Goal: Task Accomplishment & Management: Manage account settings

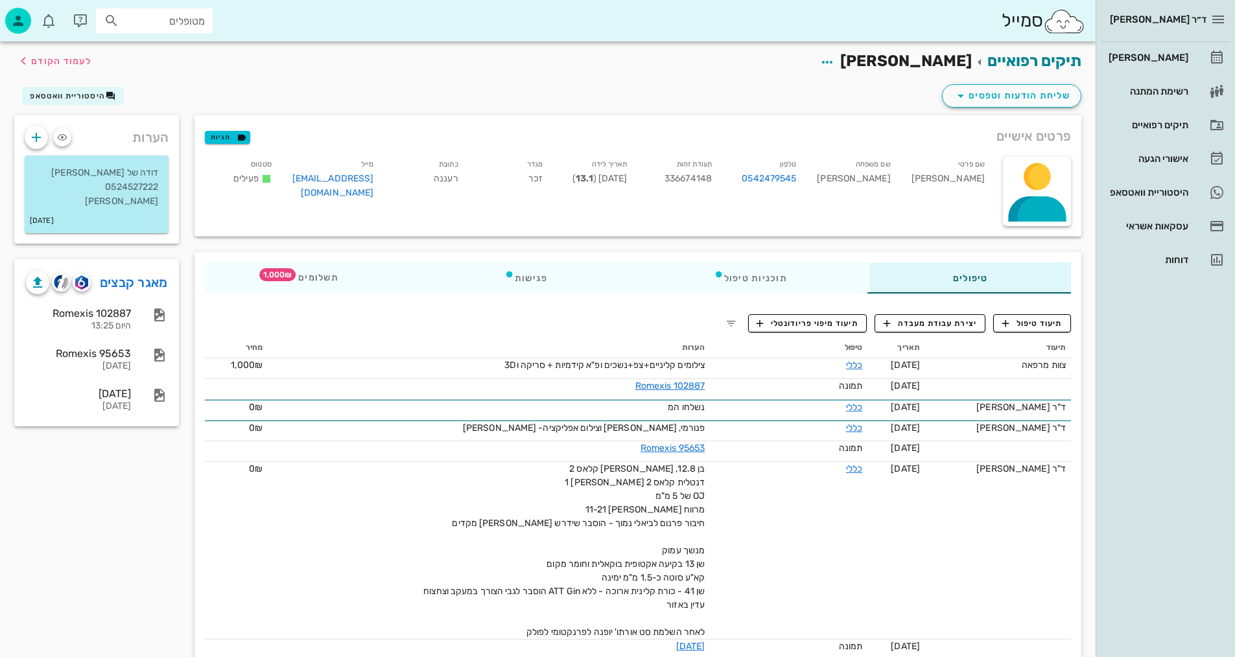
drag, startPoint x: 622, startPoint y: 333, endPoint x: 636, endPoint y: 346, distance: 18.4
click at [636, 346] on div "תיעוד תאריך טיפול הערות מחיר צוות מרפאה 18-08-2025 כללי צילומים קליניים+צפ+נשכי…" at bounding box center [638, 548] width 882 height 436
click at [38, 64] on span "לעמוד הקודם" at bounding box center [61, 61] width 60 height 11
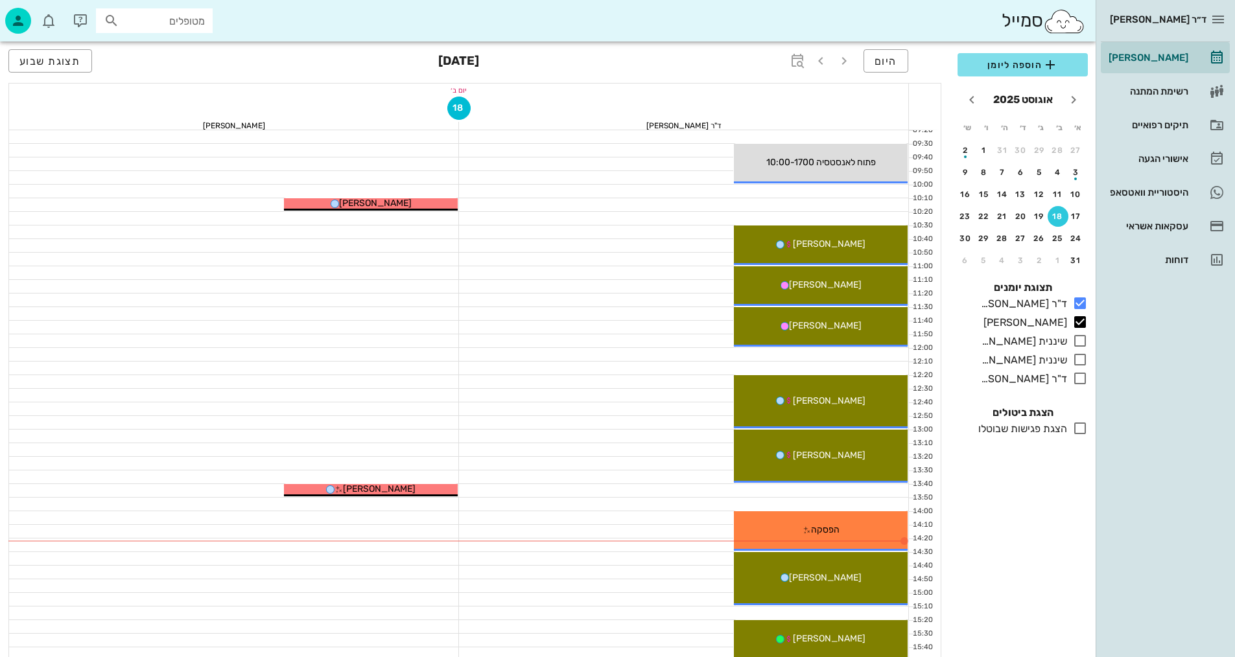
scroll to position [194, 0]
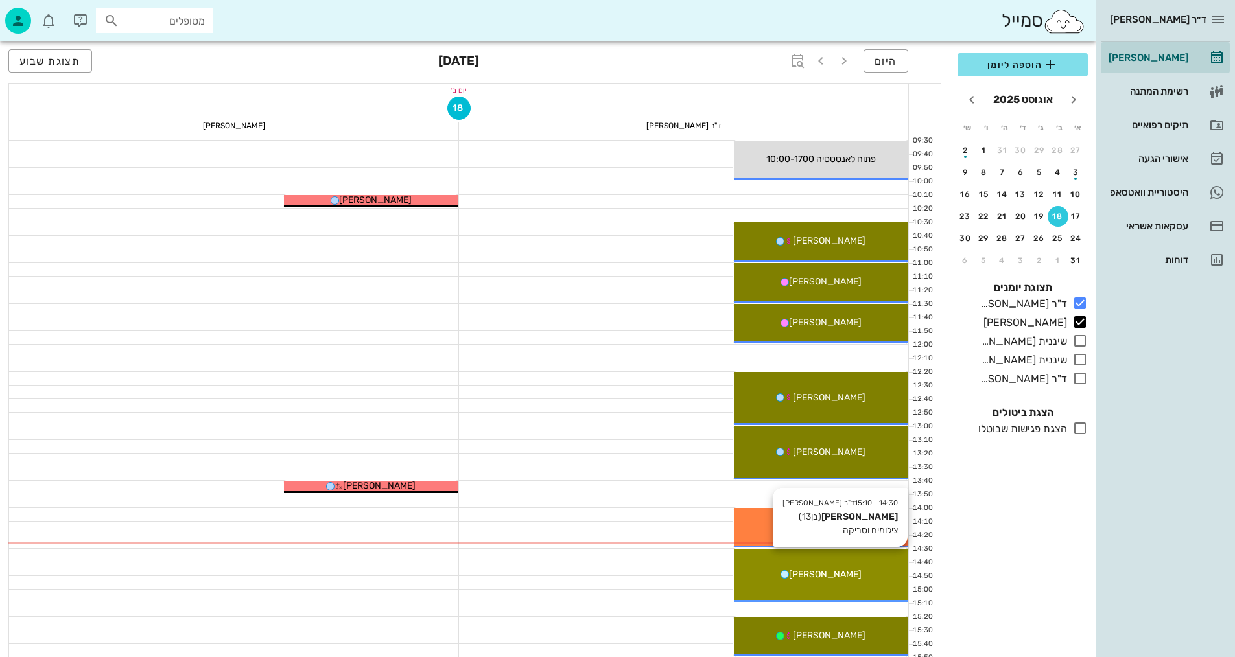
click at [854, 585] on div "14:30 - 15:10 ד"ר נמרוד דיקשטיין אריאל מנטילה (בן 13 ) צילומים וסריקה אריאל מנט…" at bounding box center [821, 575] width 174 height 53
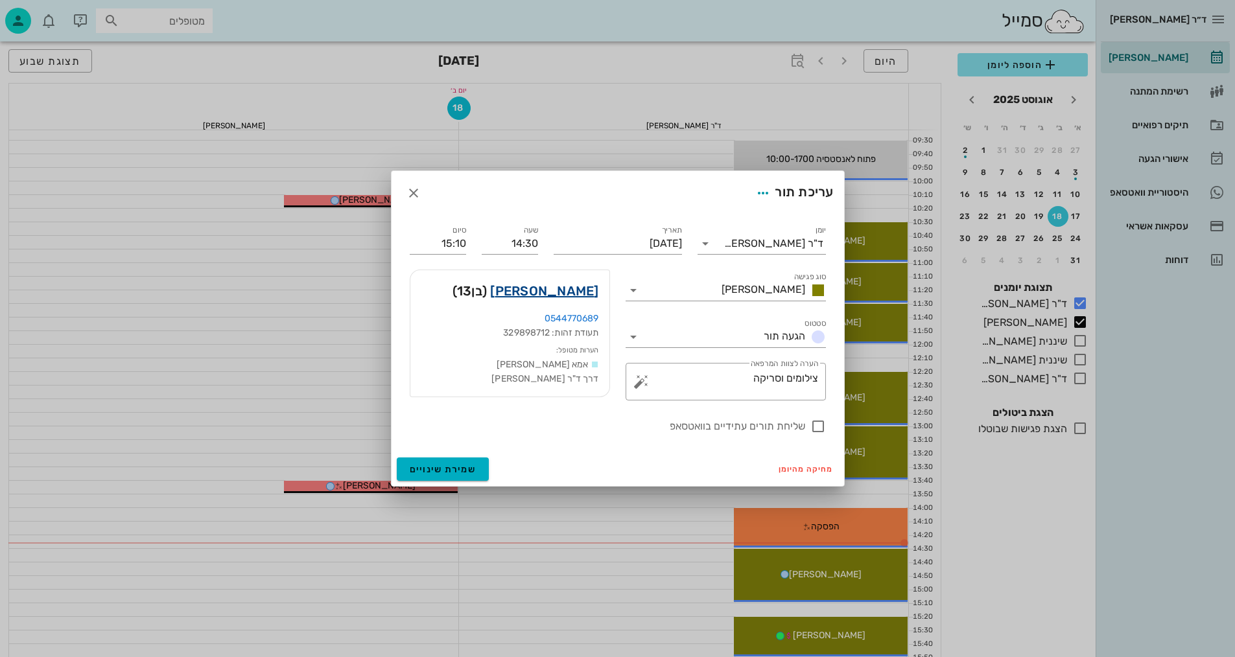
click at [587, 292] on link "אריאל מנטילה" at bounding box center [544, 291] width 108 height 21
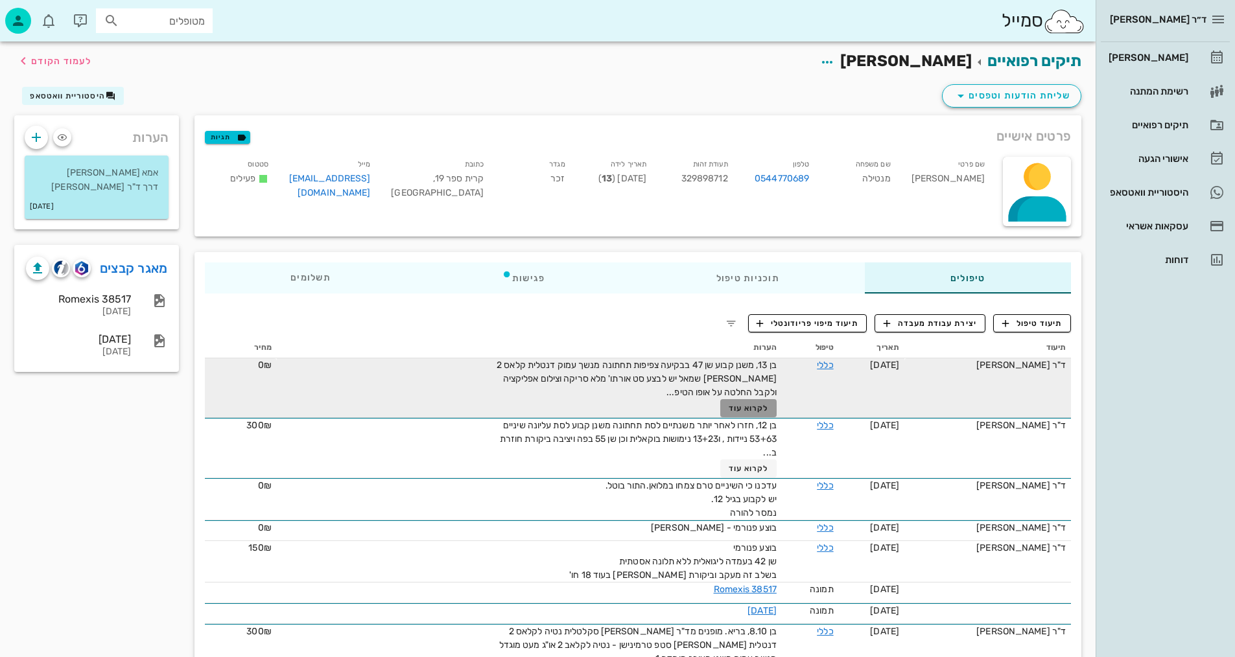
click at [736, 406] on span "לקרוא עוד" at bounding box center [749, 408] width 40 height 9
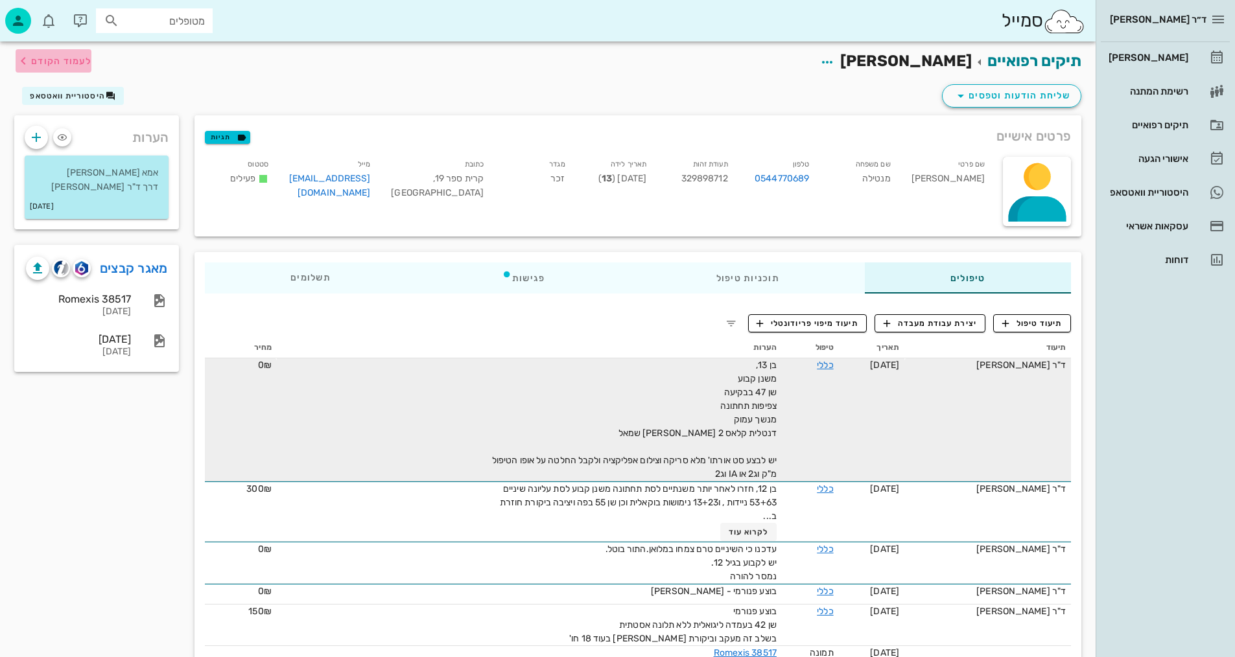
click at [71, 62] on span "לעמוד הקודם" at bounding box center [61, 61] width 60 height 11
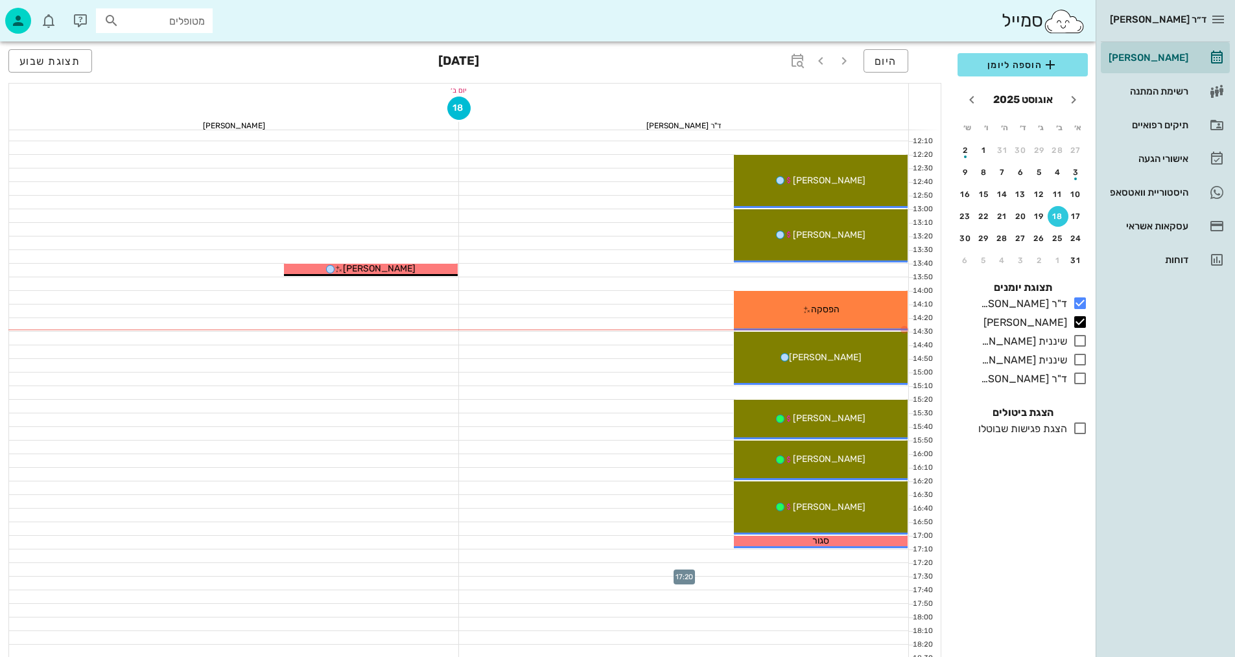
scroll to position [389, 0]
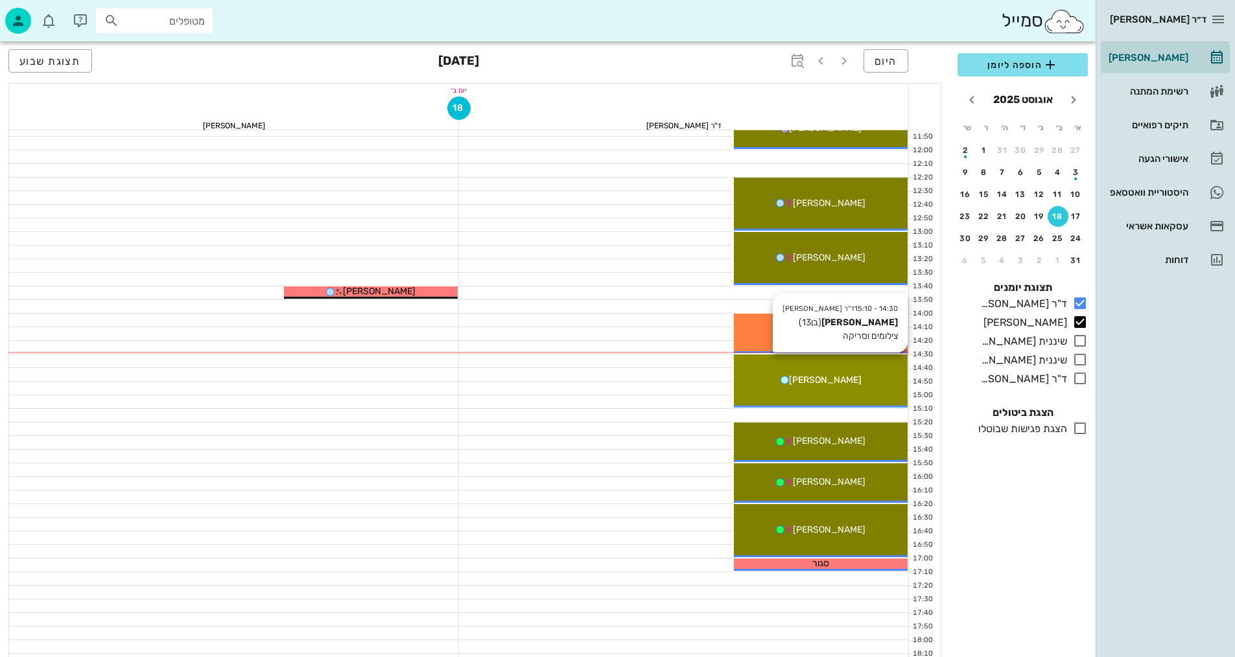
click at [845, 392] on div "14:30 - 15:10 ד"ר נמרוד דיקשטיין אריאל מנטילה (בן 13 ) צילומים וסריקה אריאל מנט…" at bounding box center [821, 381] width 174 height 53
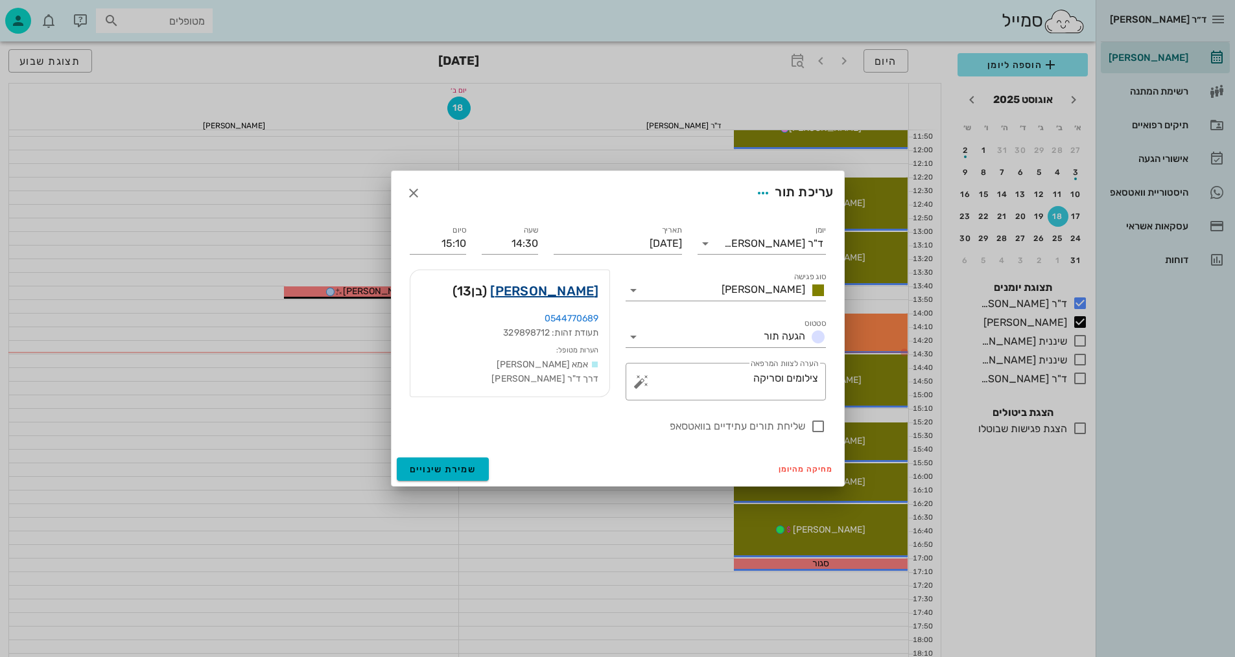
click at [585, 291] on link "אריאל מנטילה" at bounding box center [544, 291] width 108 height 21
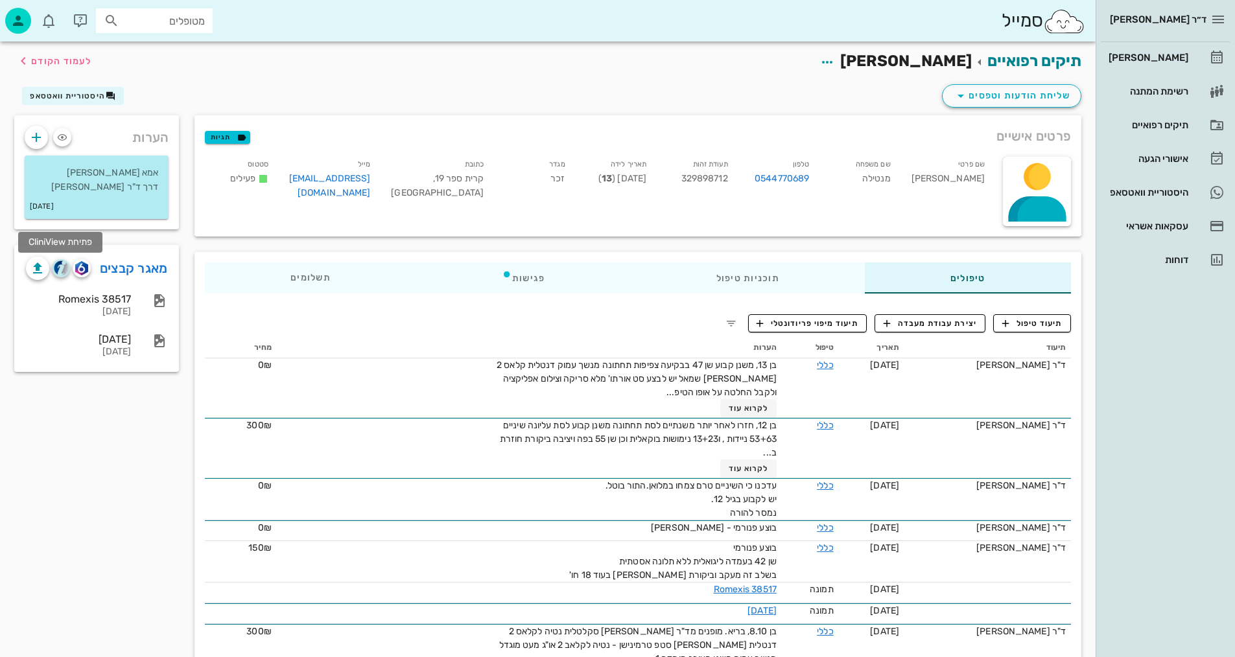
click at [65, 266] on img "button" at bounding box center [61, 268] width 15 height 15
click at [84, 263] on img "button" at bounding box center [81, 268] width 12 height 14
click at [519, 316] on div "תיעוד טיפול יצירת עבודת מעבדה תיעוד מיפוי פריודונטלי תיעוד תאריך טיפול הערות מח…" at bounding box center [637, 499] width 887 height 390
click at [67, 62] on span "לעמוד הקודם" at bounding box center [61, 61] width 60 height 11
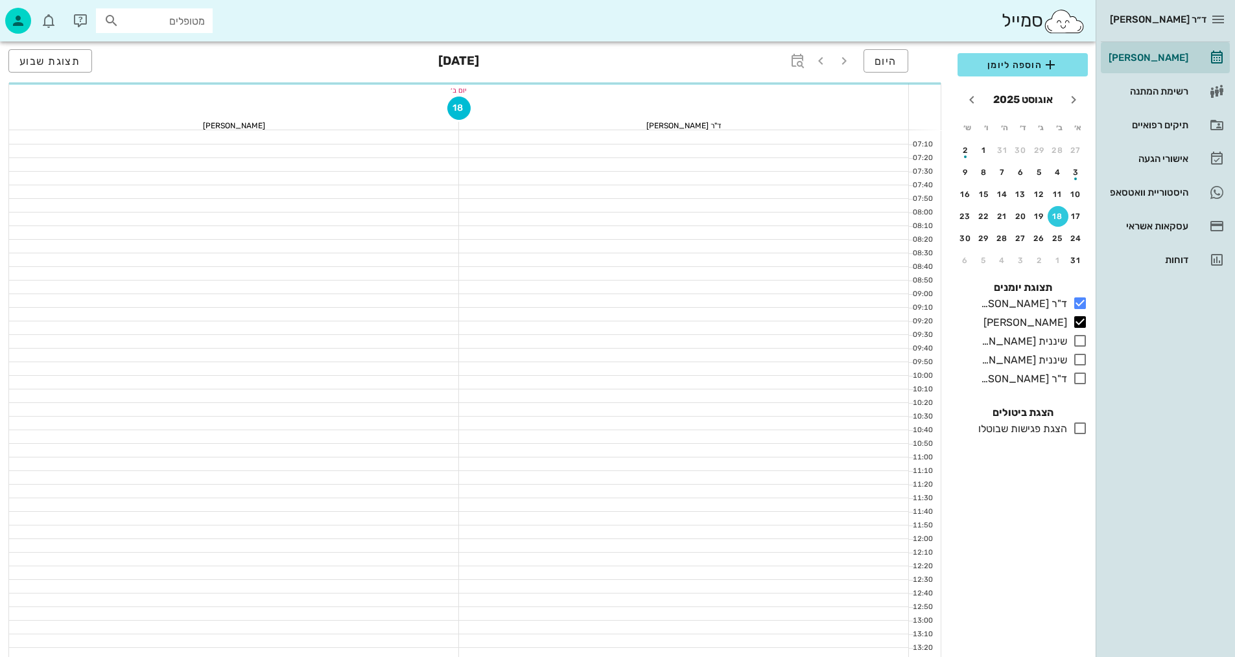
scroll to position [389, 0]
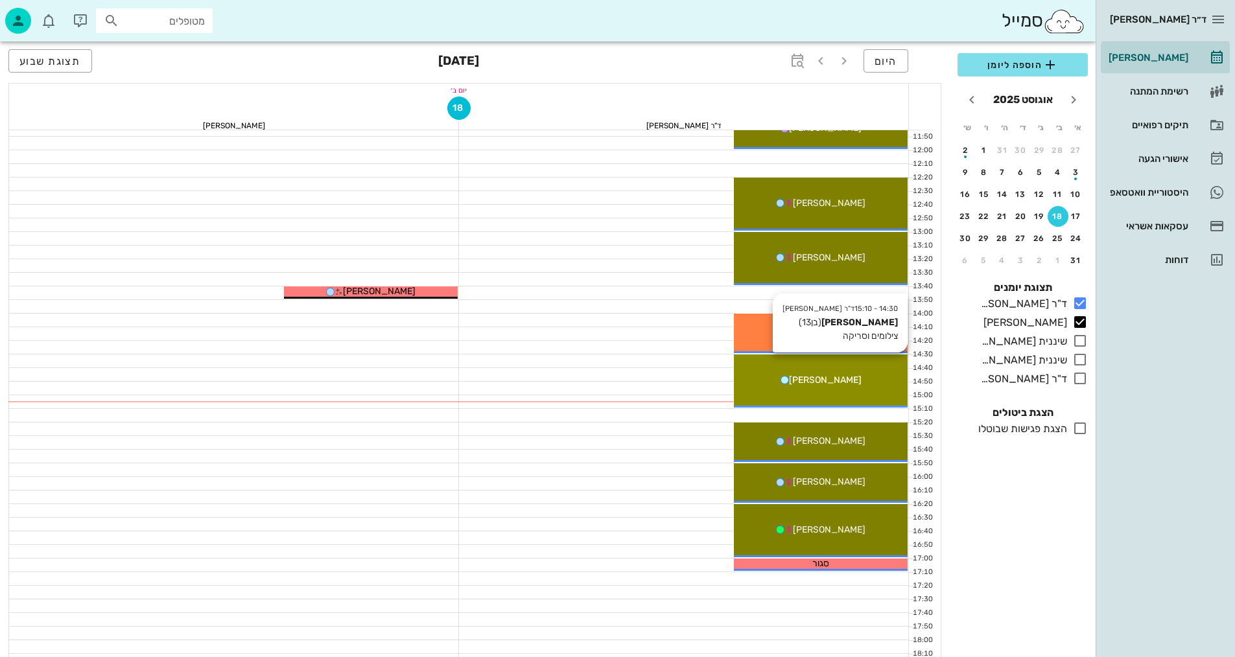
click at [859, 390] on div "14:30 - 15:10 ד"ר נמרוד דיקשטיין אריאל מנטילה (בן 13 ) צילומים וסריקה אריאל מנט…" at bounding box center [821, 381] width 174 height 53
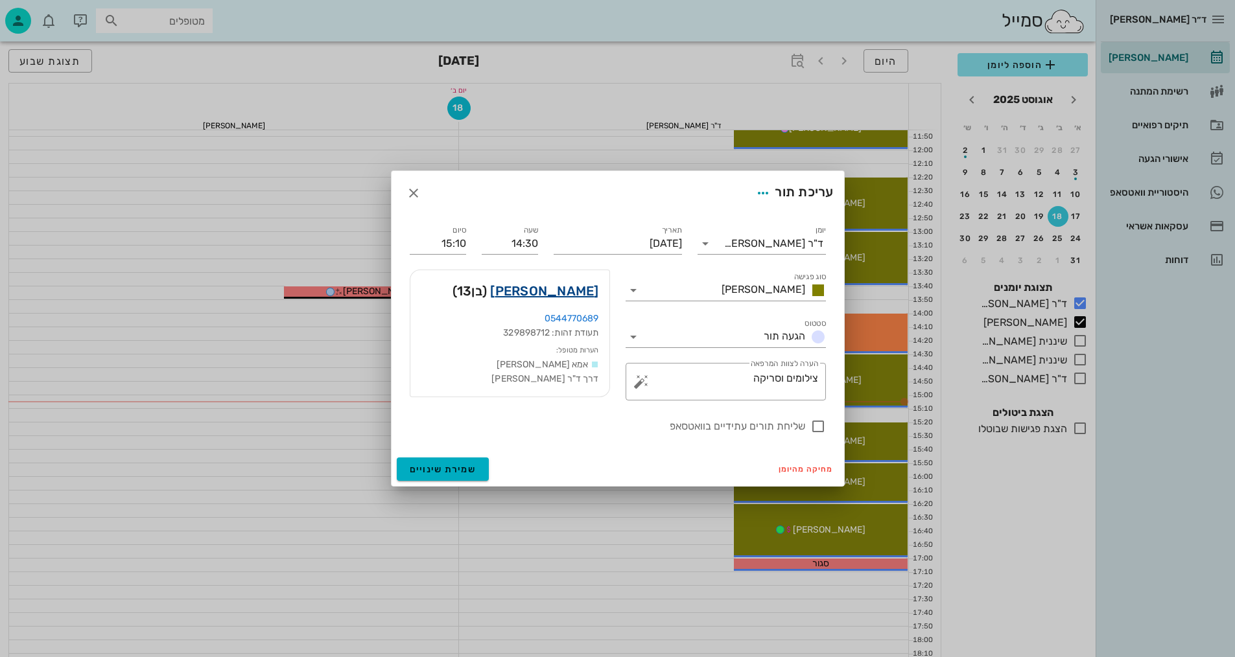
click at [572, 288] on link "אריאל מנטילה" at bounding box center [544, 291] width 108 height 21
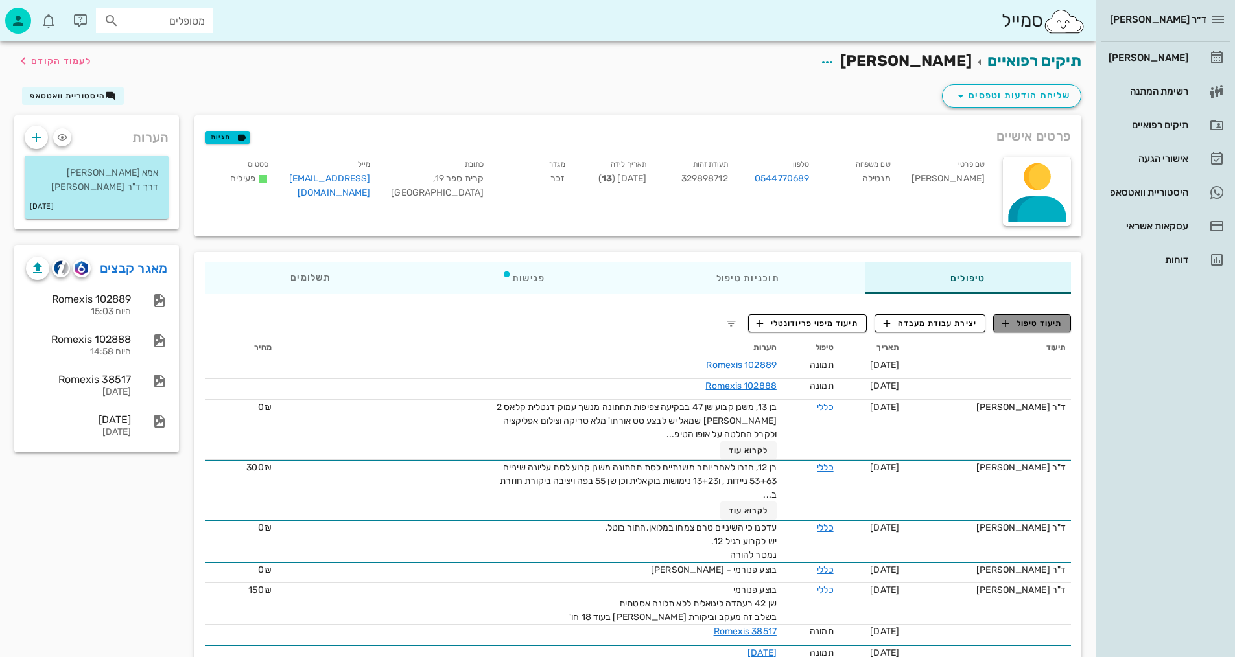
click at [1042, 327] on span "תיעוד טיפול" at bounding box center [1032, 324] width 60 height 12
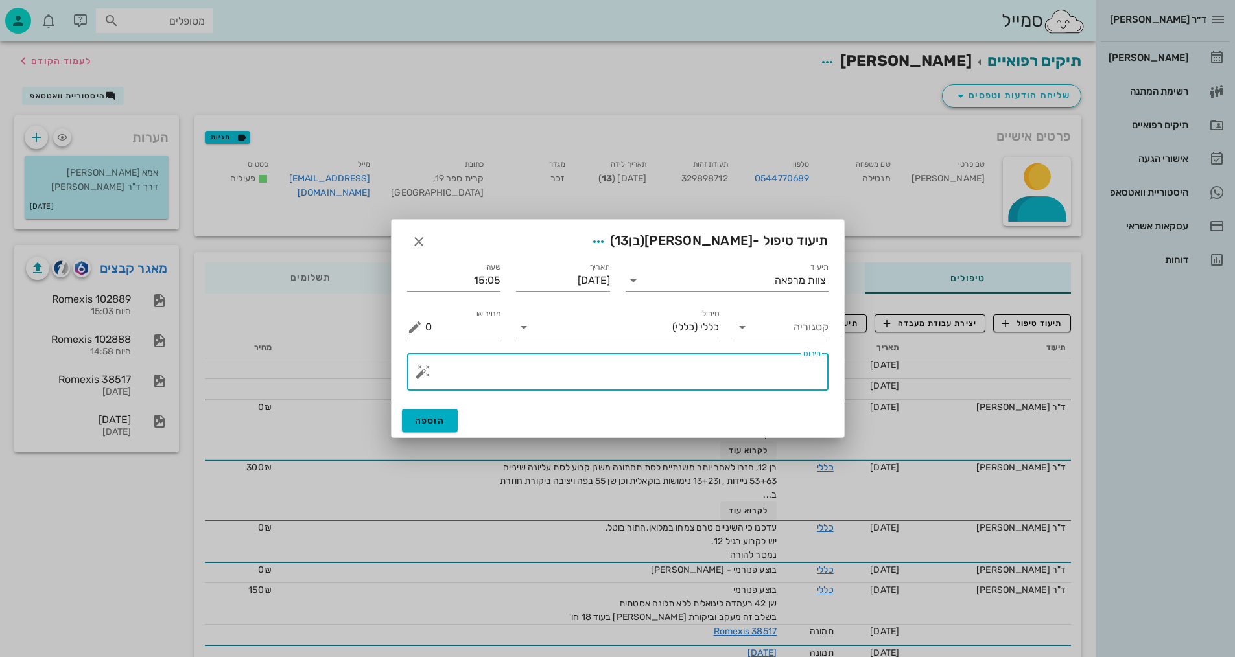
click at [707, 369] on textarea "פירוט" at bounding box center [622, 375] width 395 height 31
type textarea "צילומים קליניים+פנ+צפ+נשכים ופ"א קידמיות + סריקה וצ.אפליקציה ו3D"
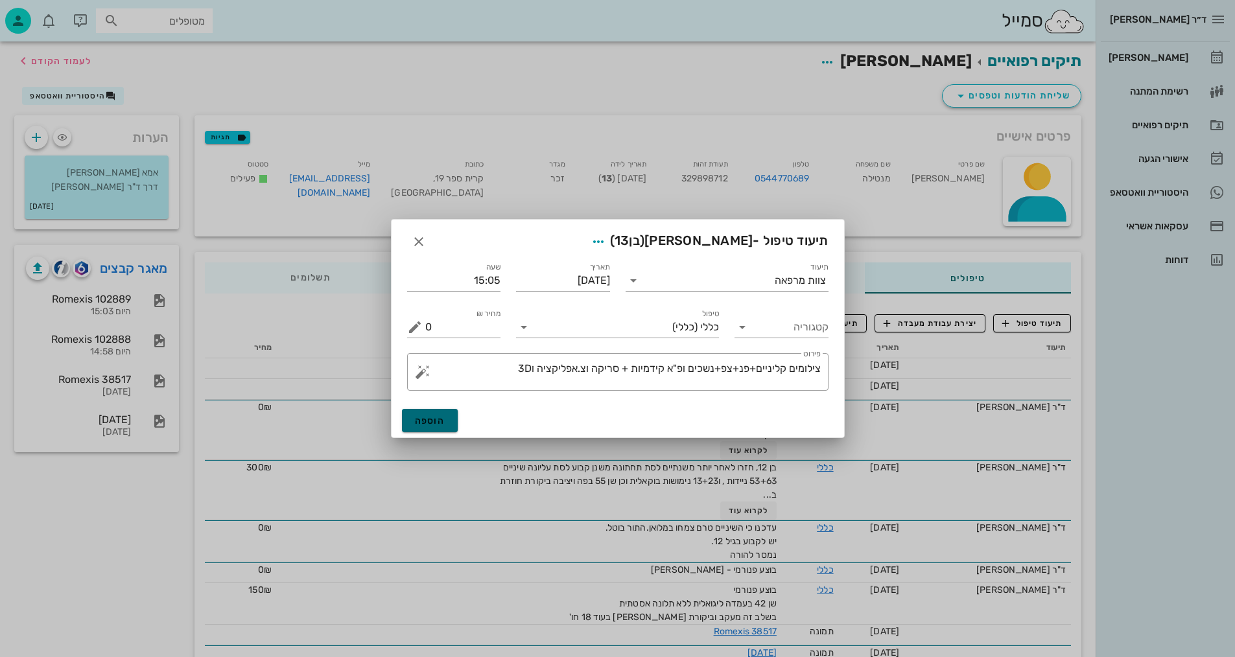
click at [437, 419] on span "הוספה" at bounding box center [430, 421] width 30 height 11
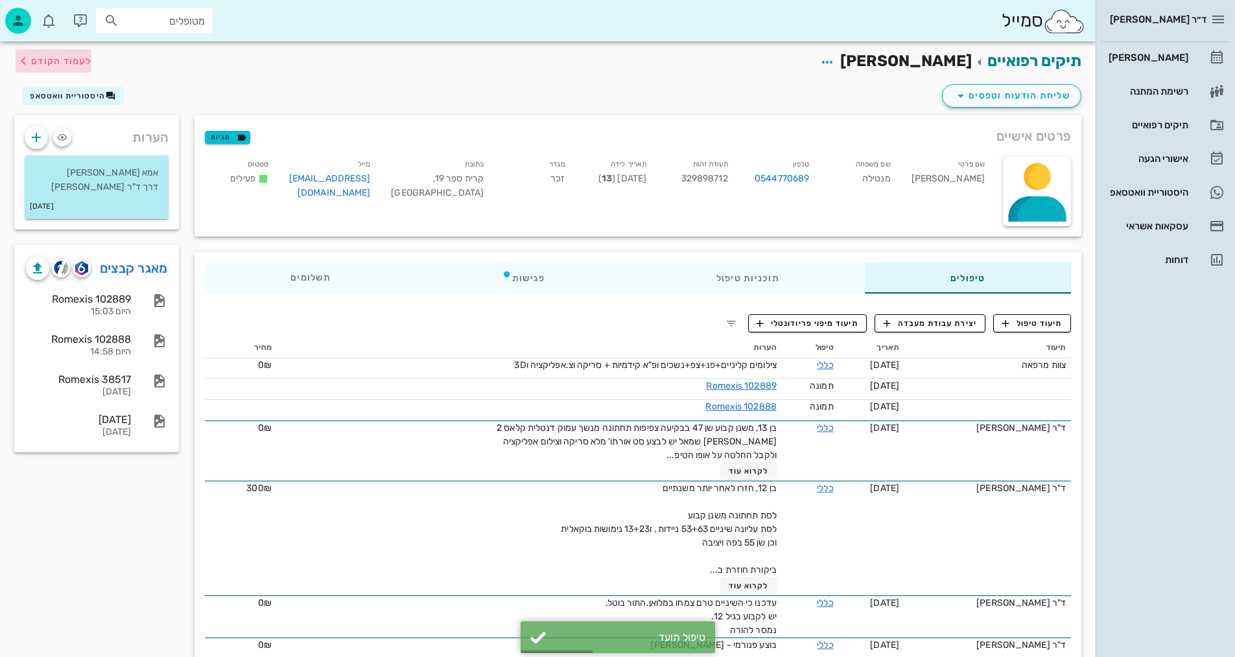
click at [71, 53] on button "לעמוד הקודם" at bounding box center [54, 60] width 76 height 23
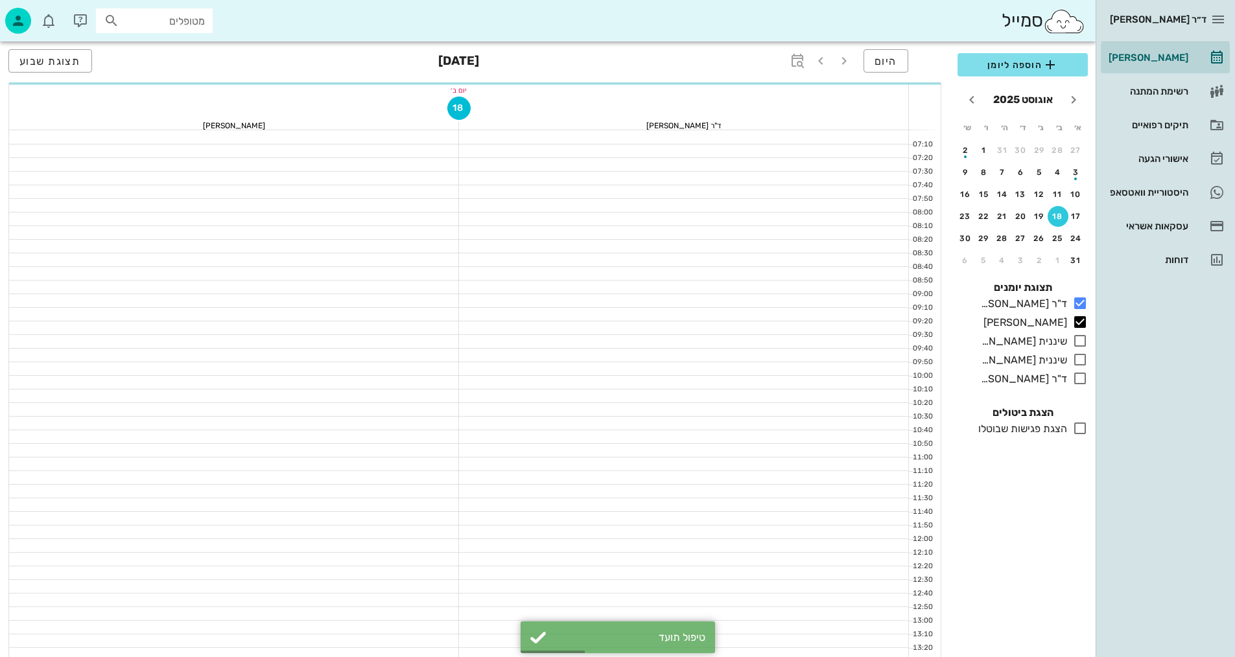
scroll to position [389, 0]
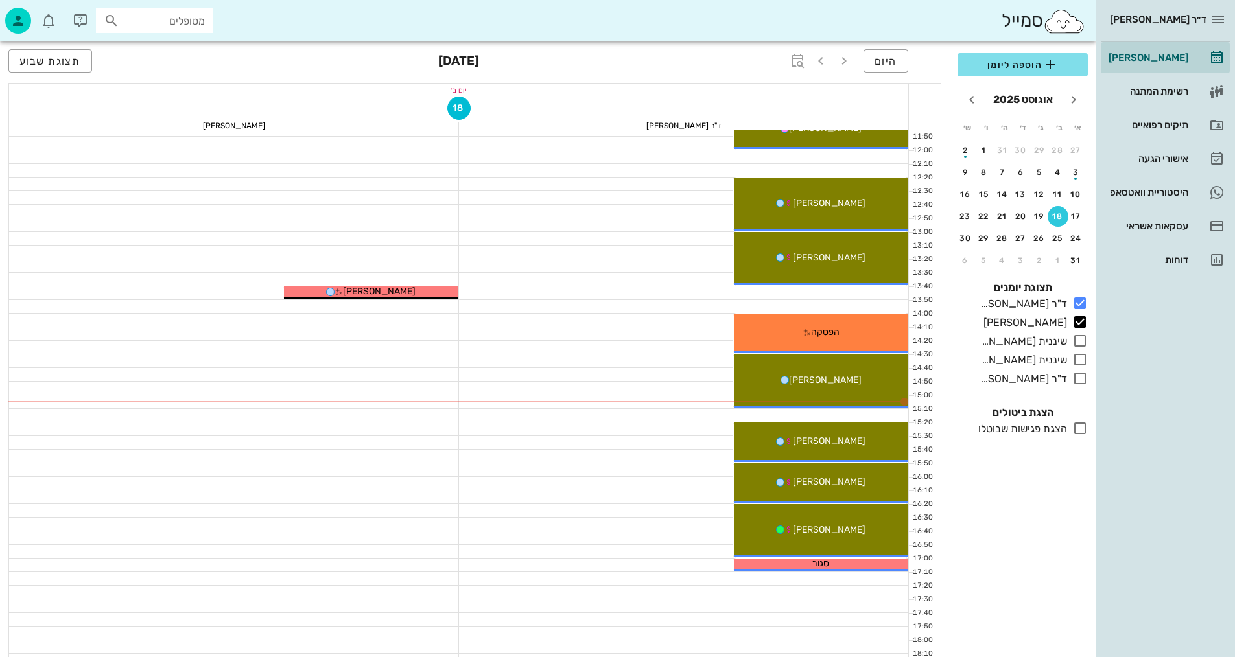
click at [616, 287] on div at bounding box center [684, 293] width 450 height 13
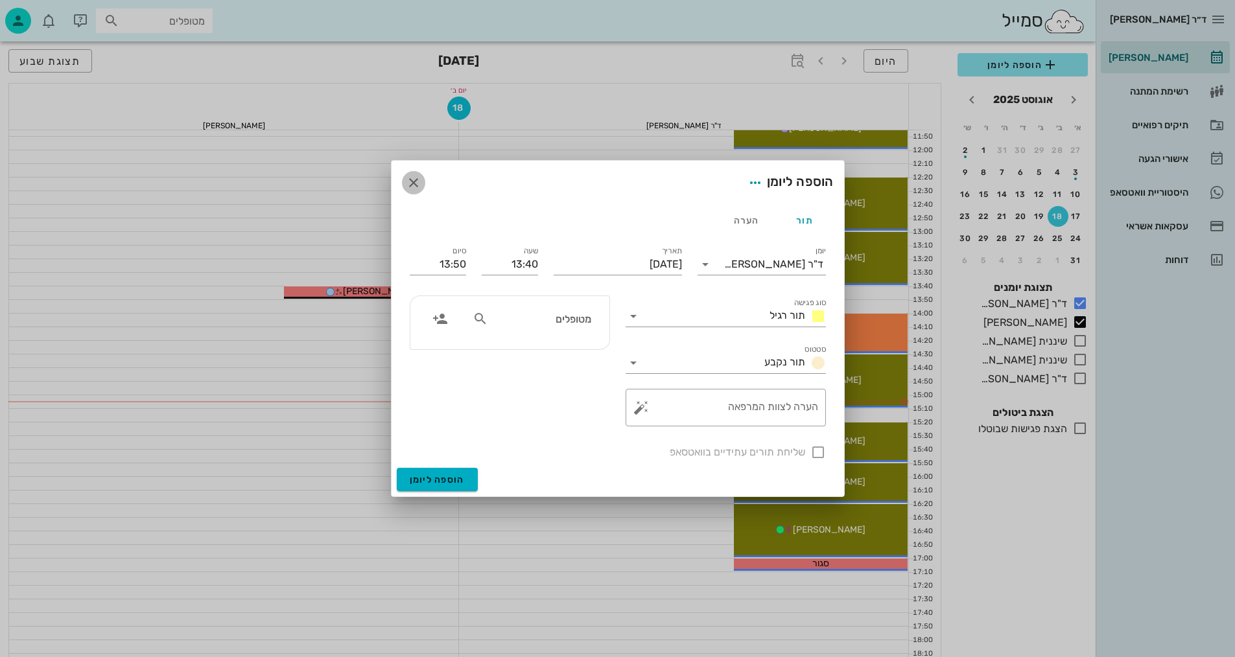
click at [418, 178] on icon "button" at bounding box center [414, 183] width 16 height 16
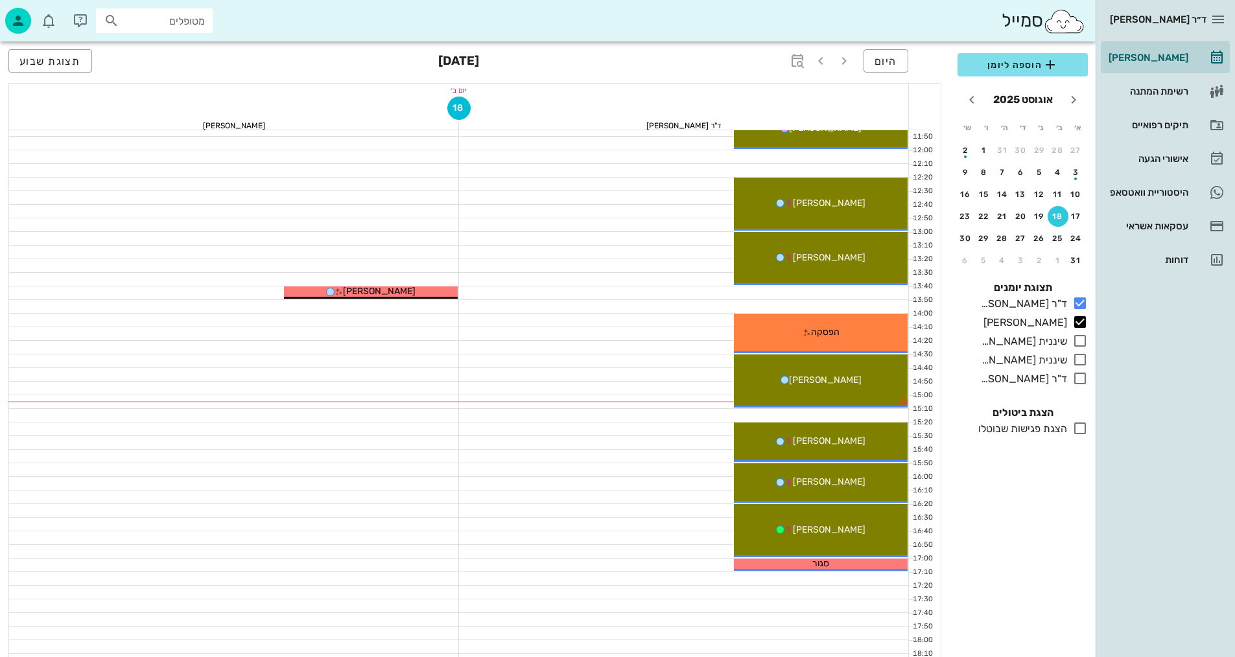
click at [599, 504] on div at bounding box center [684, 510] width 450 height 13
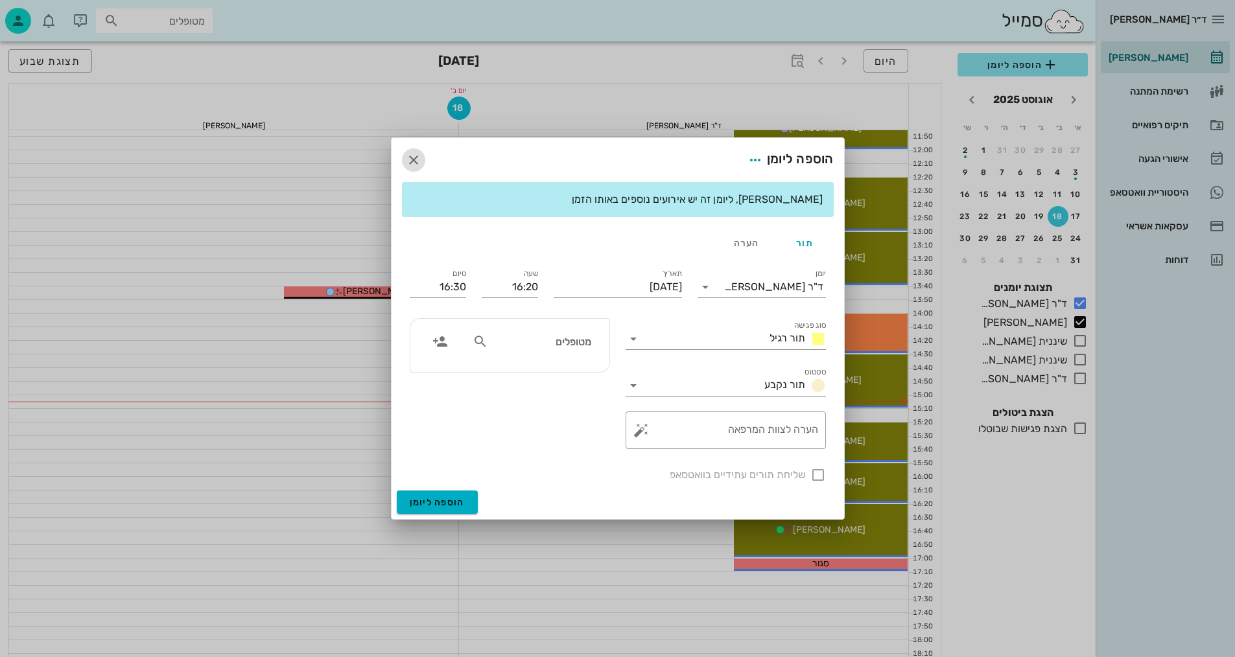
click at [417, 152] on icon "button" at bounding box center [414, 160] width 16 height 16
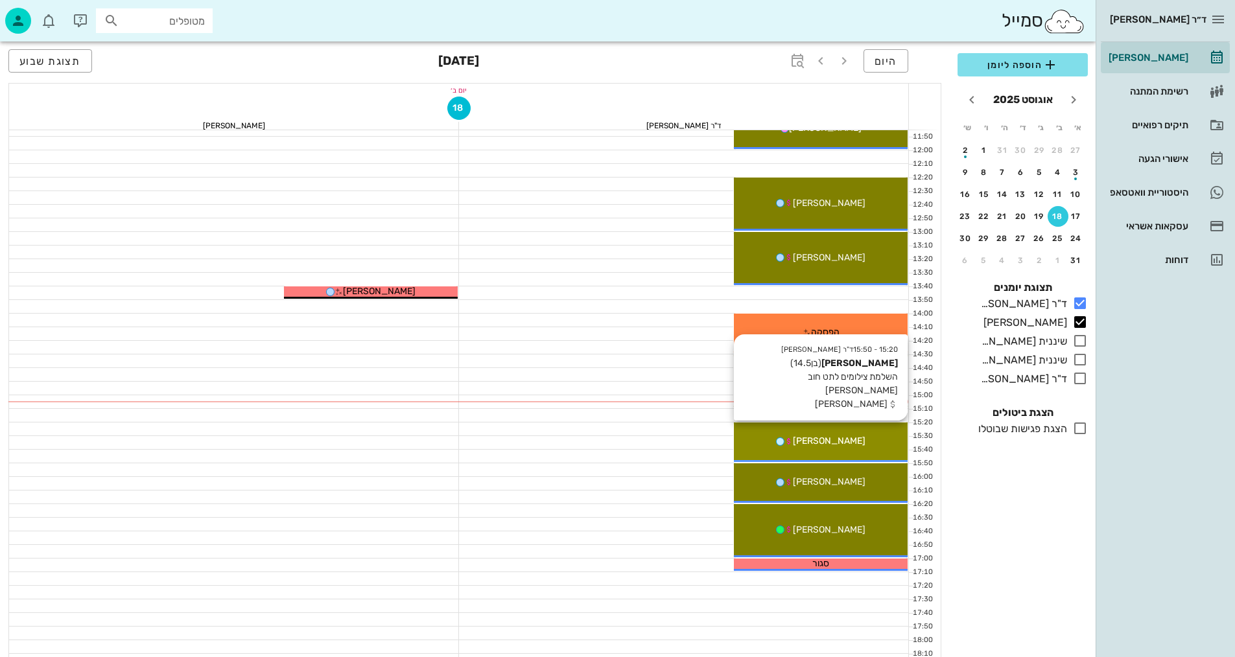
click at [828, 444] on span "[PERSON_NAME]" at bounding box center [829, 441] width 73 height 11
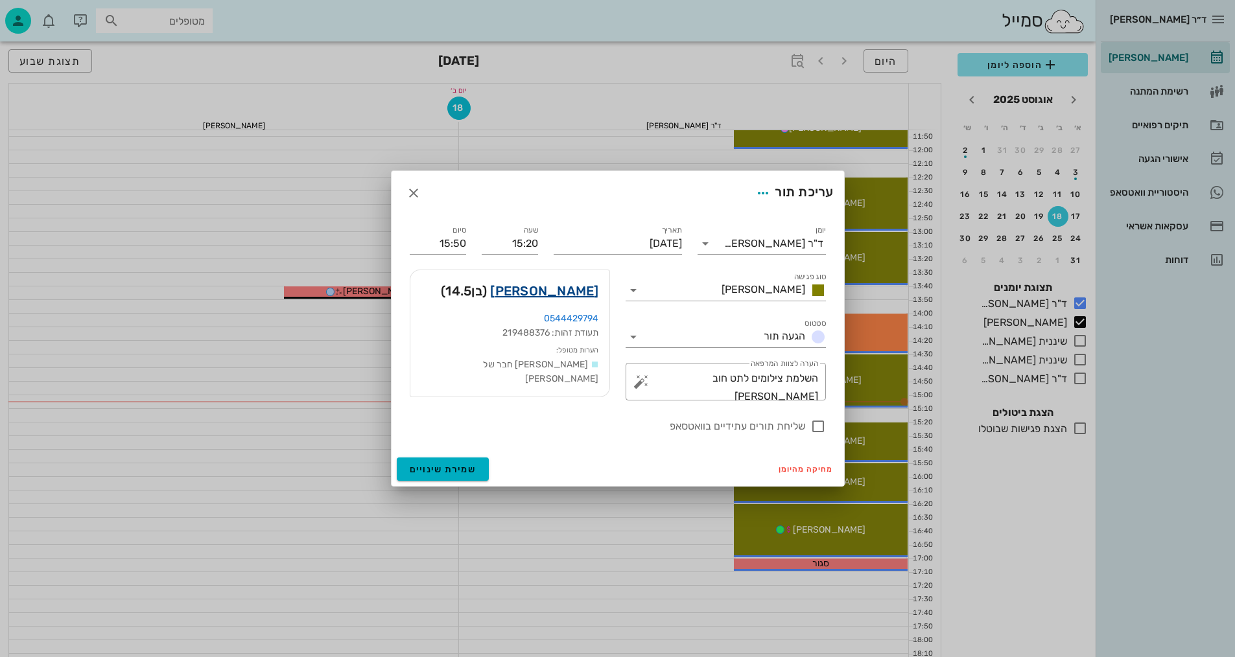
click at [577, 289] on link "שי פאלח" at bounding box center [544, 291] width 108 height 21
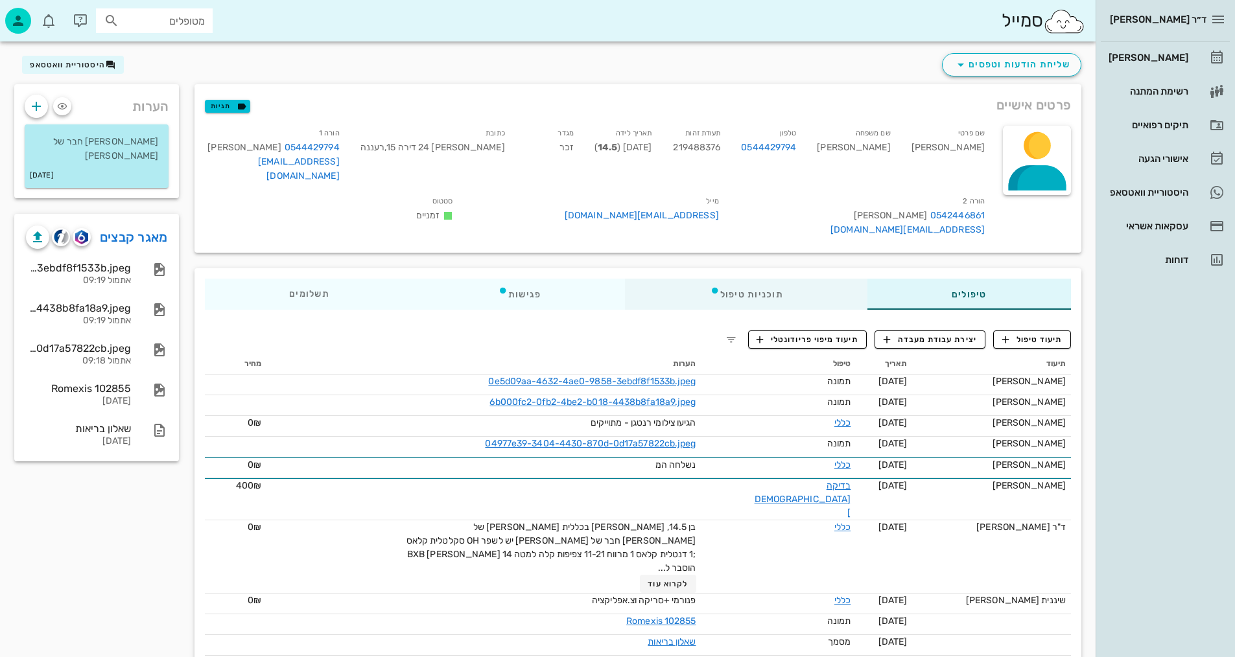
scroll to position [47, 0]
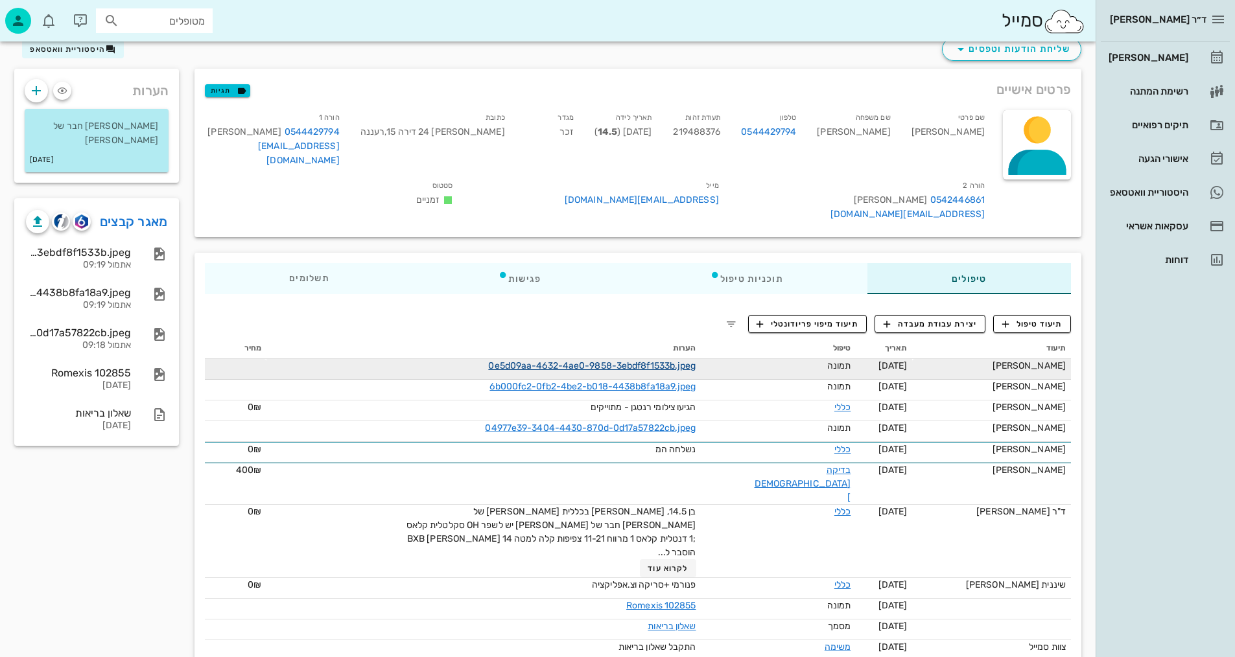
click at [681, 362] on link "0e5d09aa-4632-4ae0-9858-3ebdf8f1533b.jpeg" at bounding box center [591, 365] width 207 height 11
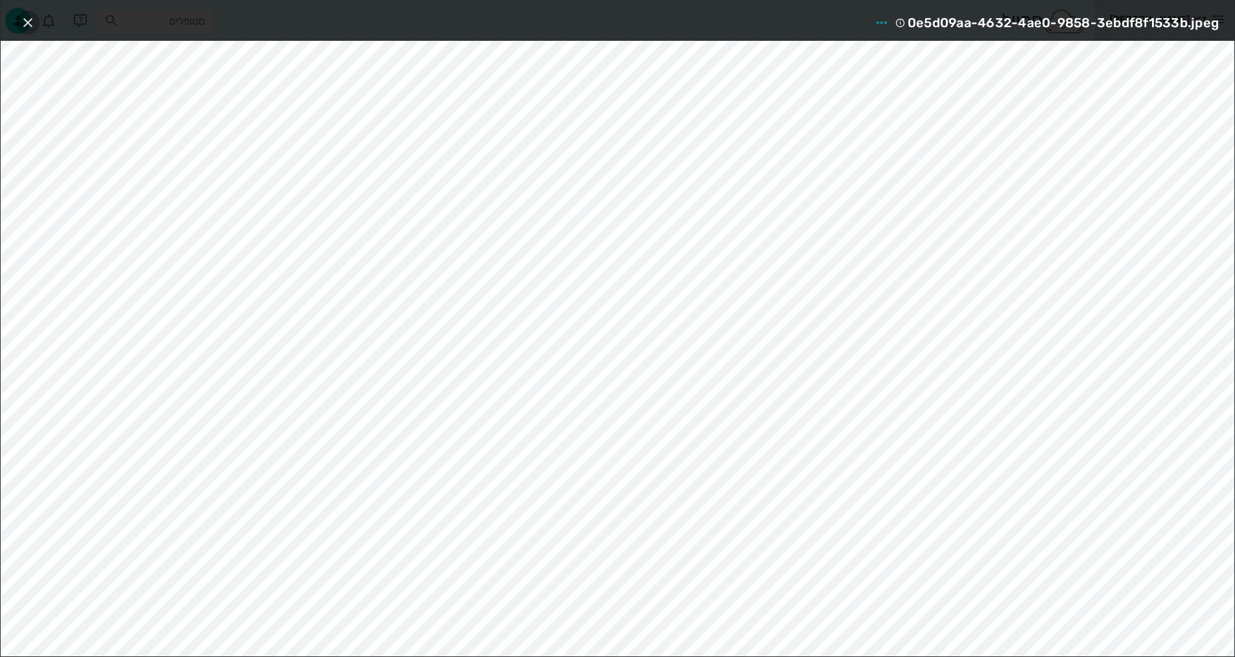
click at [32, 13] on button "button" at bounding box center [27, 22] width 23 height 23
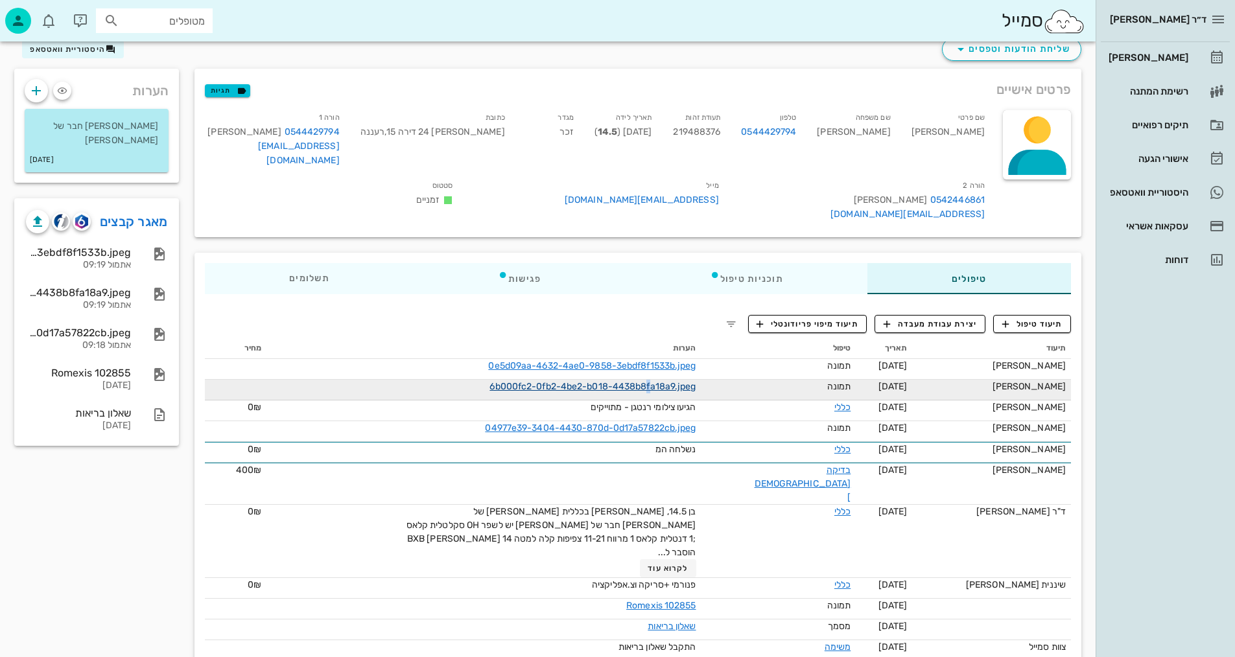
click at [676, 387] on link "6b000fc2-0fb2-4be2-b018-4438b8fa18a9.jpeg" at bounding box center [592, 386] width 206 height 11
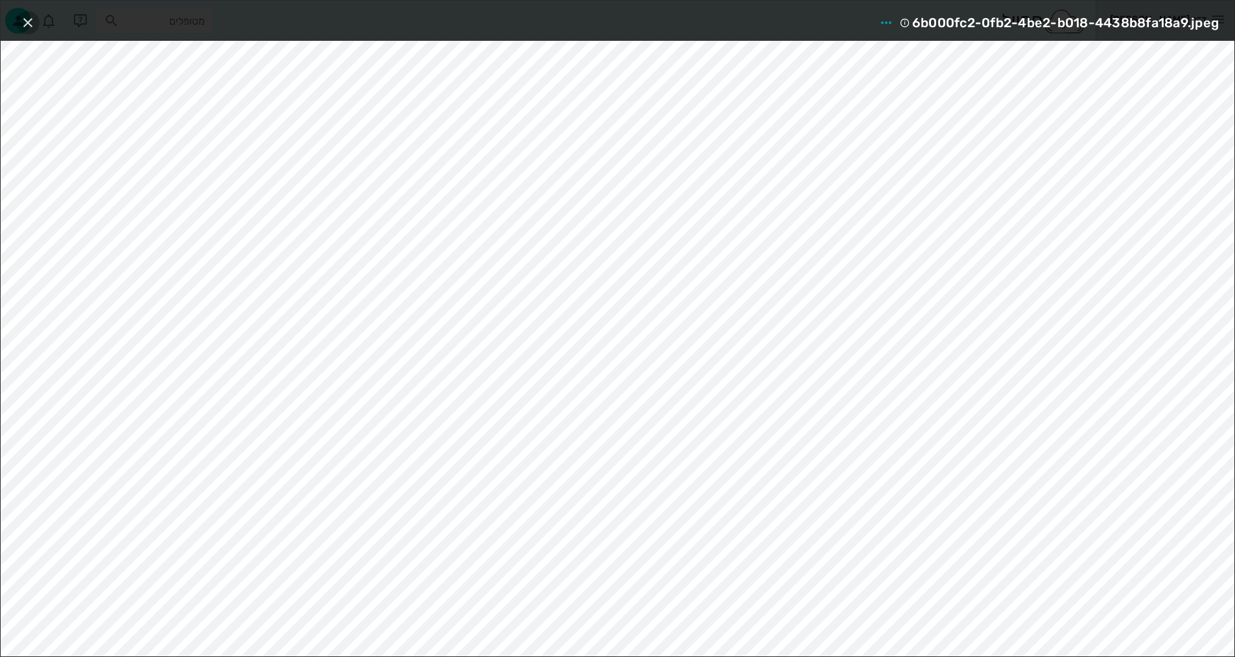
drag, startPoint x: 28, startPoint y: 22, endPoint x: 272, endPoint y: 170, distance: 285.1
click at [29, 21] on icon "button" at bounding box center [28, 23] width 16 height 16
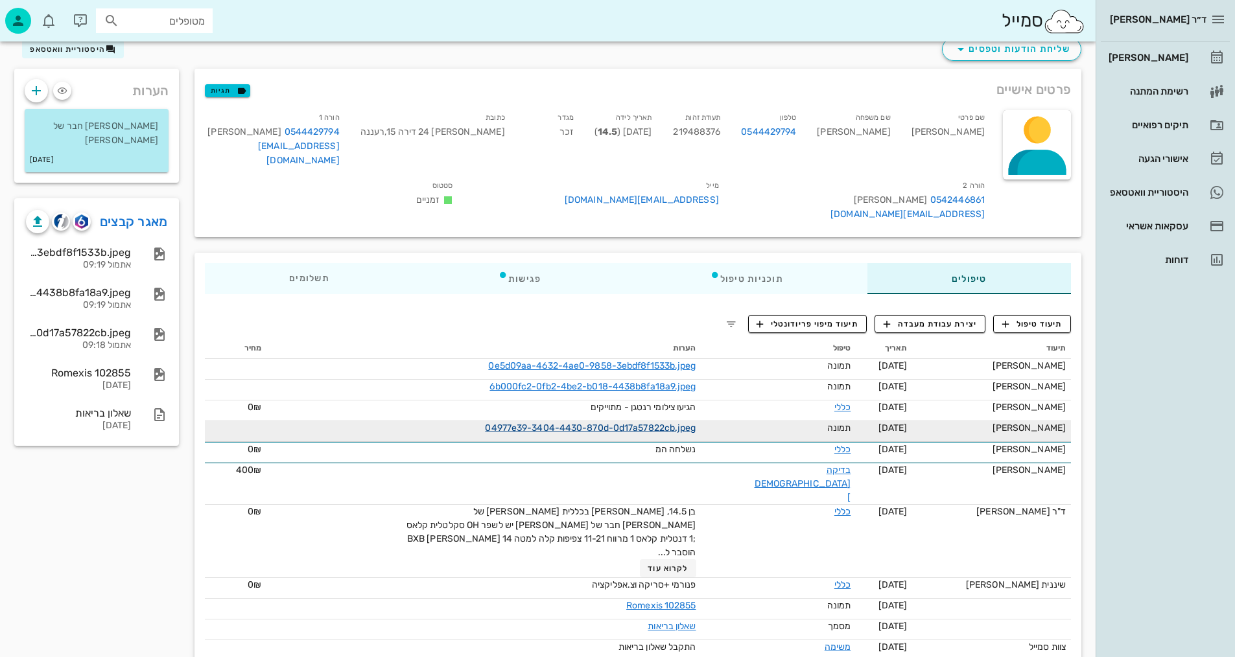
click at [696, 430] on link "04977e39-3404-4430-870d-0d17a57822cb.jpeg" at bounding box center [590, 428] width 211 height 11
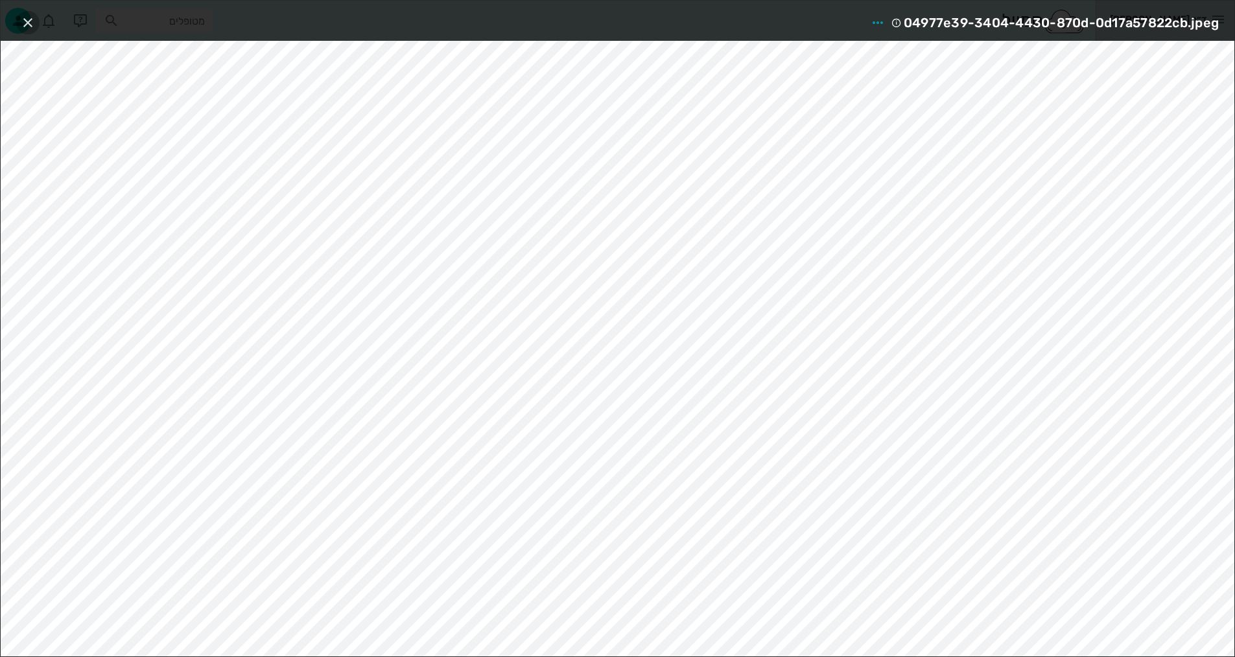
click at [32, 16] on icon "button" at bounding box center [28, 23] width 16 height 16
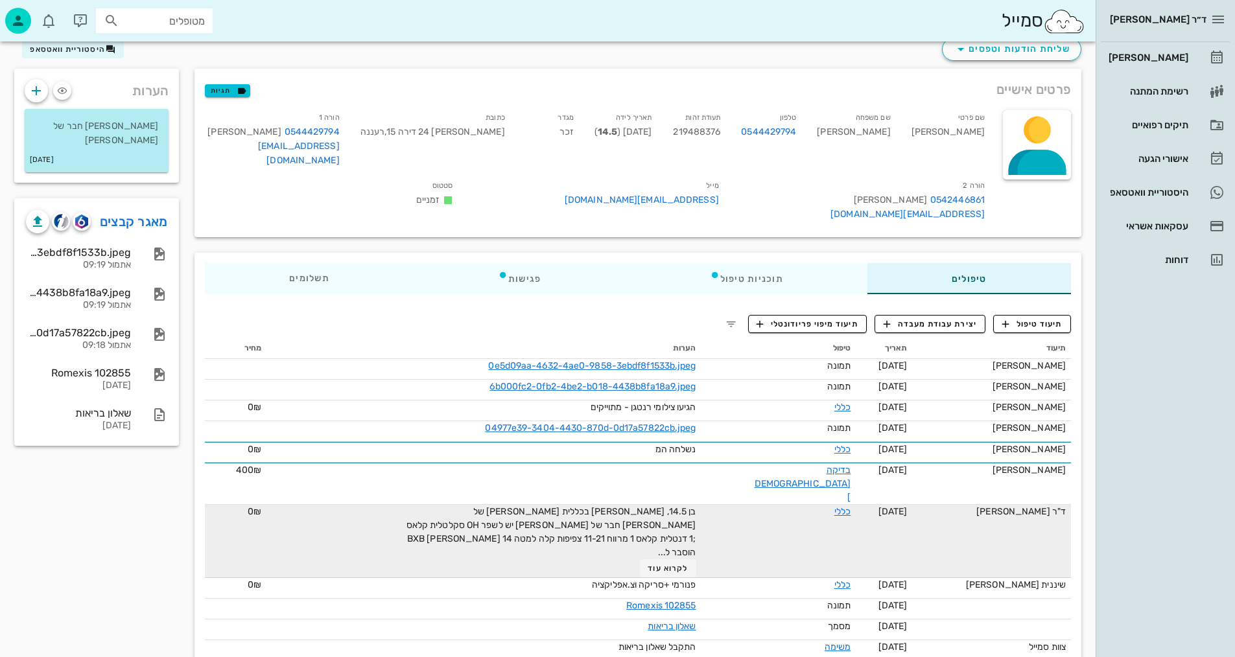
click at [618, 506] on span "בן 14.5, בריא מטופל בכללית סמייל הבן של עידו פאלח חבר של נתי יש לשפר OH סקלטלית…" at bounding box center [552, 532] width 290 height 52
click at [688, 564] on span "לקרוא עוד" at bounding box center [668, 568] width 40 height 9
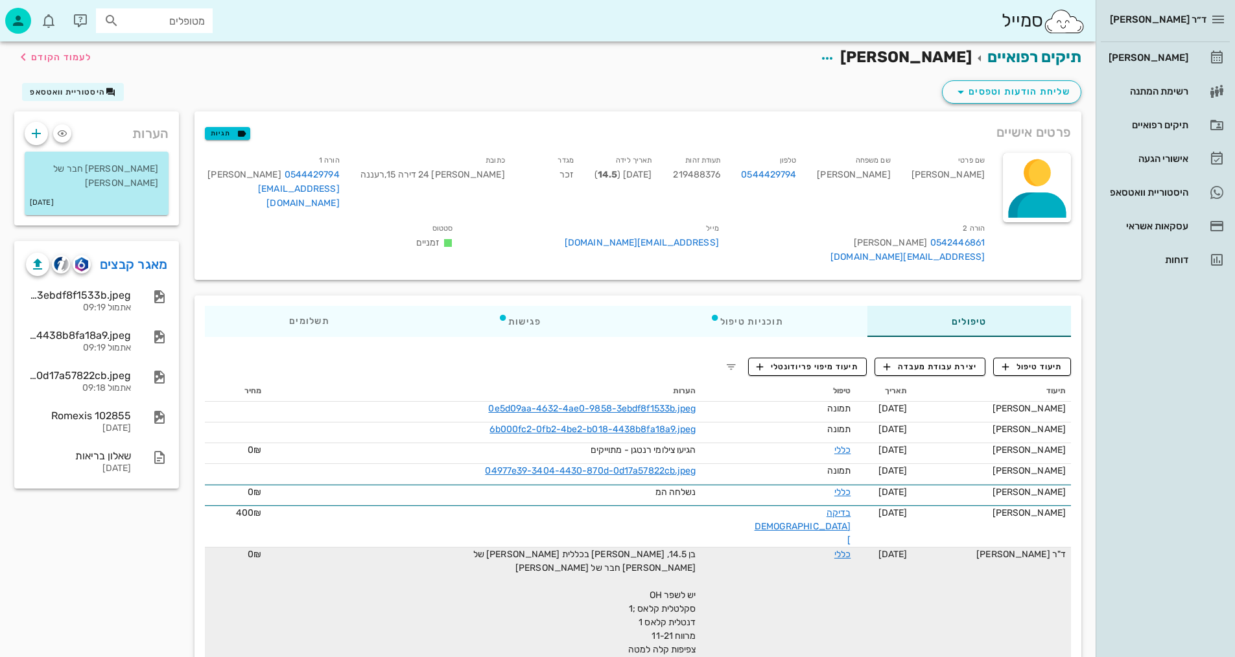
scroll to position [0, 0]
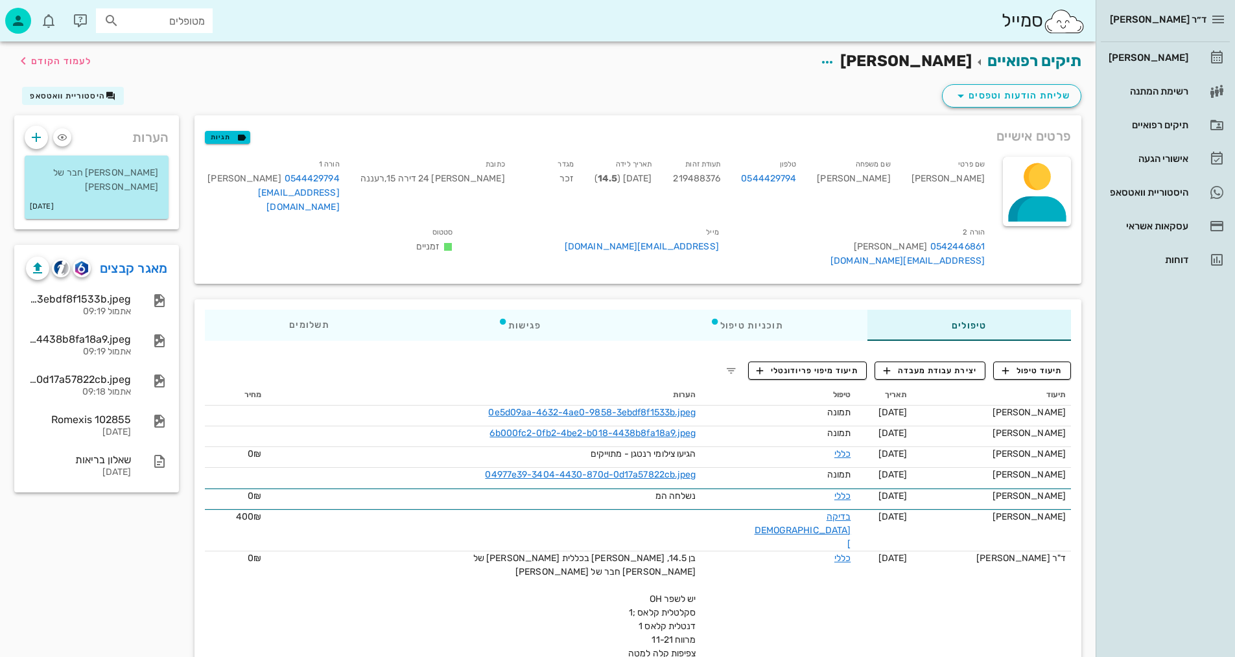
click at [449, 222] on div "כתובת יהודה עמיחי 24 דירה 15 , רעננה" at bounding box center [432, 188] width 165 height 68
click at [80, 261] on img "button" at bounding box center [81, 268] width 12 height 14
click at [62, 261] on img "button" at bounding box center [61, 268] width 15 height 15
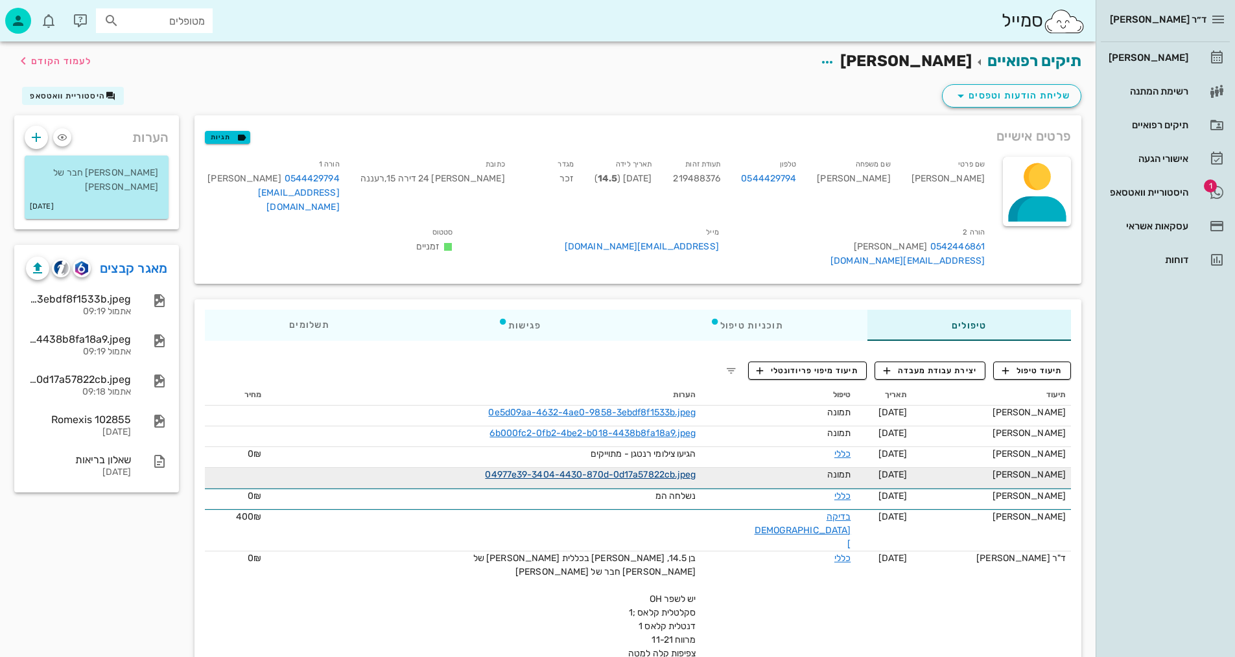
click at [613, 473] on link "04977e39-3404-4430-870d-0d17a57822cb.jpeg" at bounding box center [590, 474] width 211 height 11
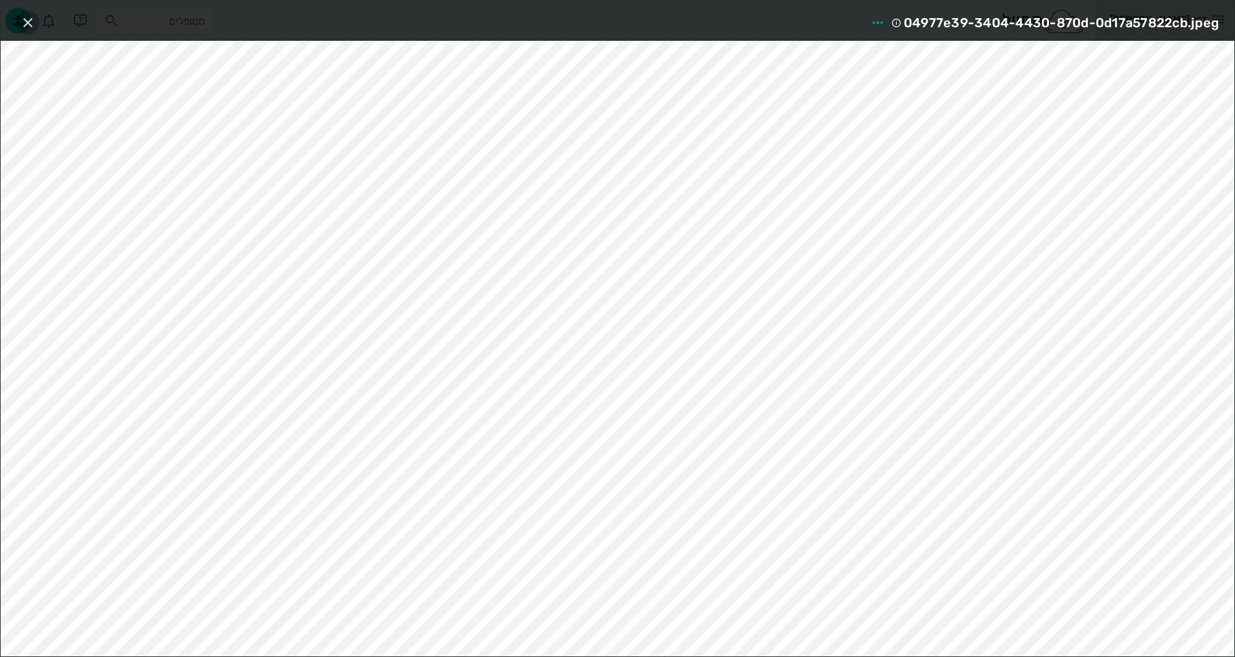
click at [32, 21] on icon "button" at bounding box center [28, 23] width 16 height 16
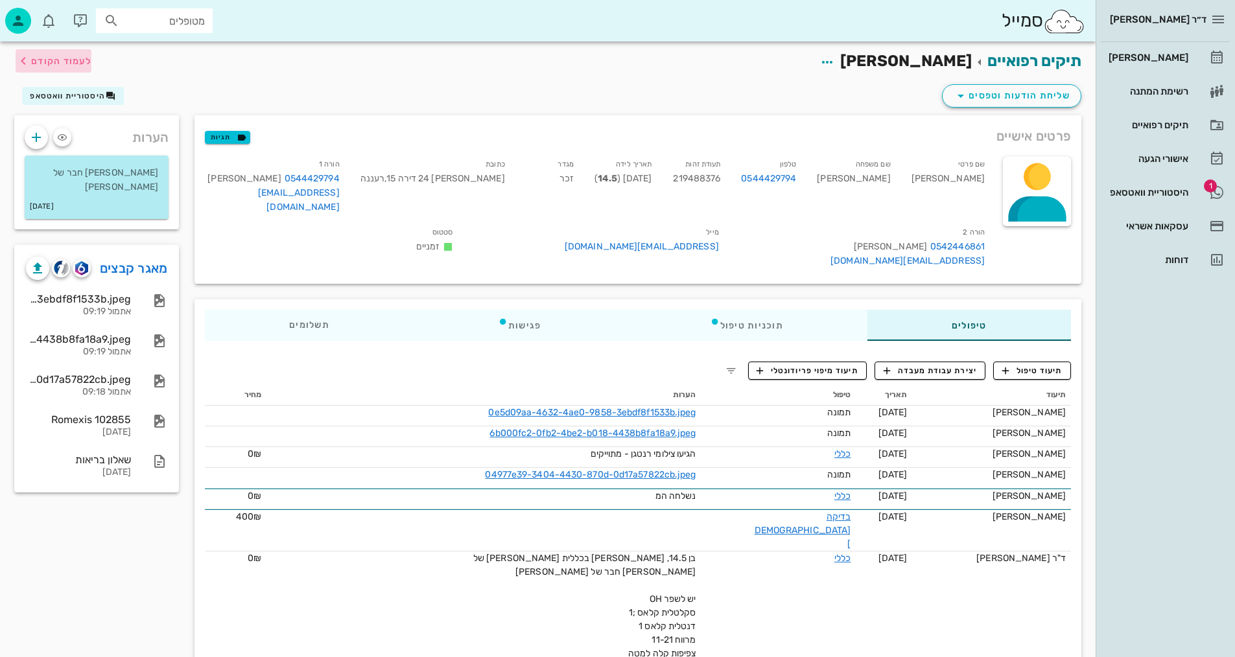
click at [64, 61] on span "לעמוד הקודם" at bounding box center [61, 61] width 60 height 11
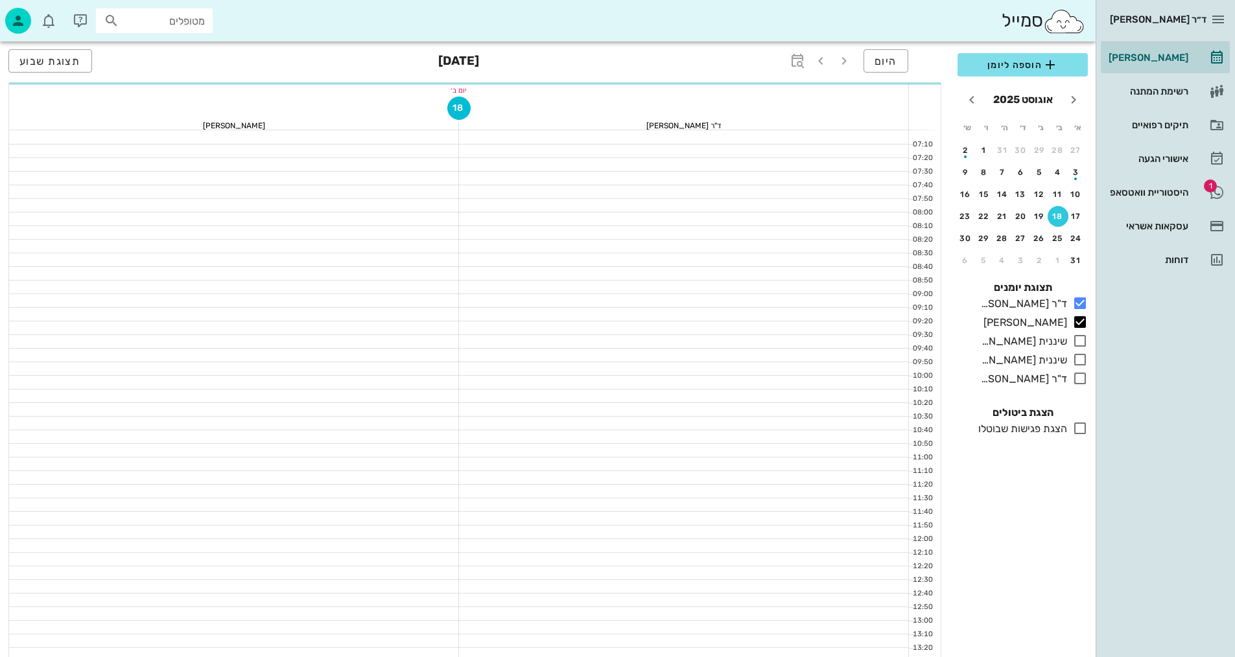
scroll to position [389, 0]
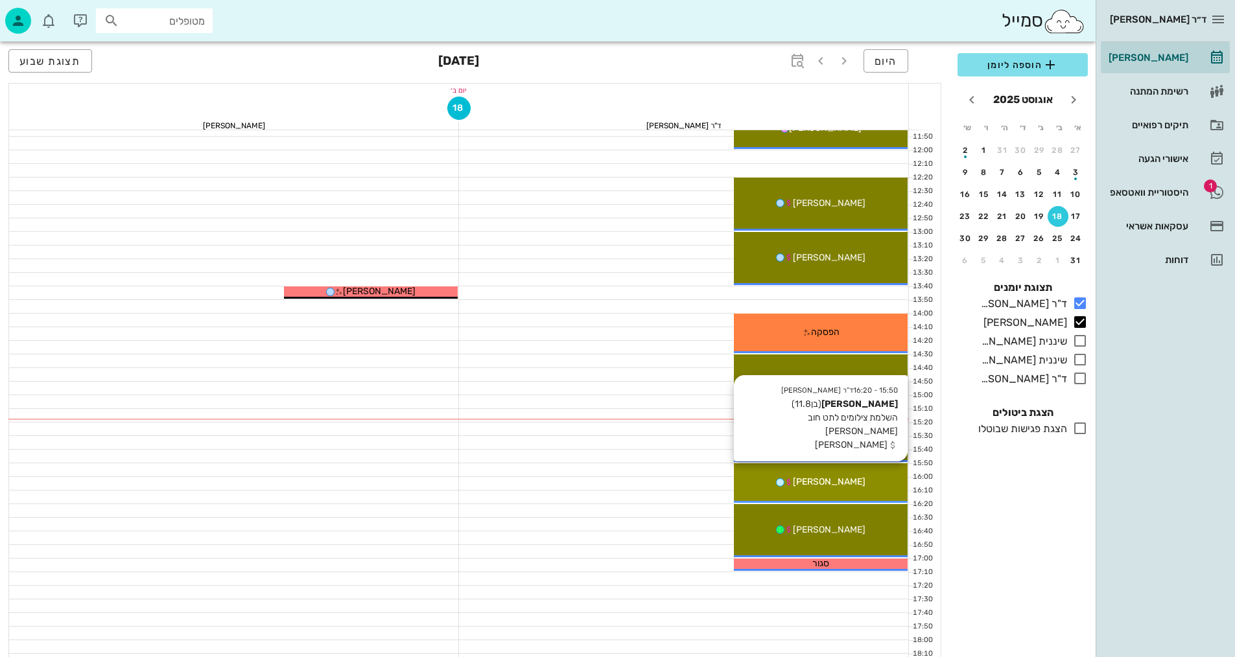
click at [845, 482] on span "[PERSON_NAME]" at bounding box center [829, 482] width 73 height 11
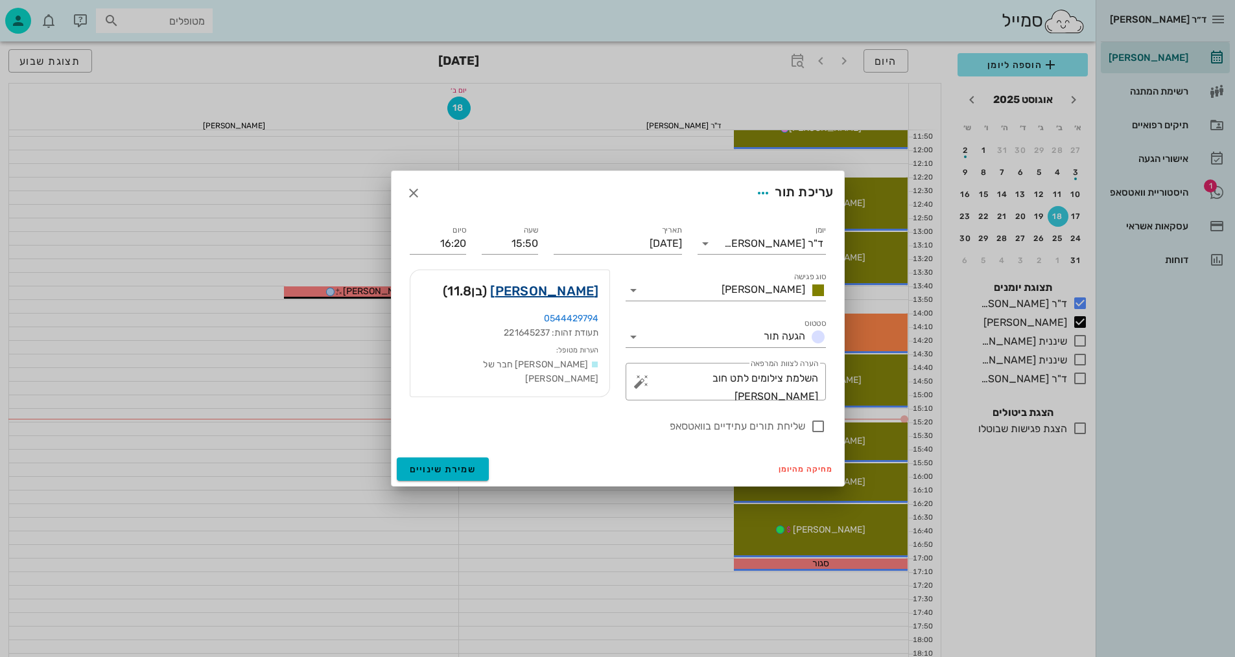
click at [573, 289] on link "גיל פאלח" at bounding box center [544, 291] width 108 height 21
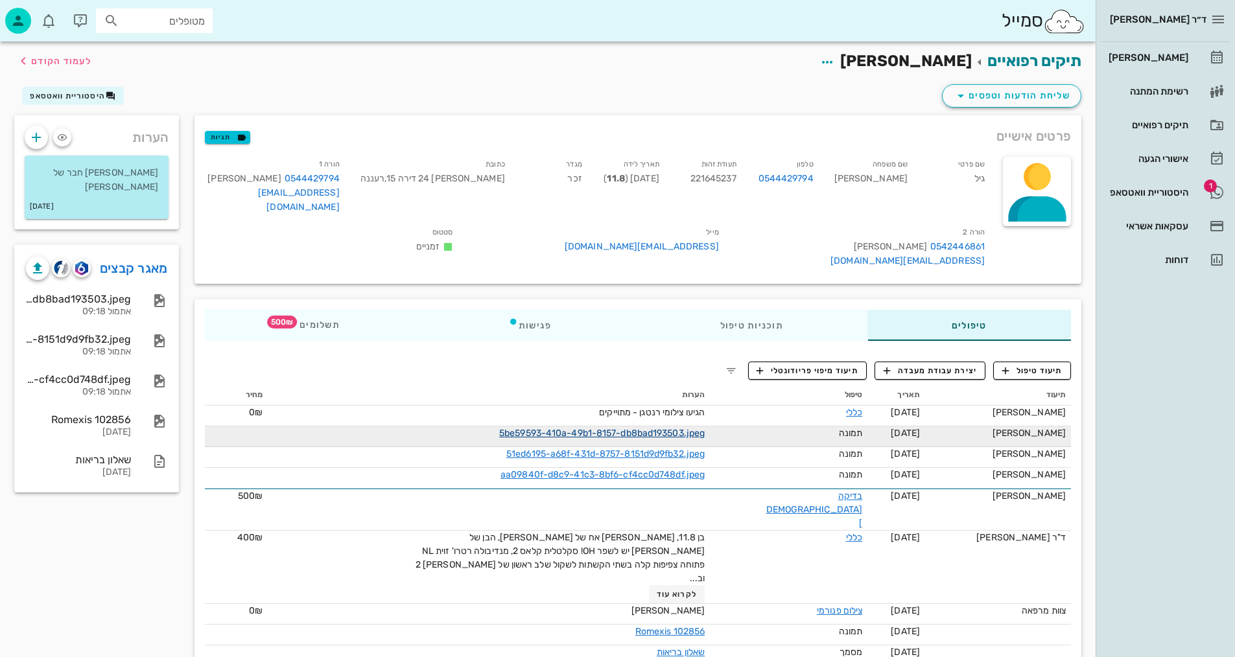
click at [687, 436] on link "5be59593-410a-49b1-8157-db8bad193503.jpeg" at bounding box center [602, 433] width 206 height 11
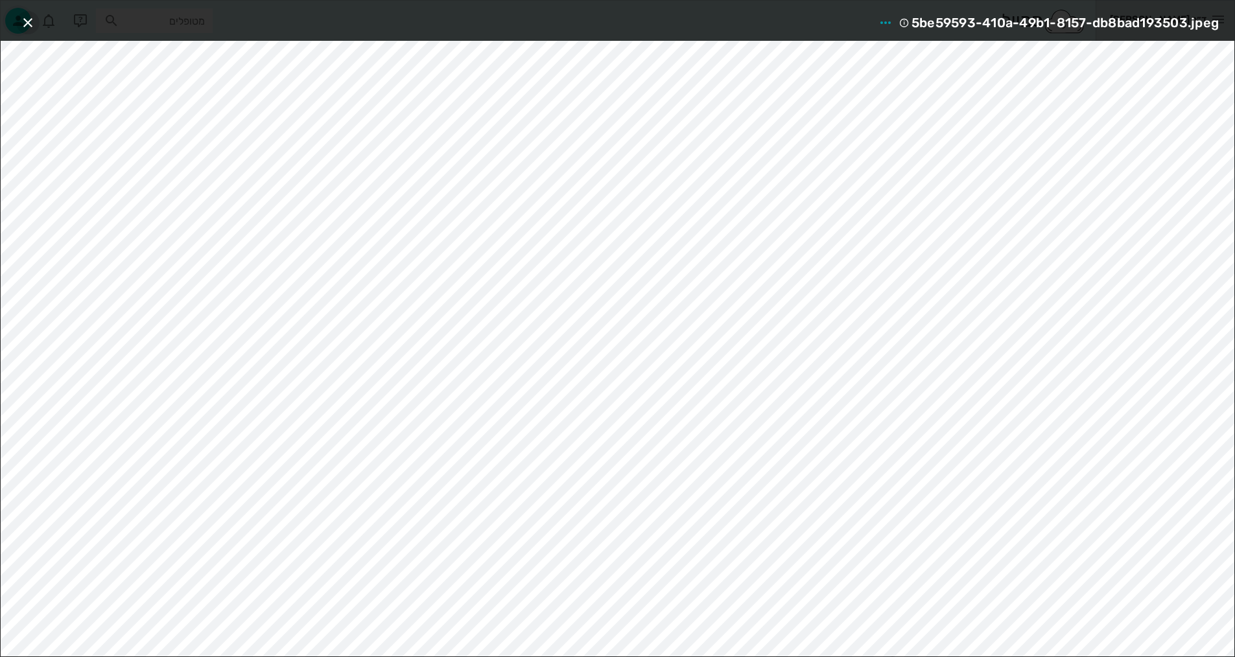
click at [27, 22] on icon "button" at bounding box center [28, 23] width 16 height 16
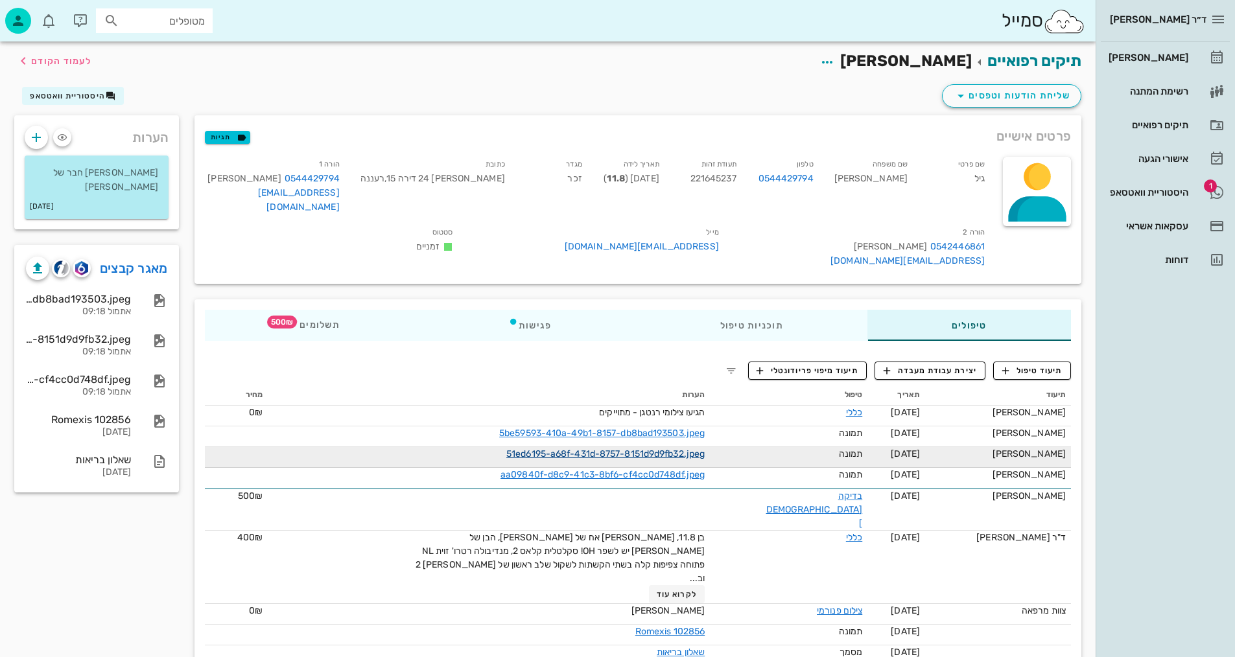
click at [648, 453] on link "51ed6195-a68f-431d-8757-8151d9d9fb32.jpeg" at bounding box center [605, 454] width 198 height 11
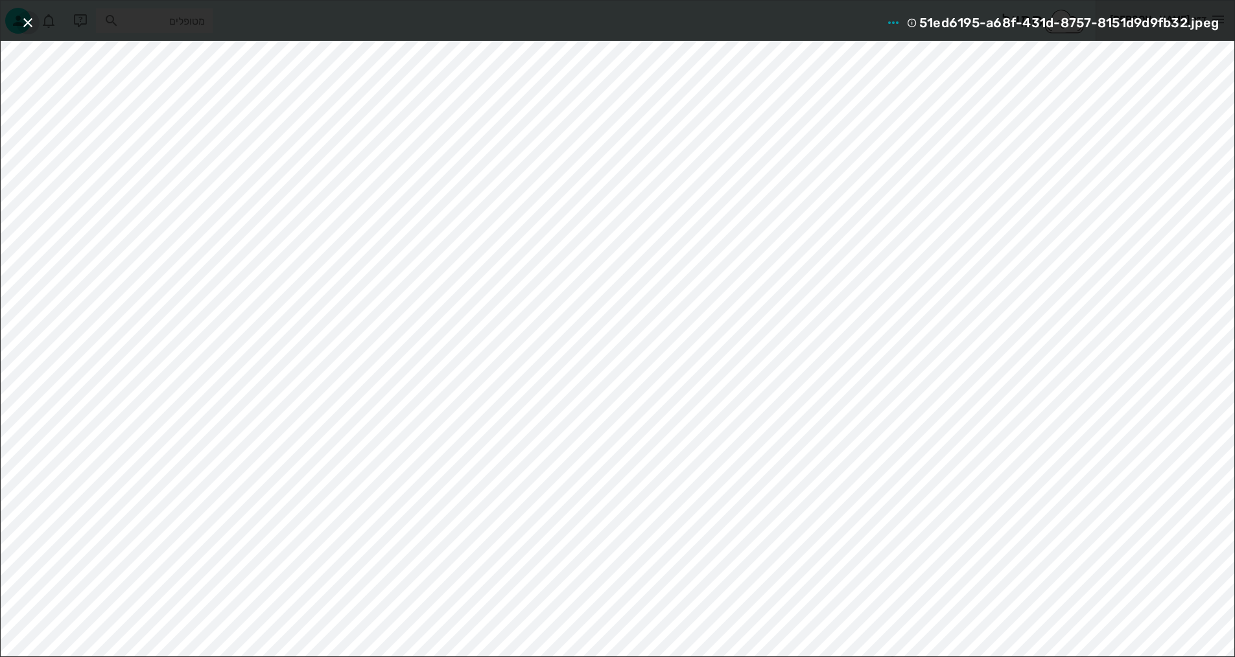
click at [27, 19] on icon "button" at bounding box center [28, 23] width 16 height 16
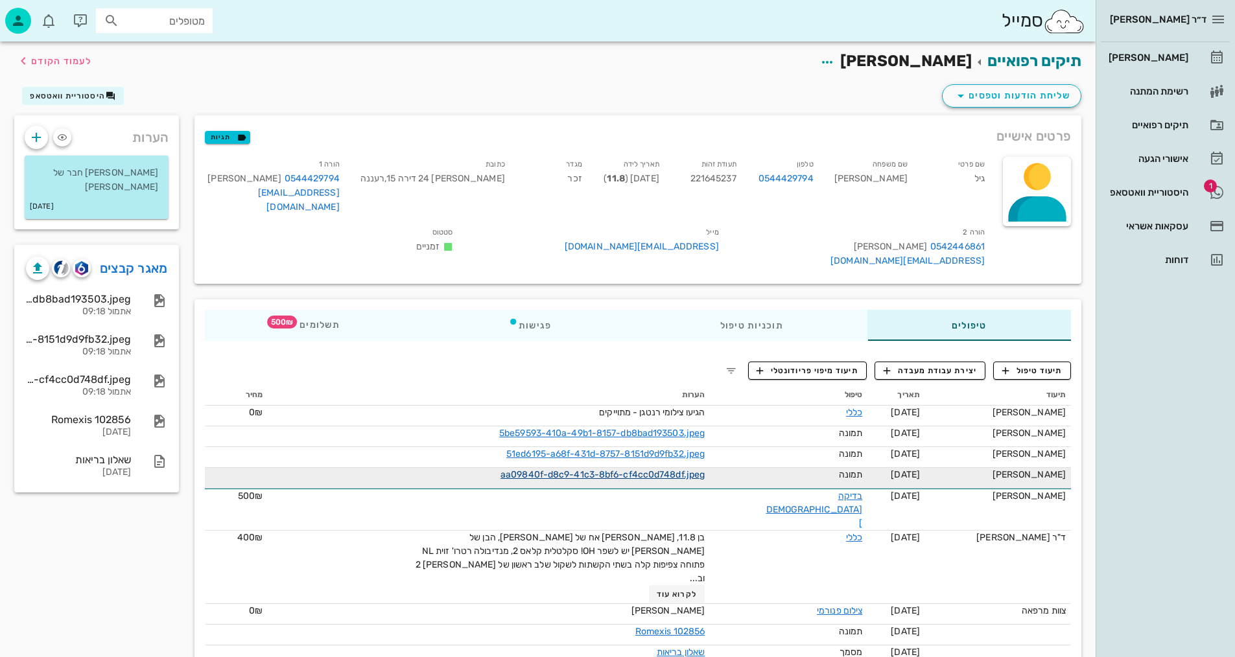
click at [598, 481] on div "aa09840f-d8c9-41c3-8bf6-cf4cc0d748df.jpeg" at bounding box center [559, 475] width 292 height 14
click at [606, 471] on link "aa09840f-d8c9-41c3-8bf6-cf4cc0d748df.jpeg" at bounding box center [603, 474] width 204 height 11
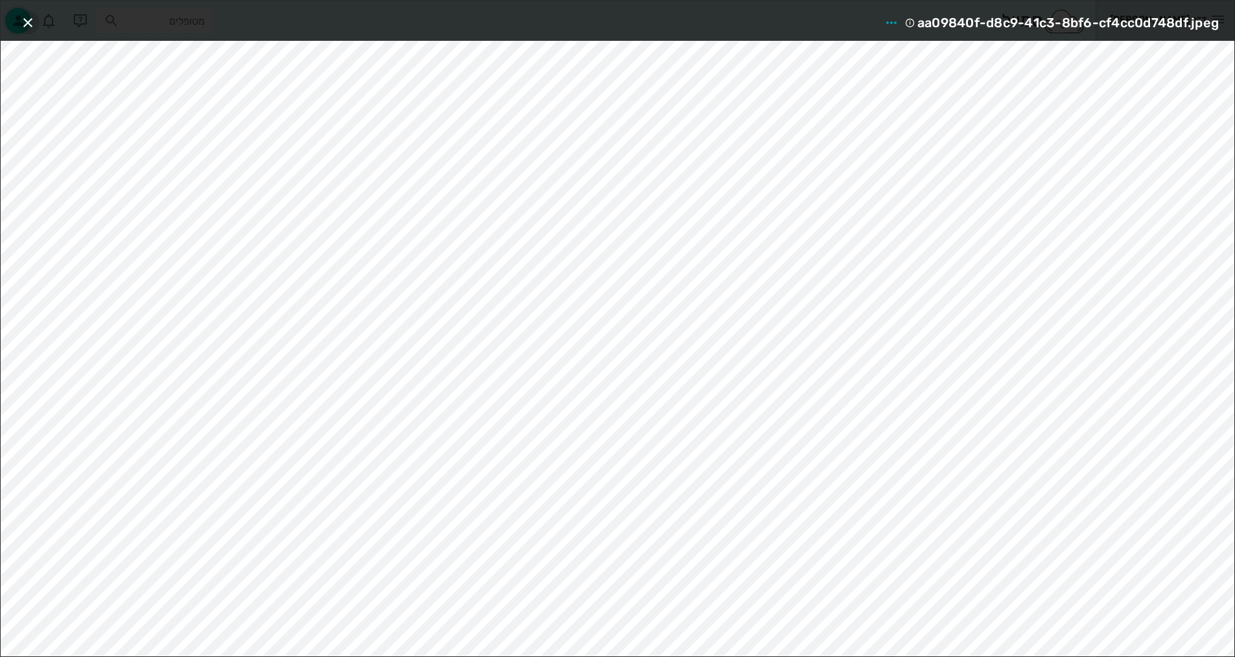
click at [30, 20] on icon "button" at bounding box center [28, 23] width 16 height 16
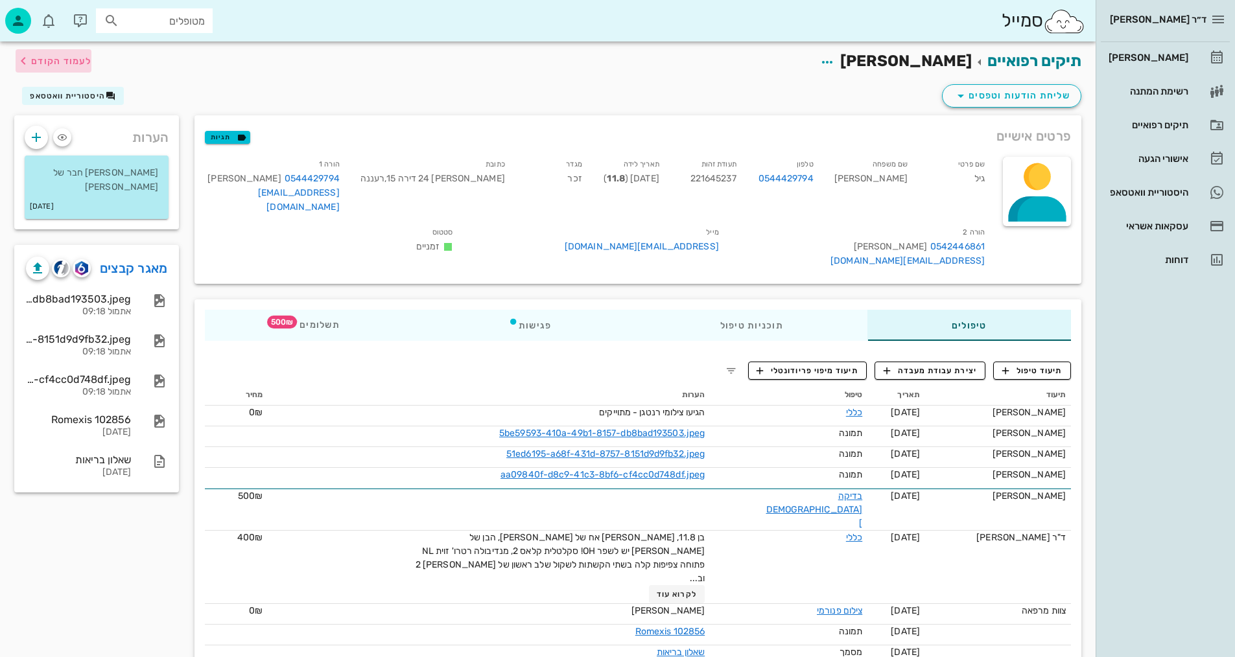
click at [58, 56] on span "לעמוד הקודם" at bounding box center [61, 61] width 60 height 11
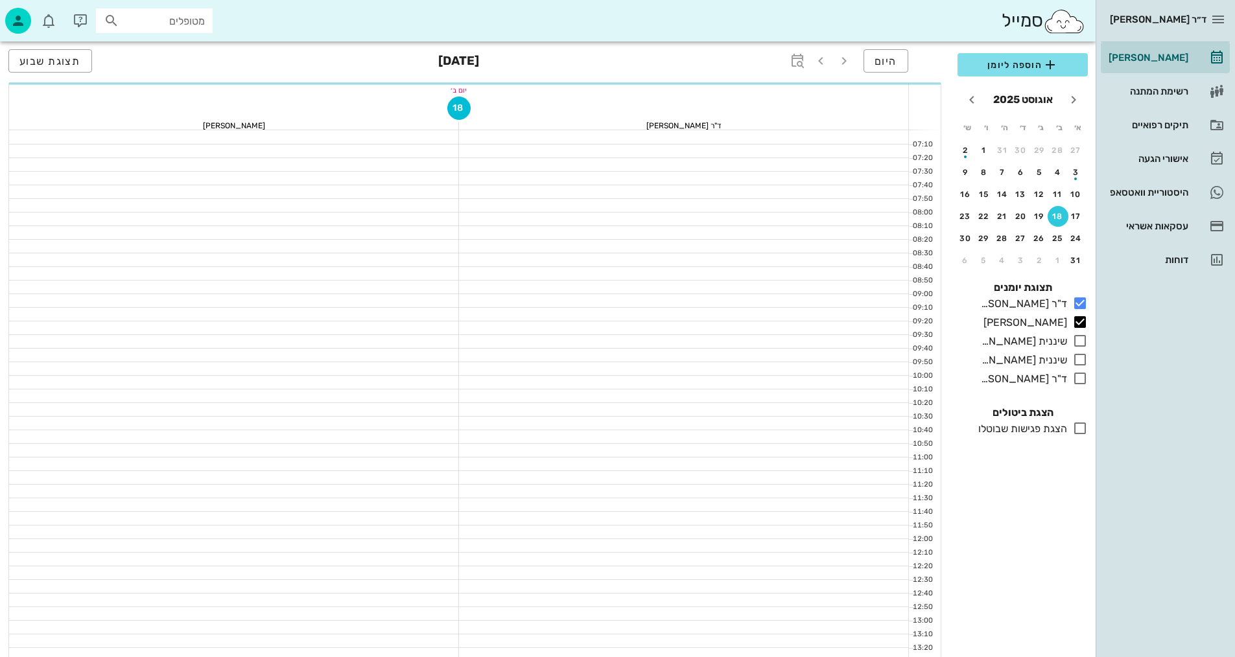
scroll to position [389, 0]
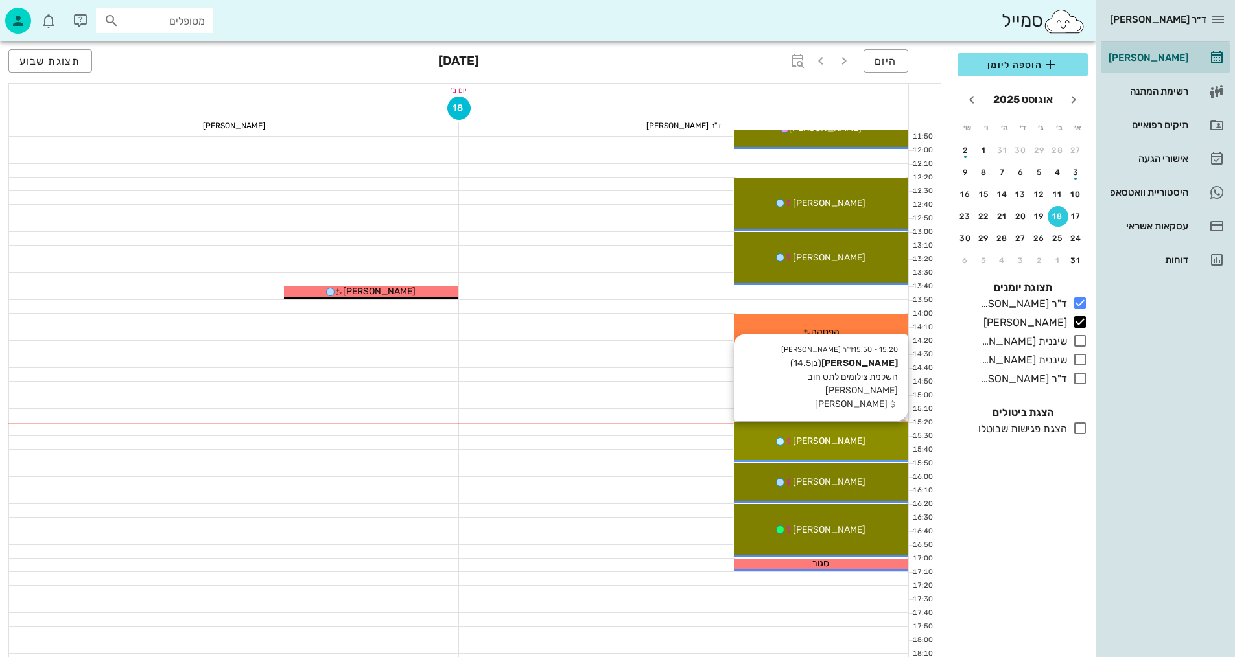
click at [834, 445] on span "[PERSON_NAME]" at bounding box center [829, 441] width 73 height 11
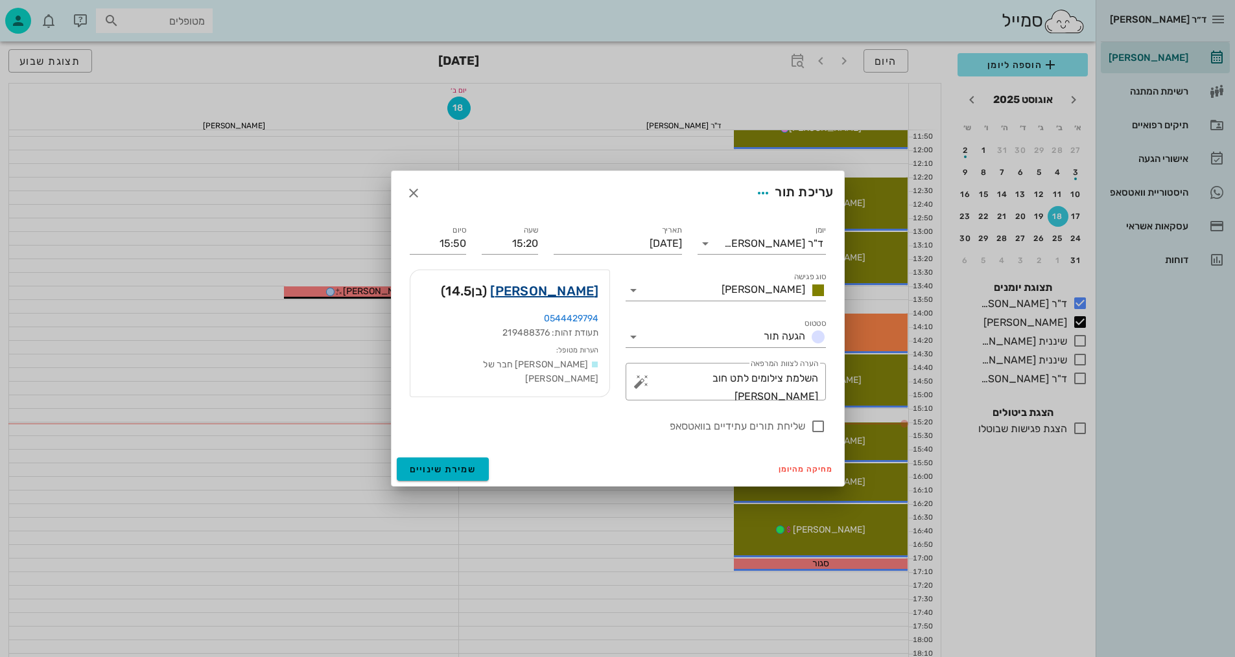
click at [579, 286] on link "שי פאלח" at bounding box center [544, 291] width 108 height 21
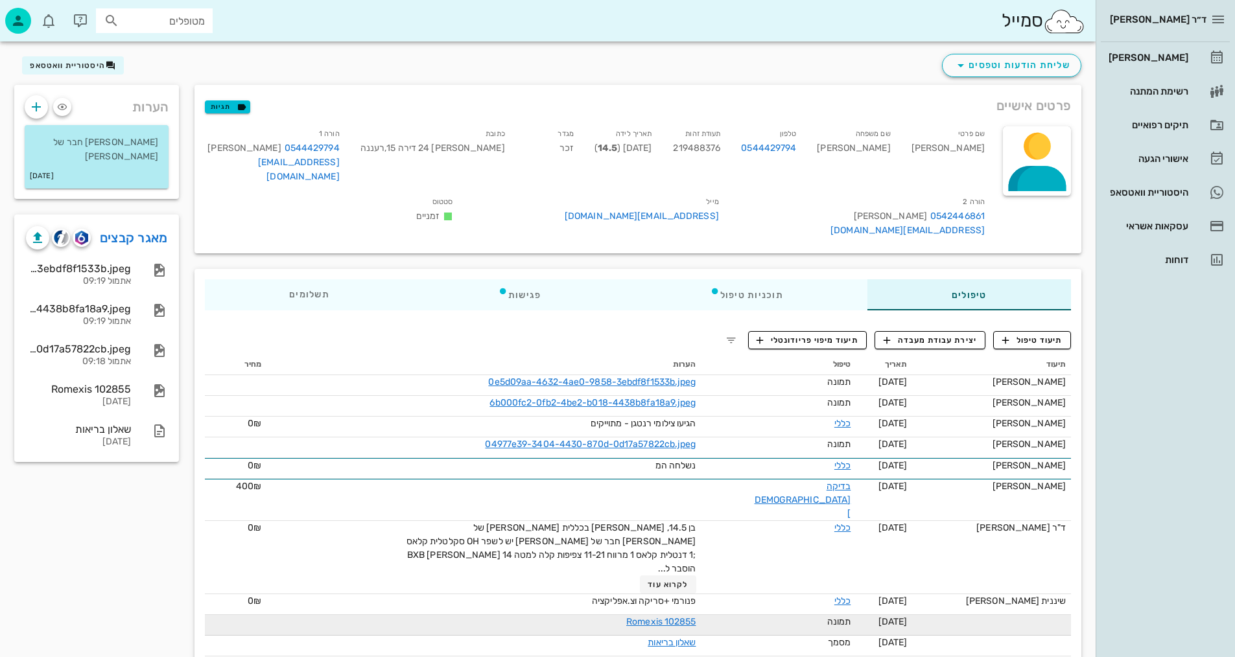
scroll to position [47, 0]
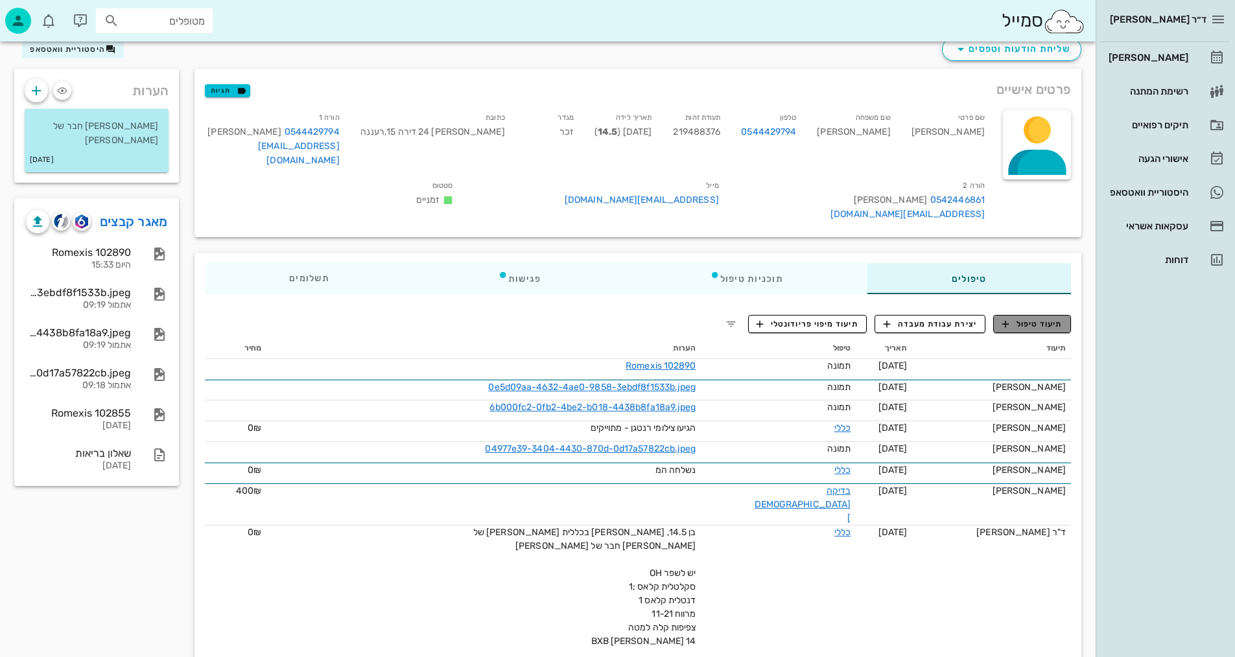
drag, startPoint x: 1053, startPoint y: 325, endPoint x: 1024, endPoint y: 342, distance: 33.4
click at [1052, 327] on span "תיעוד טיפול" at bounding box center [1032, 324] width 60 height 12
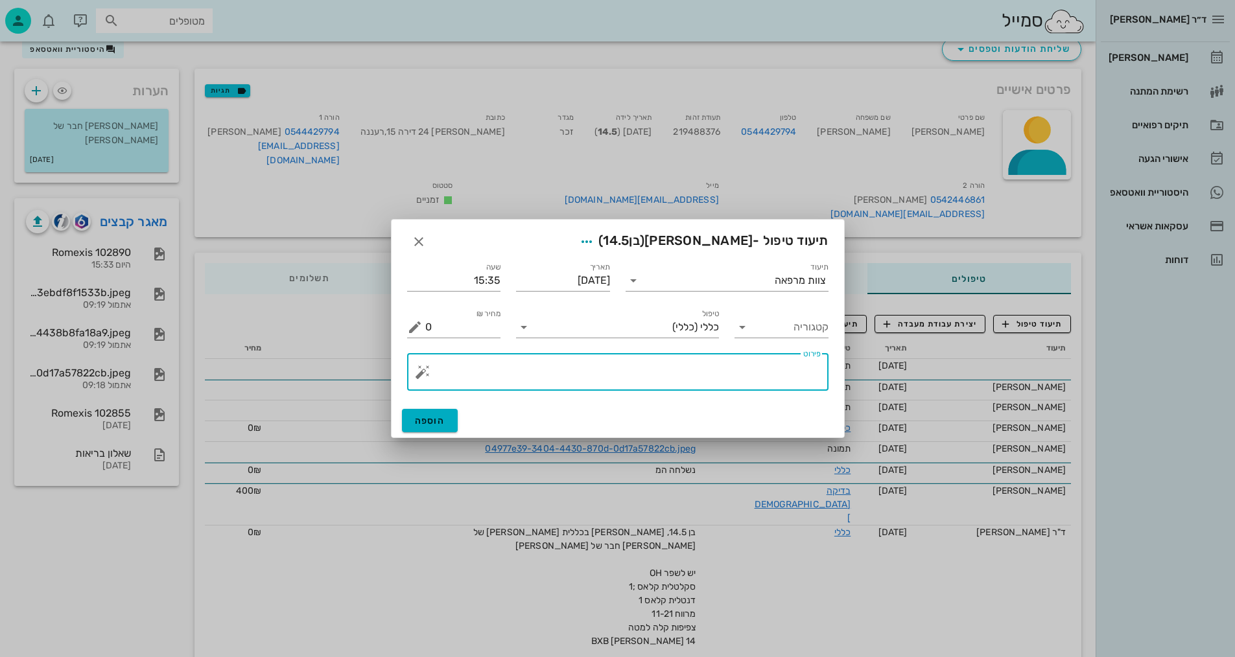
click at [730, 373] on textarea "פירוט" at bounding box center [622, 375] width 395 height 31
type textarea "צילומים קליניים+צפ+פ"א קידמיות"
click at [427, 423] on span "הוספה" at bounding box center [430, 421] width 30 height 11
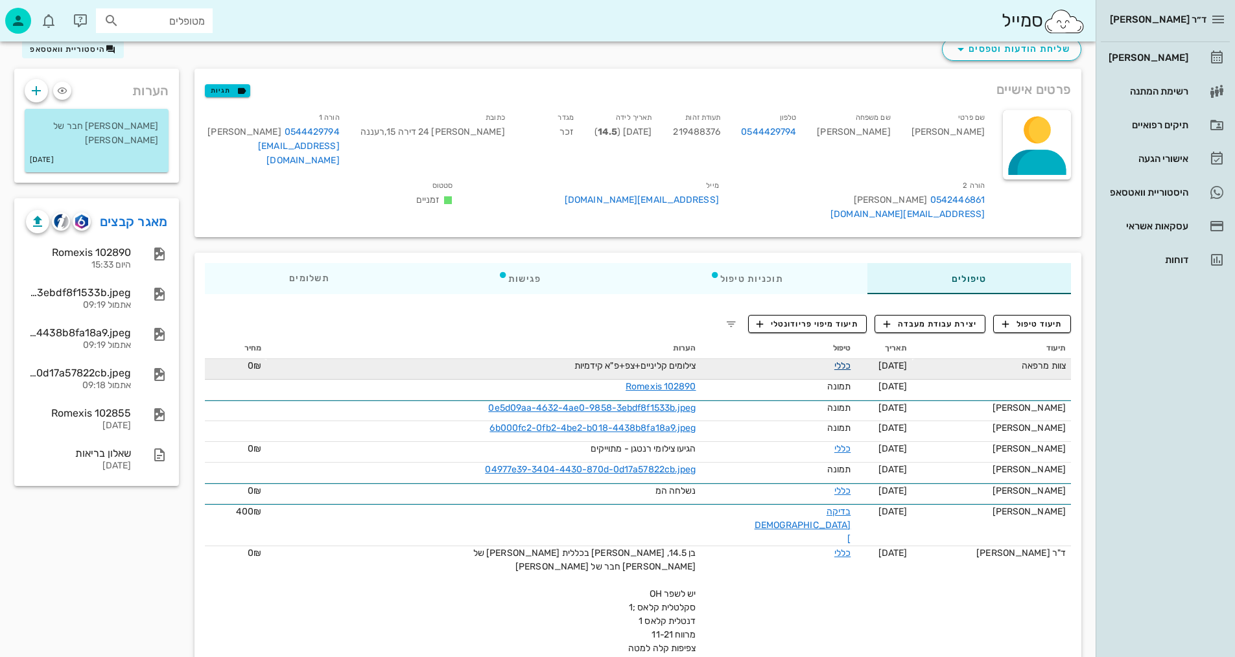
click at [834, 367] on link "כללי" at bounding box center [842, 365] width 16 height 11
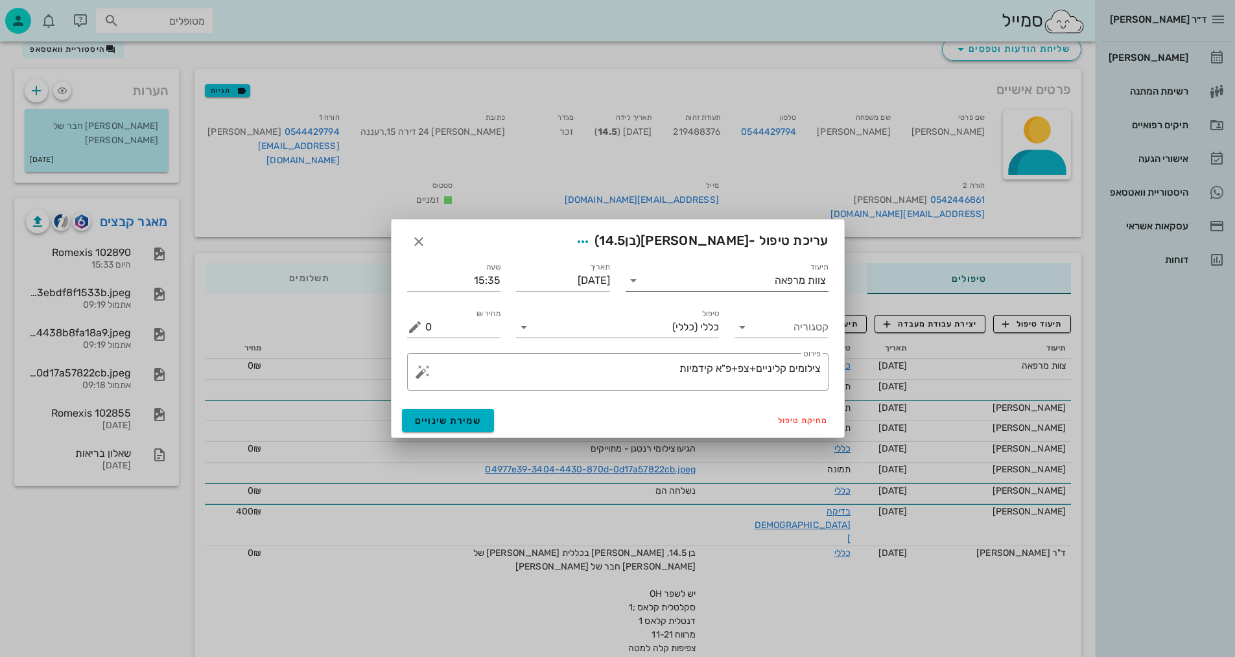
click at [641, 279] on icon at bounding box center [634, 281] width 16 height 16
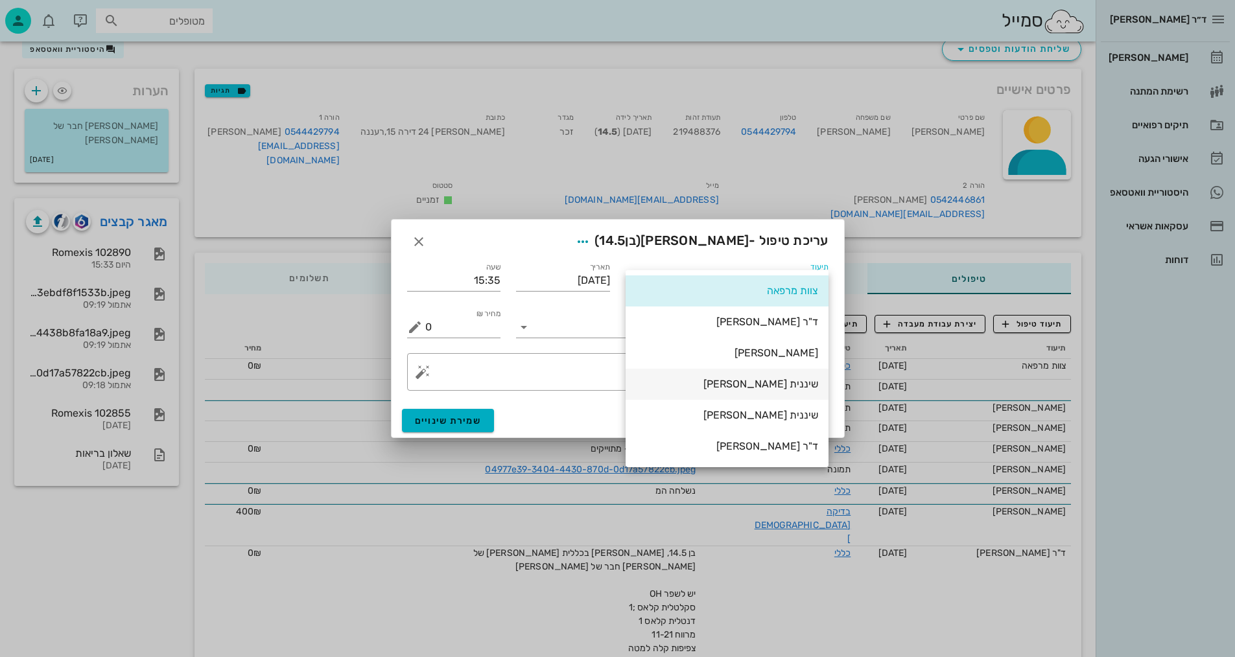
click at [806, 383] on div "שיננית [PERSON_NAME]" at bounding box center [727, 384] width 182 height 12
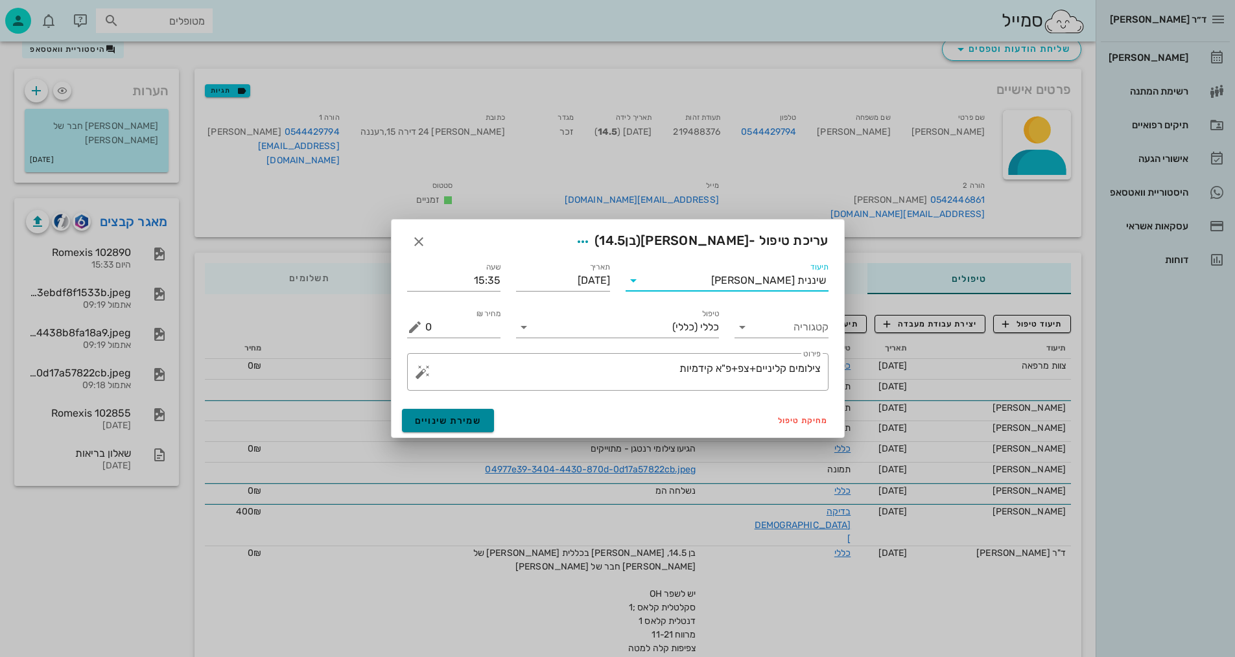
click at [475, 421] on span "שמירת שינויים" at bounding box center [448, 421] width 67 height 11
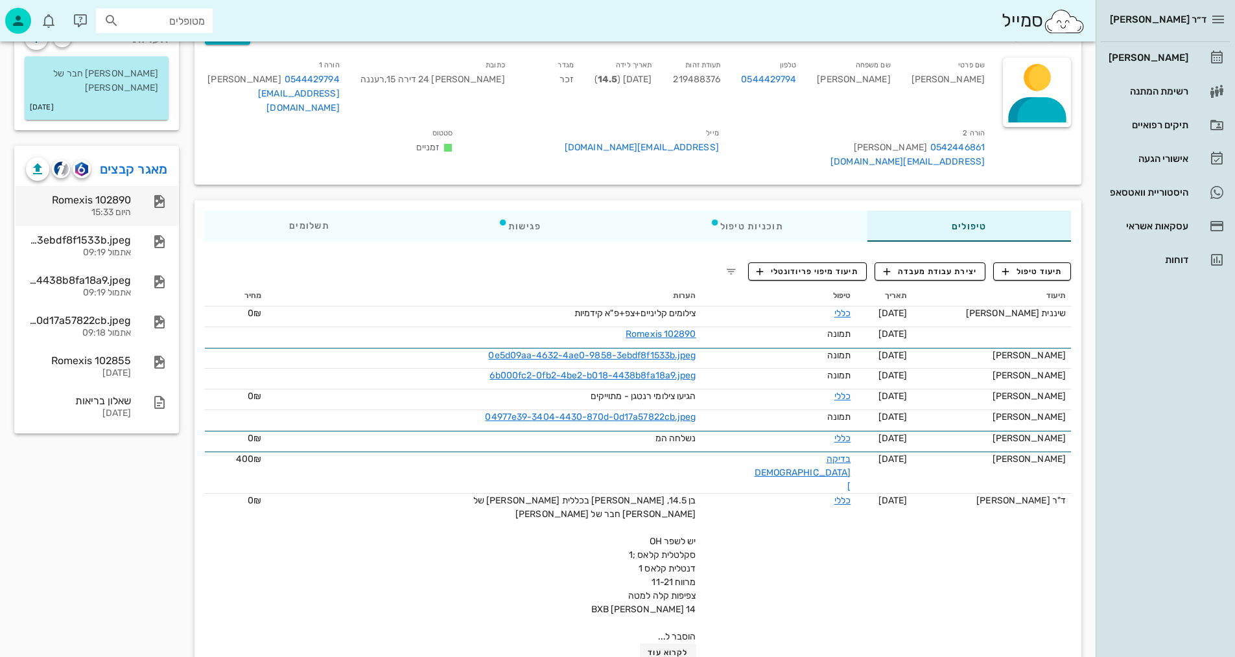
scroll to position [0, 0]
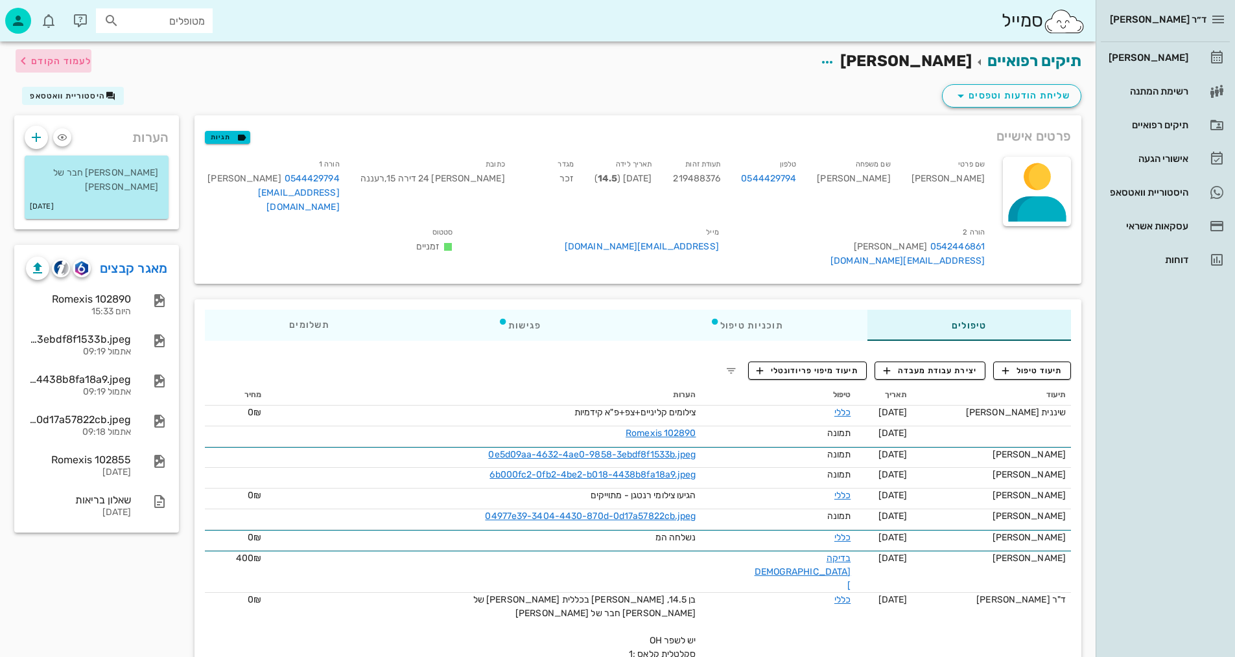
click at [56, 62] on span "לעמוד הקודם" at bounding box center [61, 61] width 60 height 11
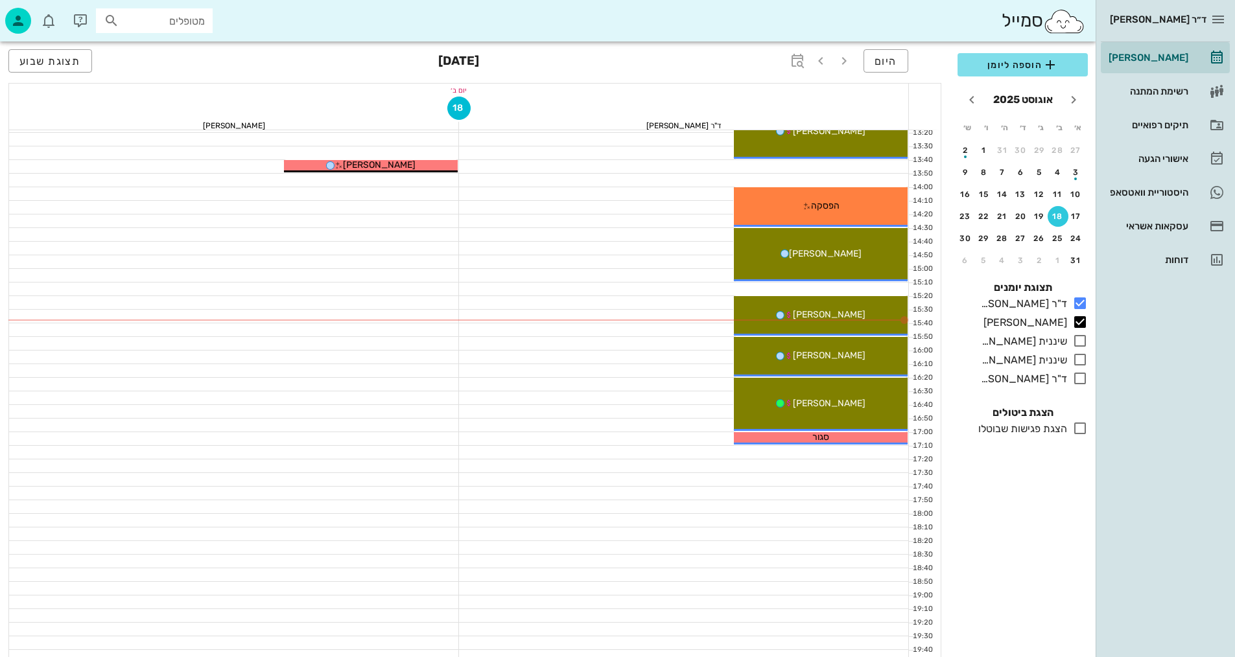
scroll to position [519, 0]
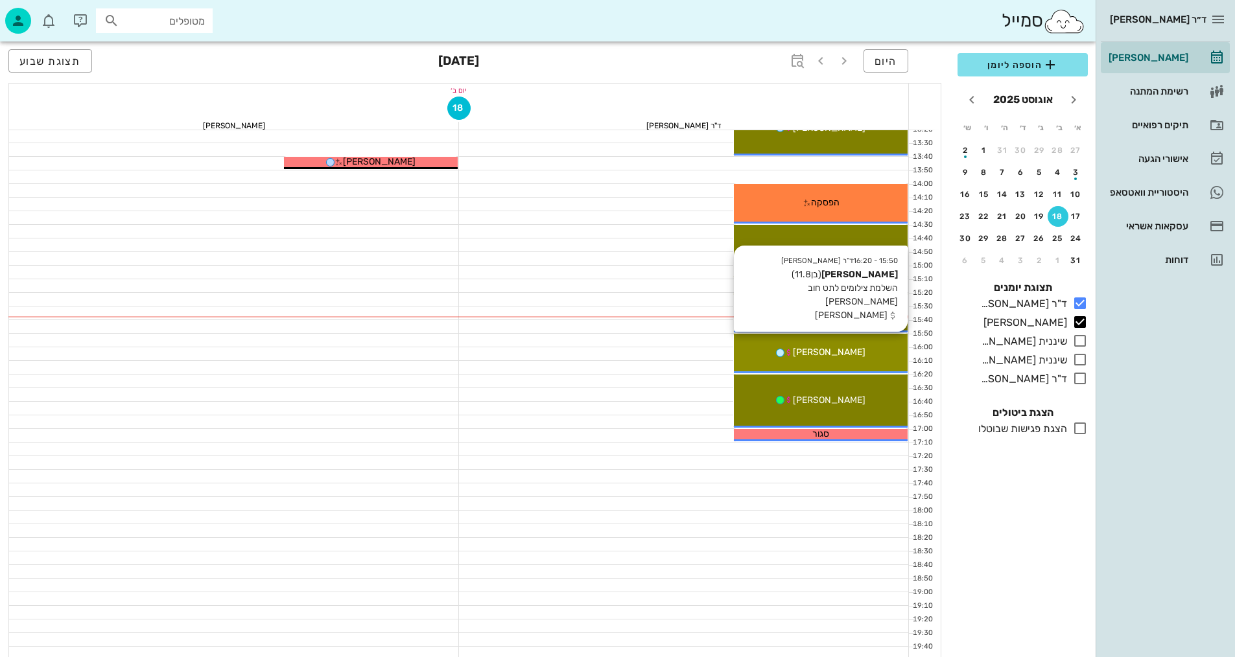
click at [845, 354] on span "[PERSON_NAME]" at bounding box center [829, 352] width 73 height 11
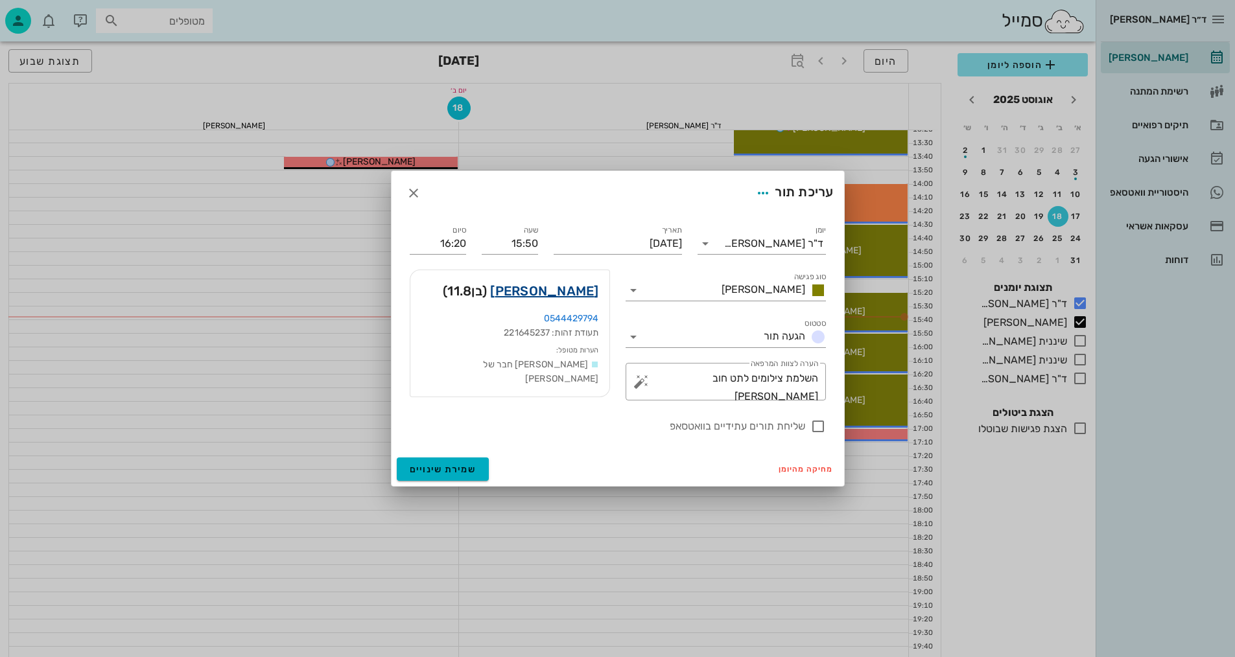
click at [587, 289] on link "גיל פאלח" at bounding box center [544, 291] width 108 height 21
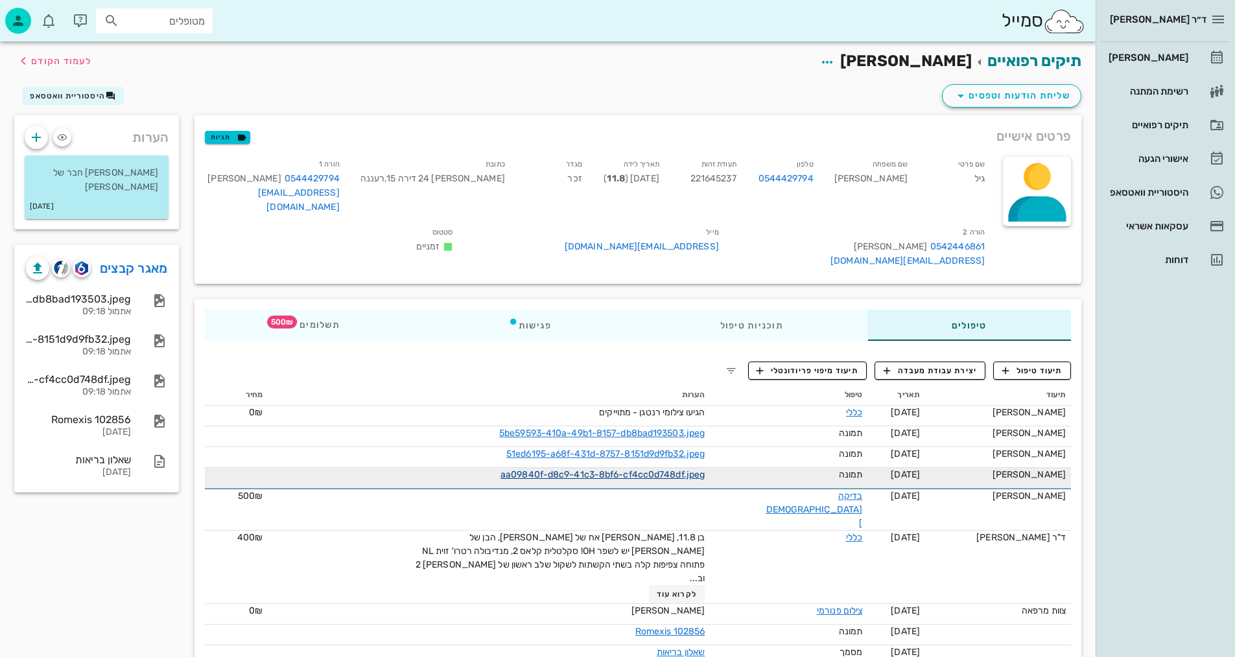
click at [645, 471] on link "aa09840f-d8c9-41c3-8bf6-cf4cc0d748df.jpeg" at bounding box center [603, 474] width 204 height 11
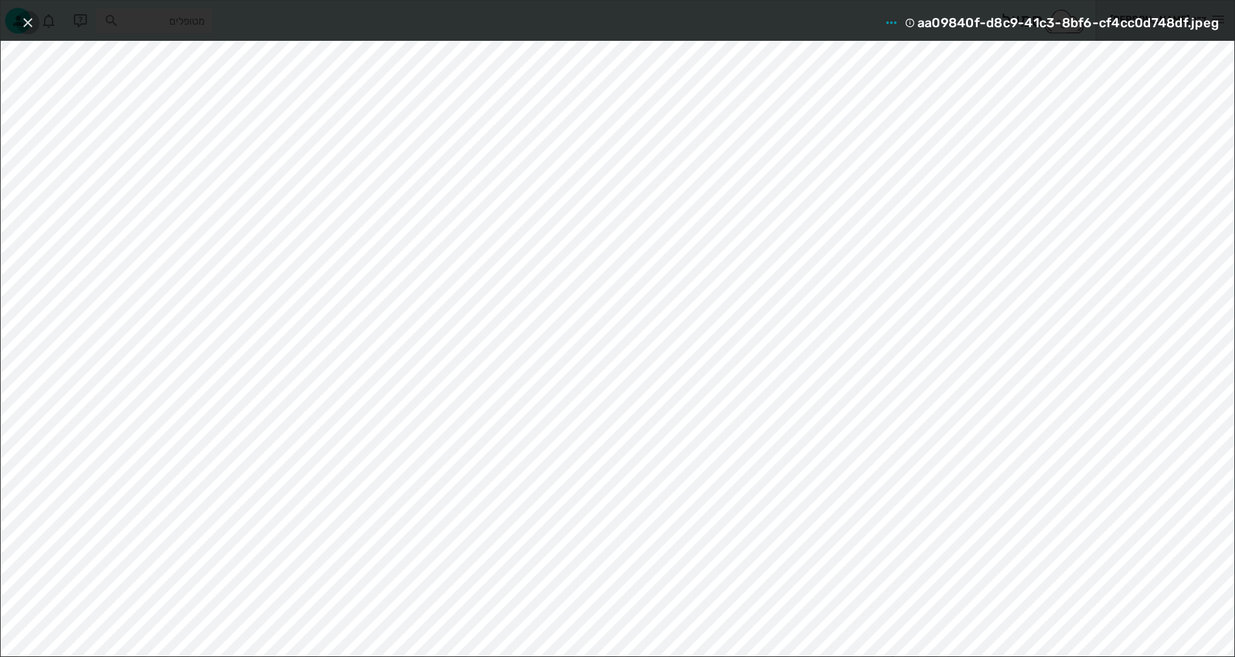
click at [24, 18] on icon "button" at bounding box center [28, 23] width 16 height 16
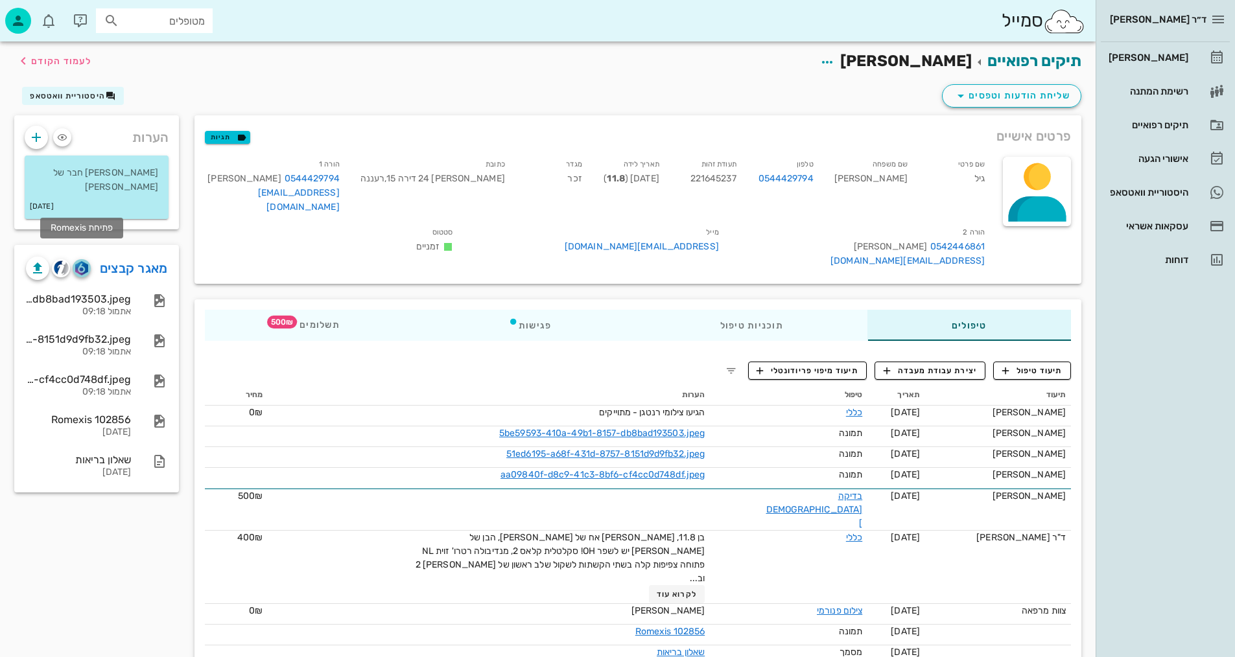
click at [88, 261] on span "button" at bounding box center [82, 268] width 18 height 14
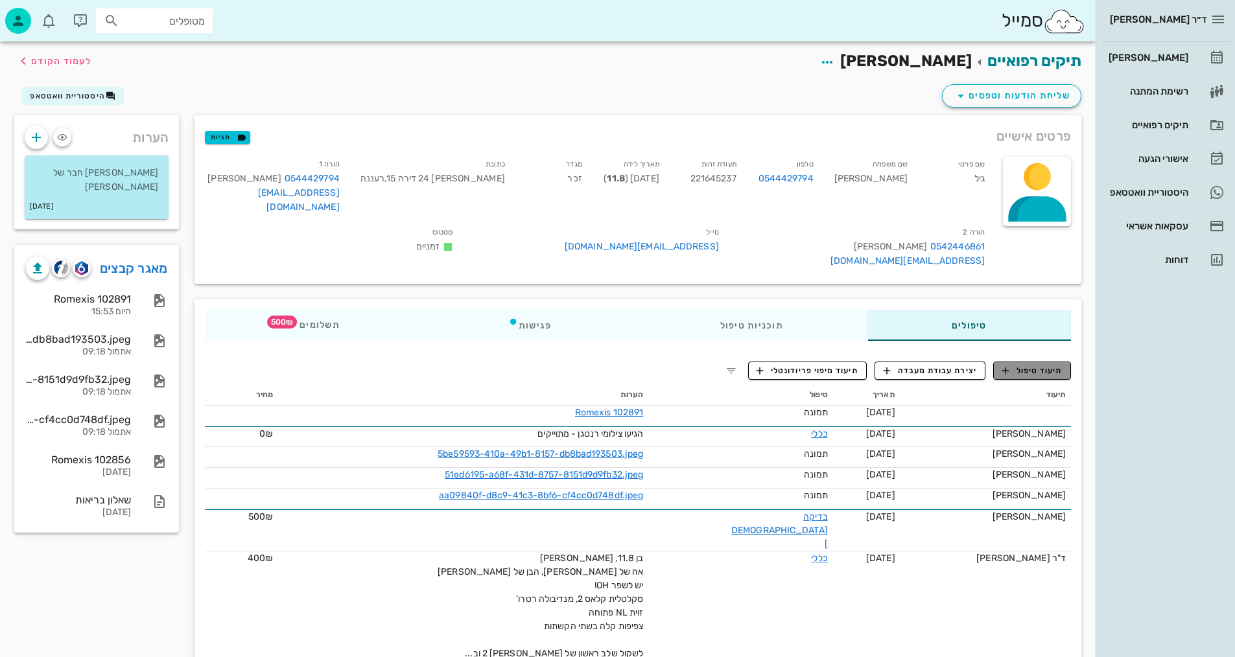
click at [1043, 373] on span "תיעוד טיפול" at bounding box center [1032, 371] width 60 height 12
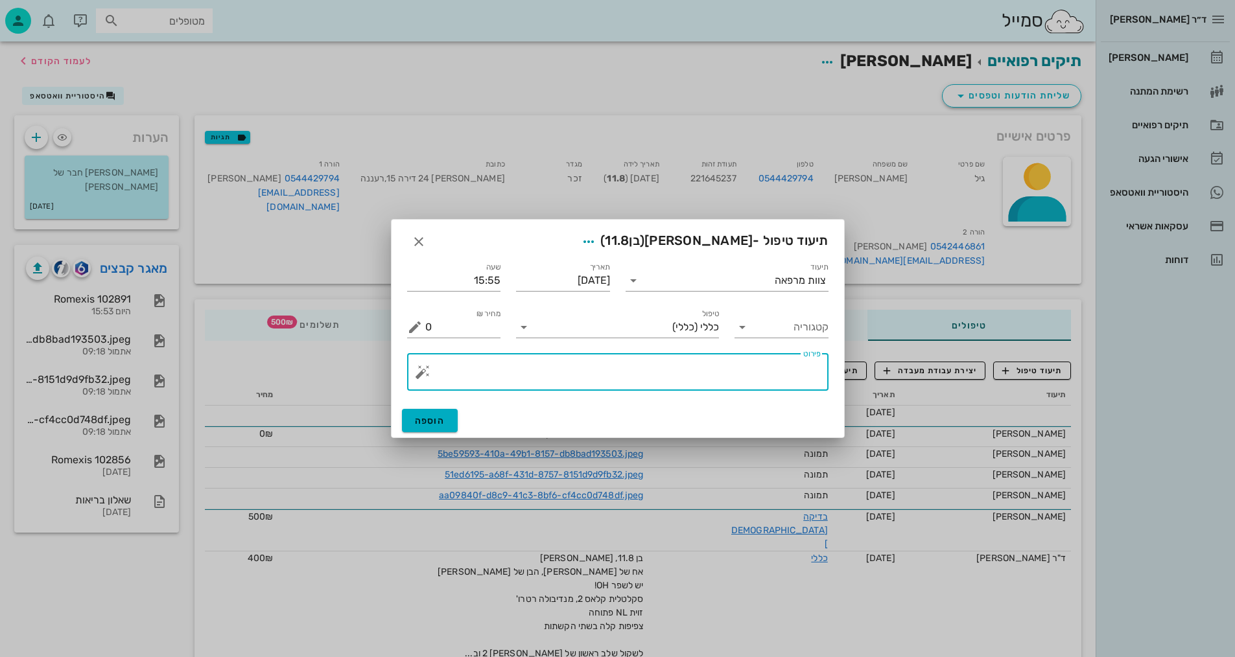
click at [755, 378] on textarea "פירוט" at bounding box center [622, 375] width 395 height 31
type textarea "צילומים קליניים+צפ+וידאו 3D"
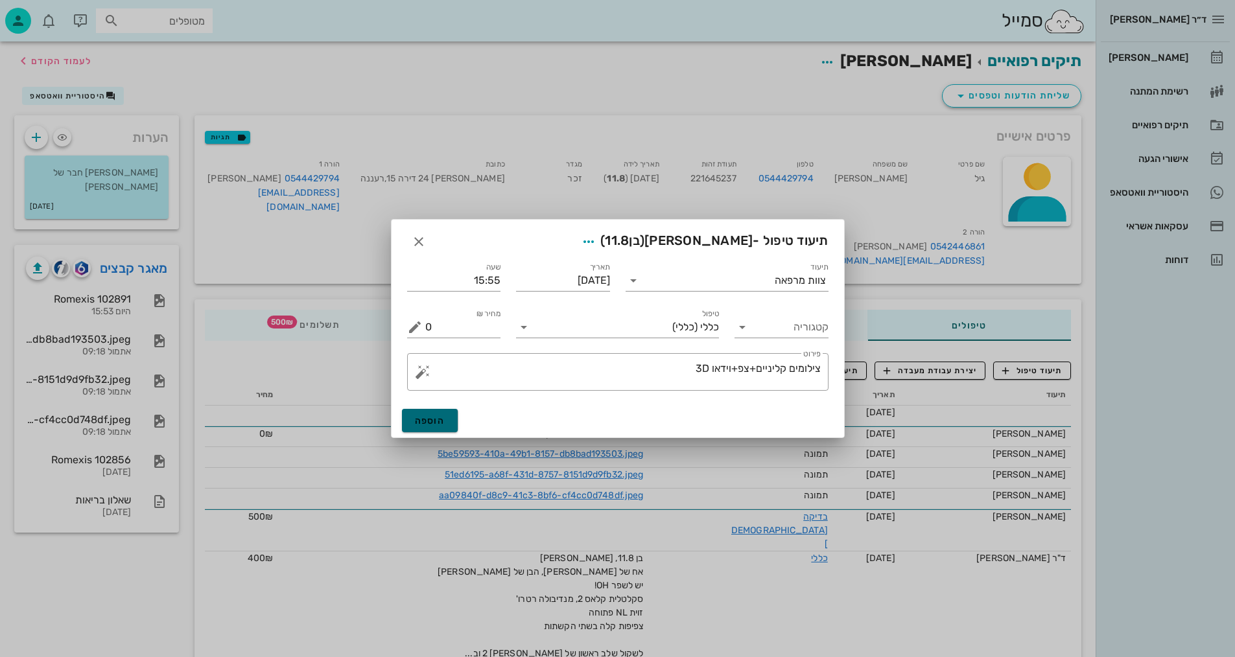
click at [430, 416] on button "הוספה" at bounding box center [430, 420] width 56 height 23
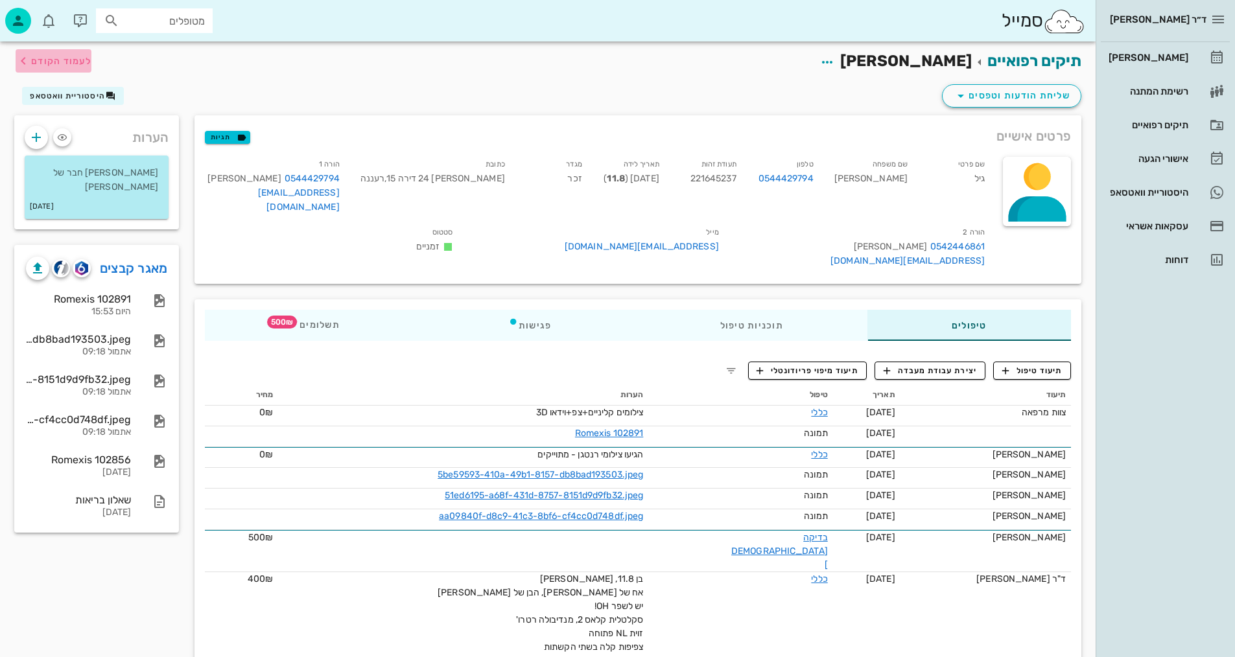
click at [33, 59] on span "לעמוד הקודם" at bounding box center [61, 61] width 60 height 11
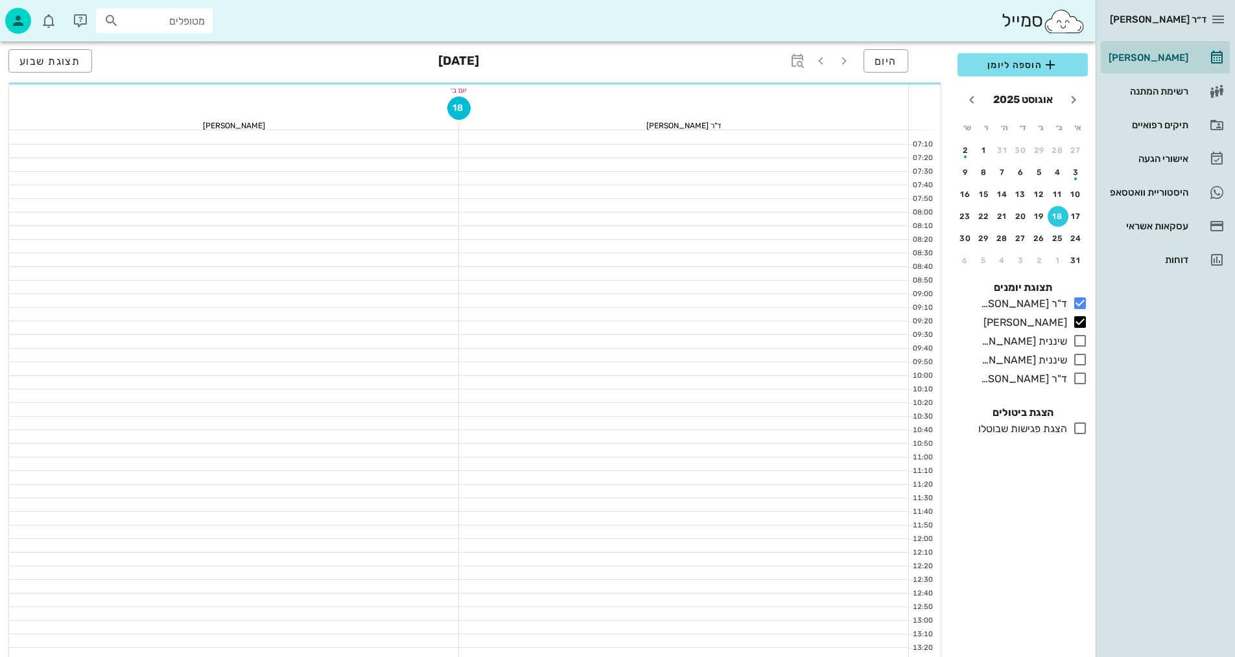
scroll to position [519, 0]
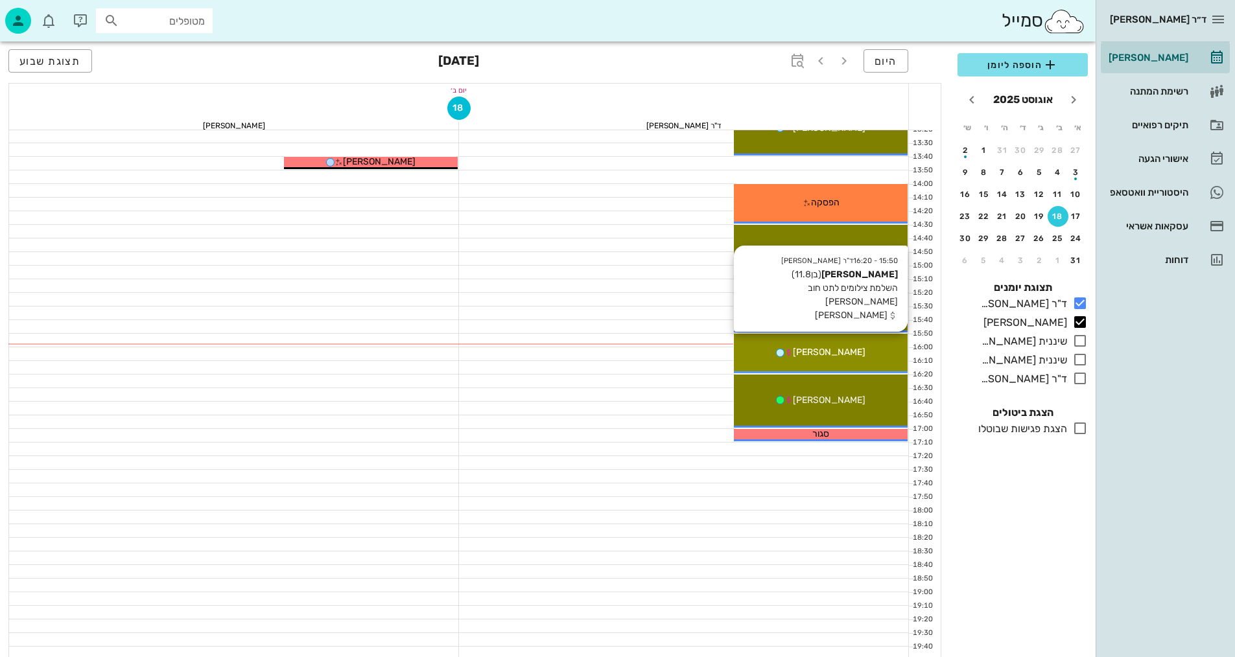
click at [857, 342] on div "15:50 - 16:20 ד"ר נמרוד דיקשטיין גיל פאלח (בן 11.8 ) השלמת צילומים לתט חוב כספי…" at bounding box center [821, 354] width 174 height 40
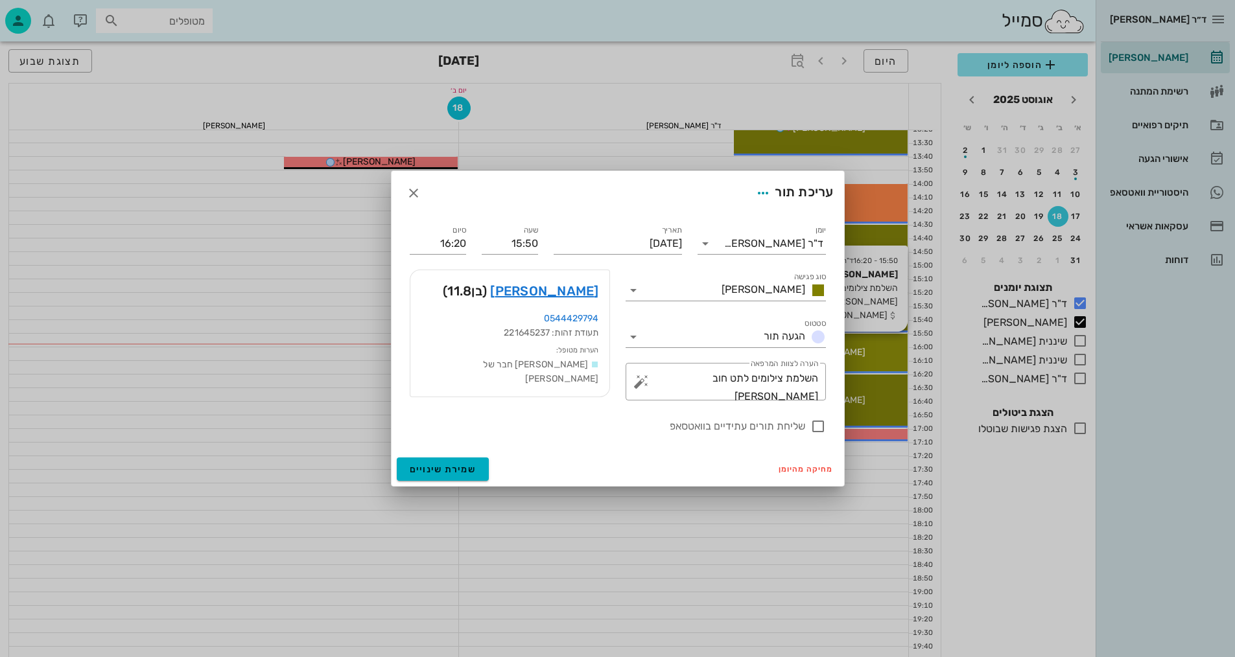
click at [857, 342] on div at bounding box center [617, 328] width 1235 height 657
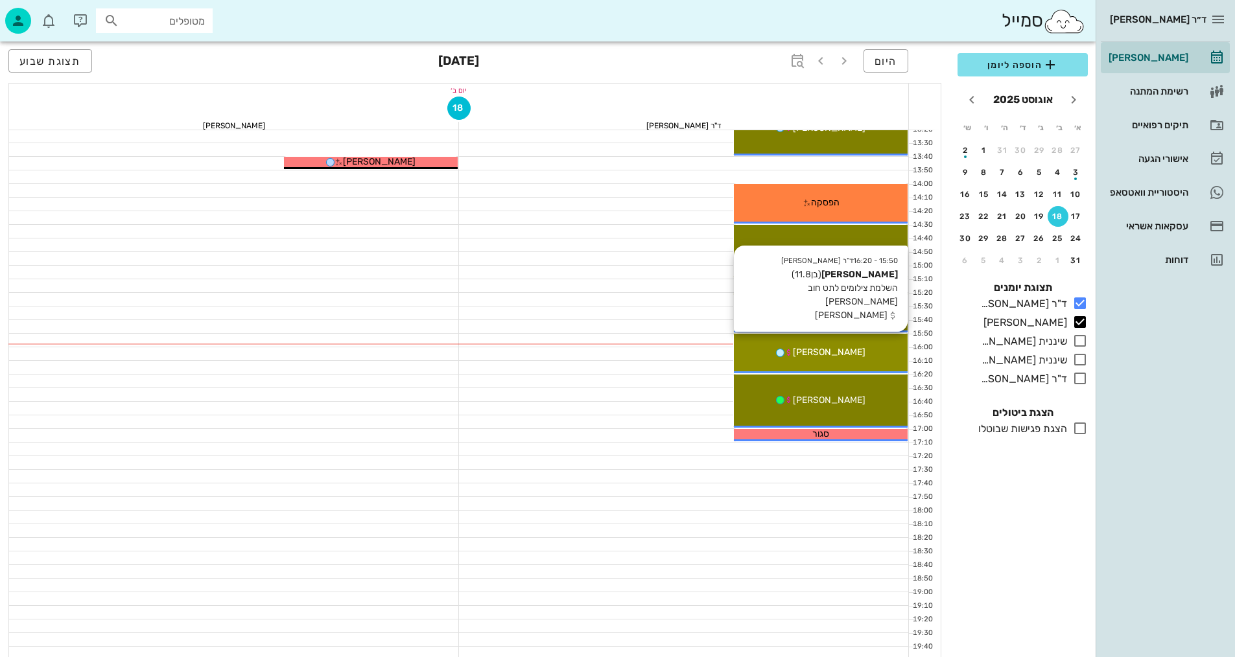
click at [857, 342] on div "15:50 - 16:20 ד"ר נמרוד דיקשטיין גיל פאלח (בן 11.8 ) השלמת צילומים לתט חוב כספי…" at bounding box center [821, 354] width 174 height 40
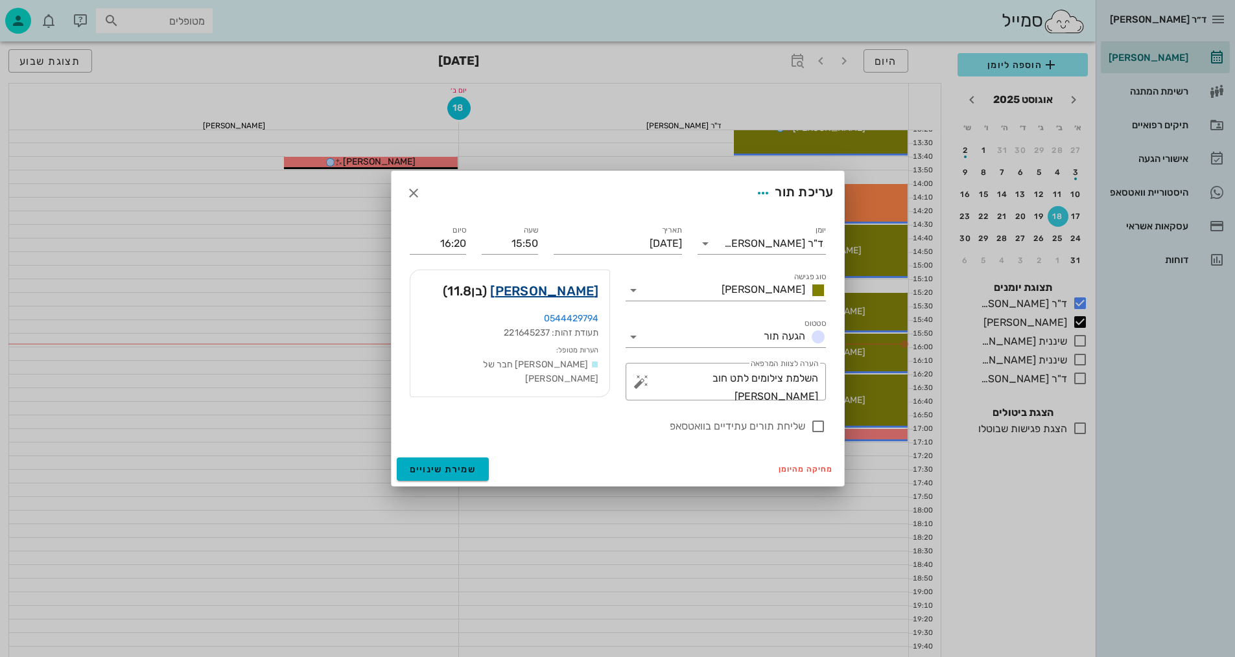
click at [572, 293] on link "גיל פאלח" at bounding box center [544, 291] width 108 height 21
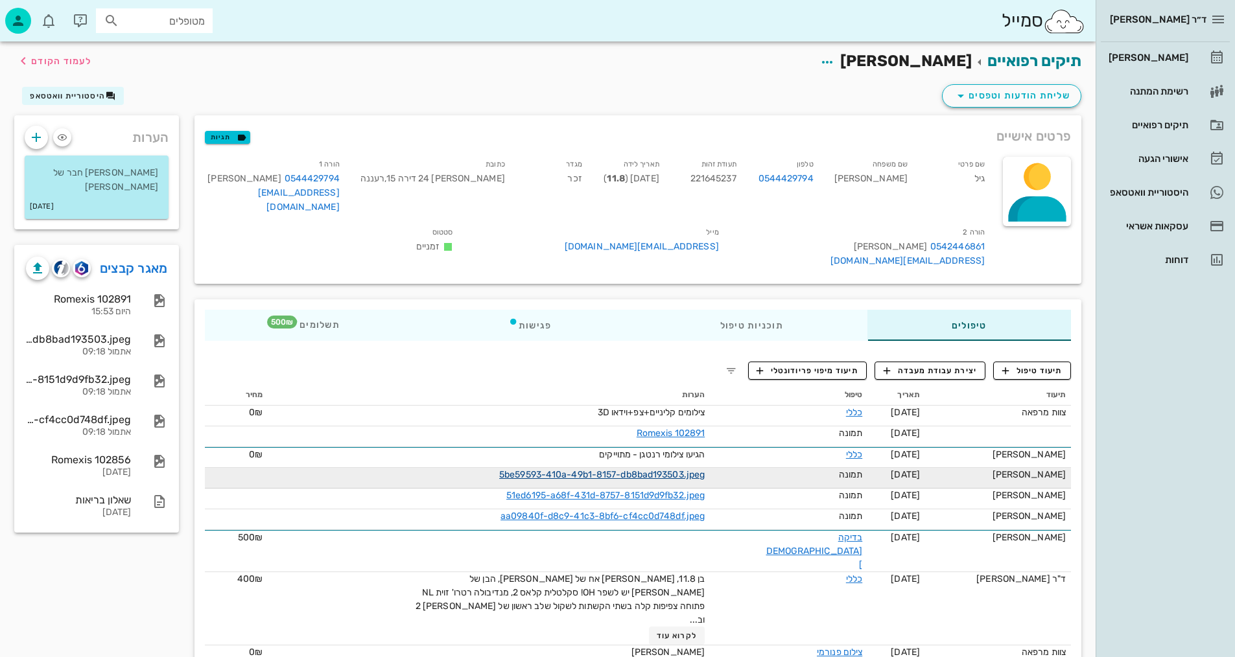
click at [693, 477] on link "5be59593-410a-49b1-8157-db8bad193503.jpeg" at bounding box center [602, 474] width 206 height 11
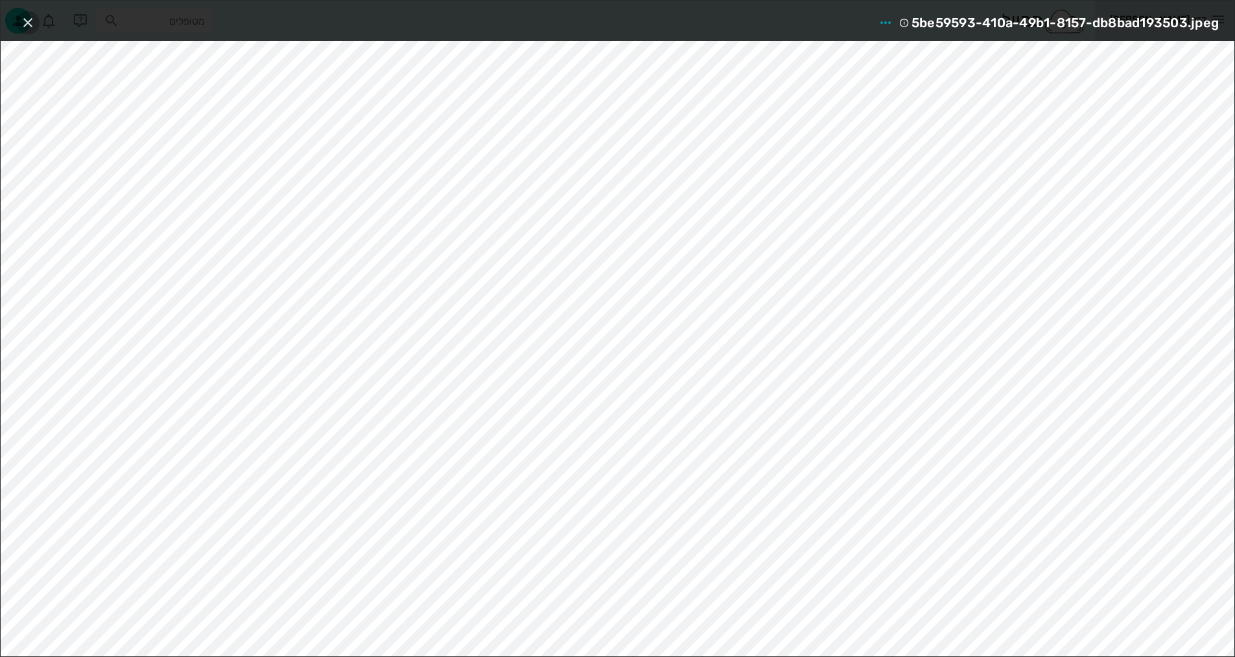
click at [31, 24] on icon "button" at bounding box center [28, 23] width 16 height 16
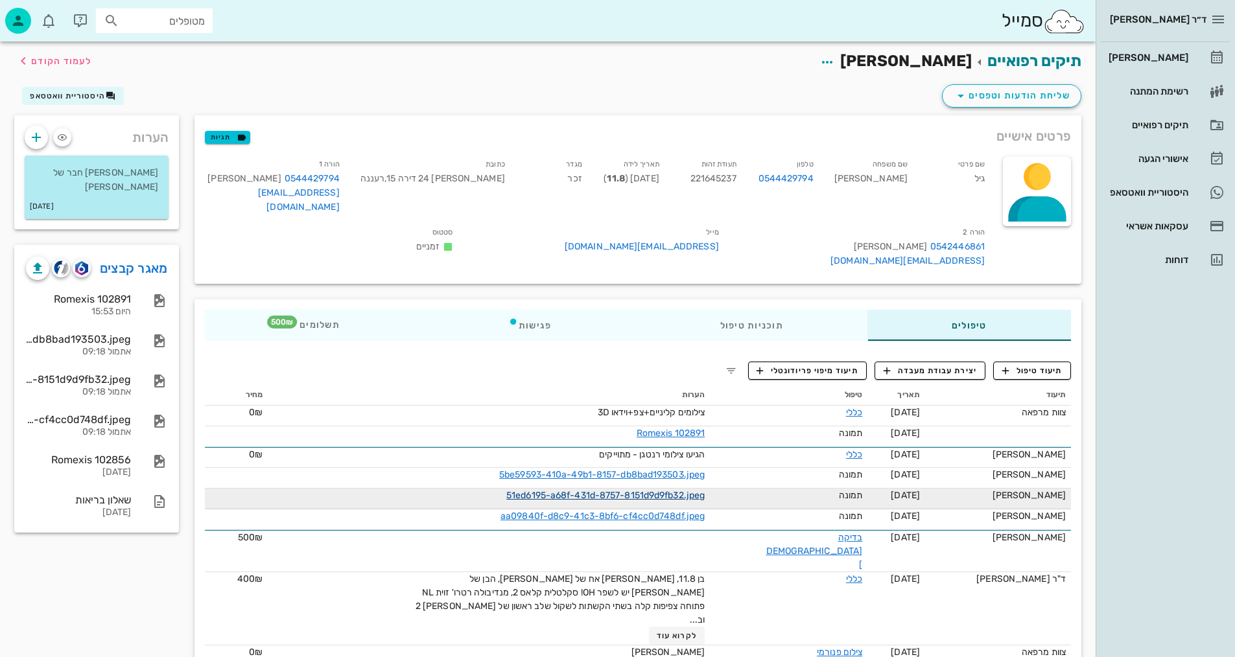
click at [688, 495] on link "51ed6195-a68f-431d-8757-8151d9d9fb32.jpeg" at bounding box center [605, 495] width 198 height 11
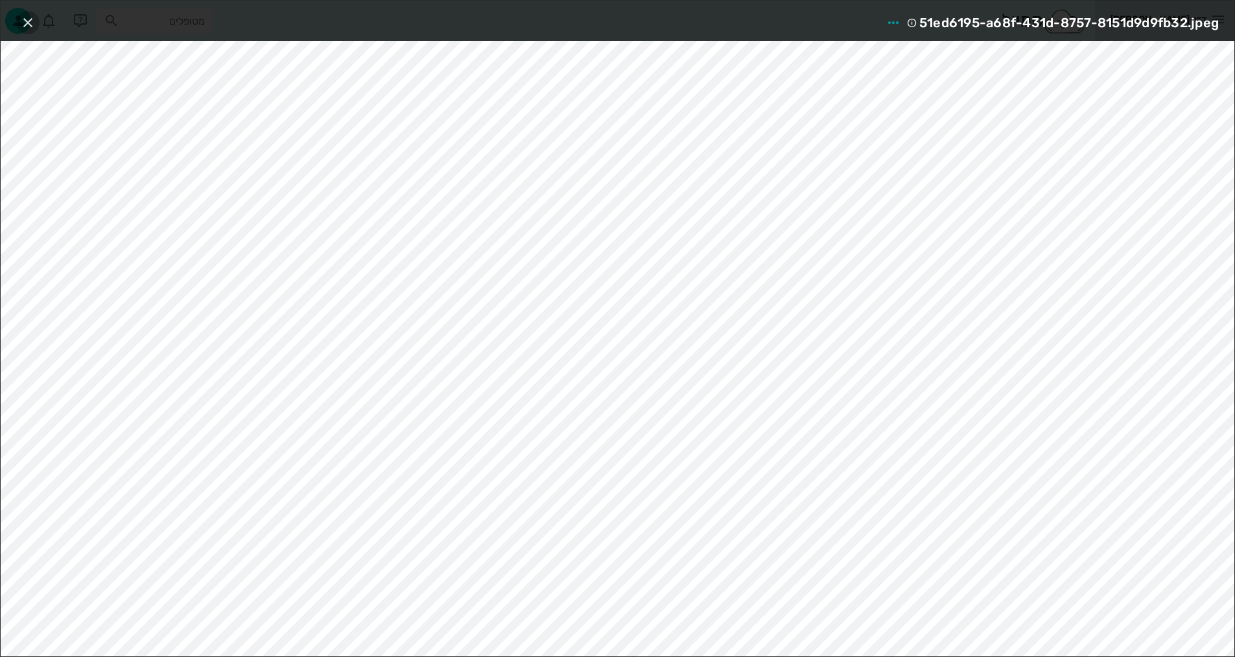
click at [28, 23] on icon "button" at bounding box center [28, 23] width 16 height 16
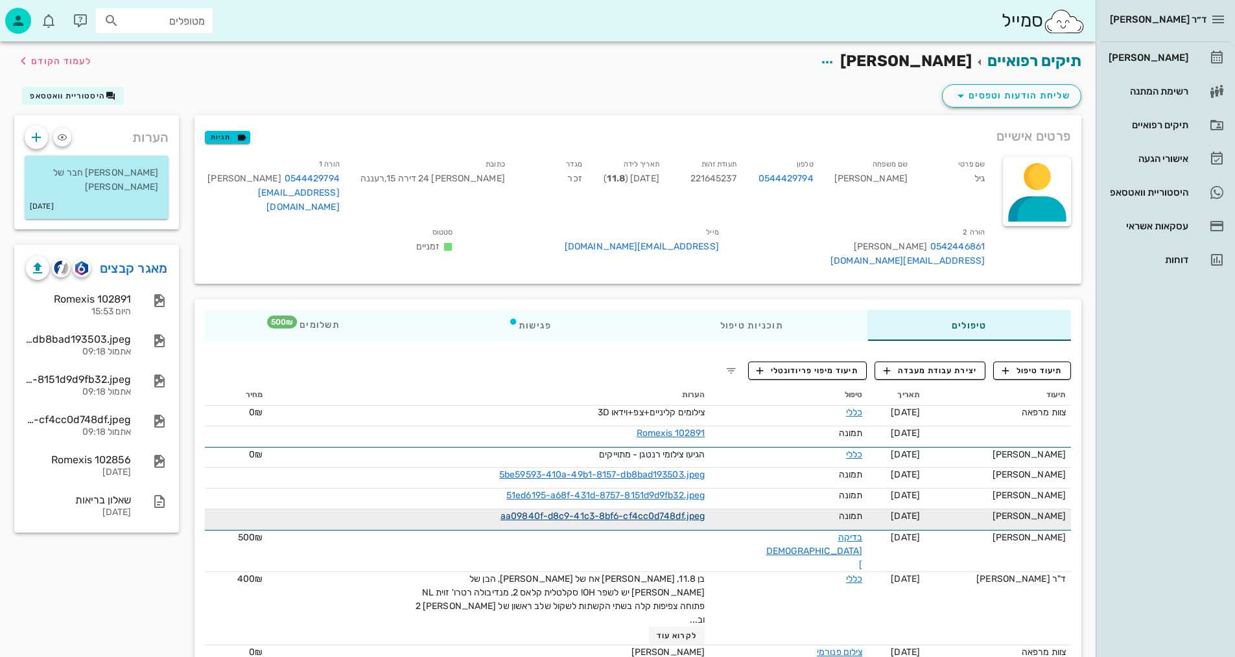
click at [673, 516] on link "aa09840f-d8c9-41c3-8bf6-cf4cc0d748df.jpeg" at bounding box center [603, 516] width 204 height 11
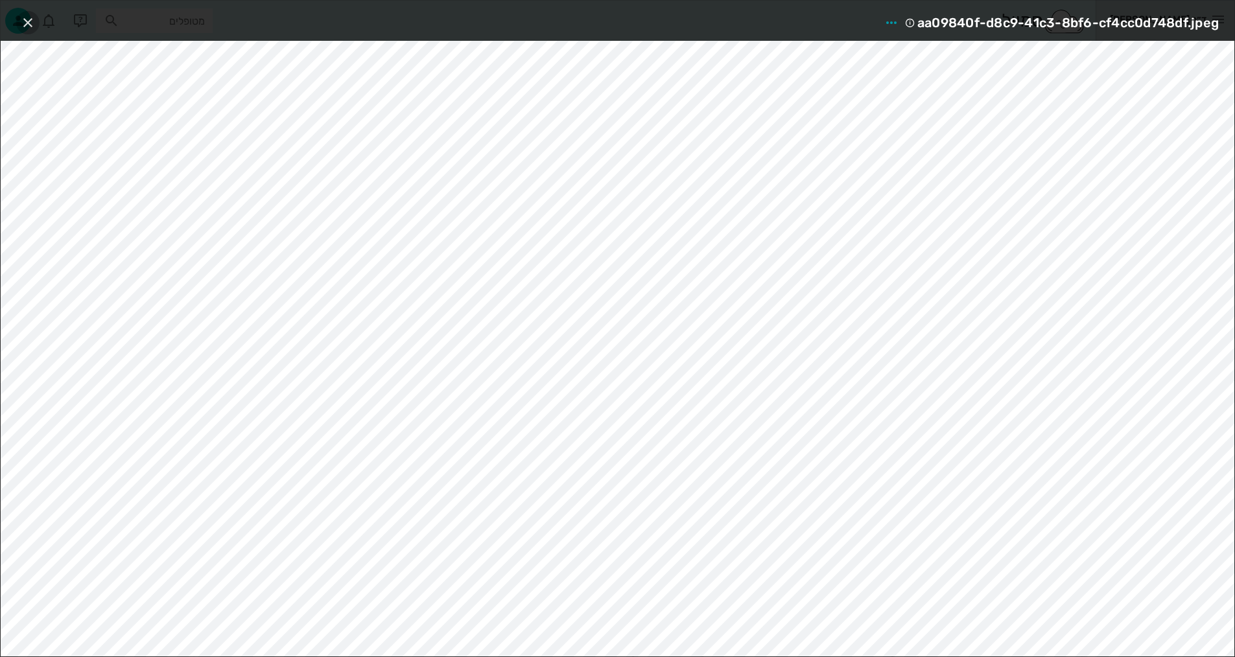
click at [23, 30] on icon "button" at bounding box center [28, 23] width 16 height 16
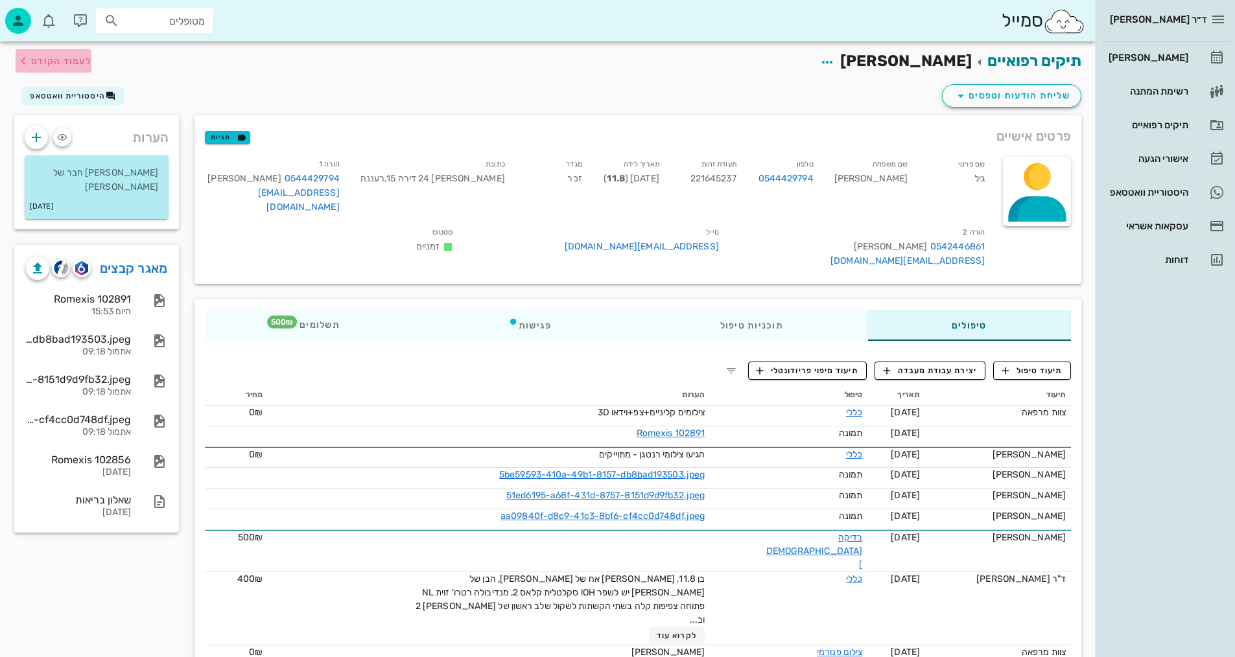
click at [27, 64] on icon "button" at bounding box center [24, 61] width 16 height 16
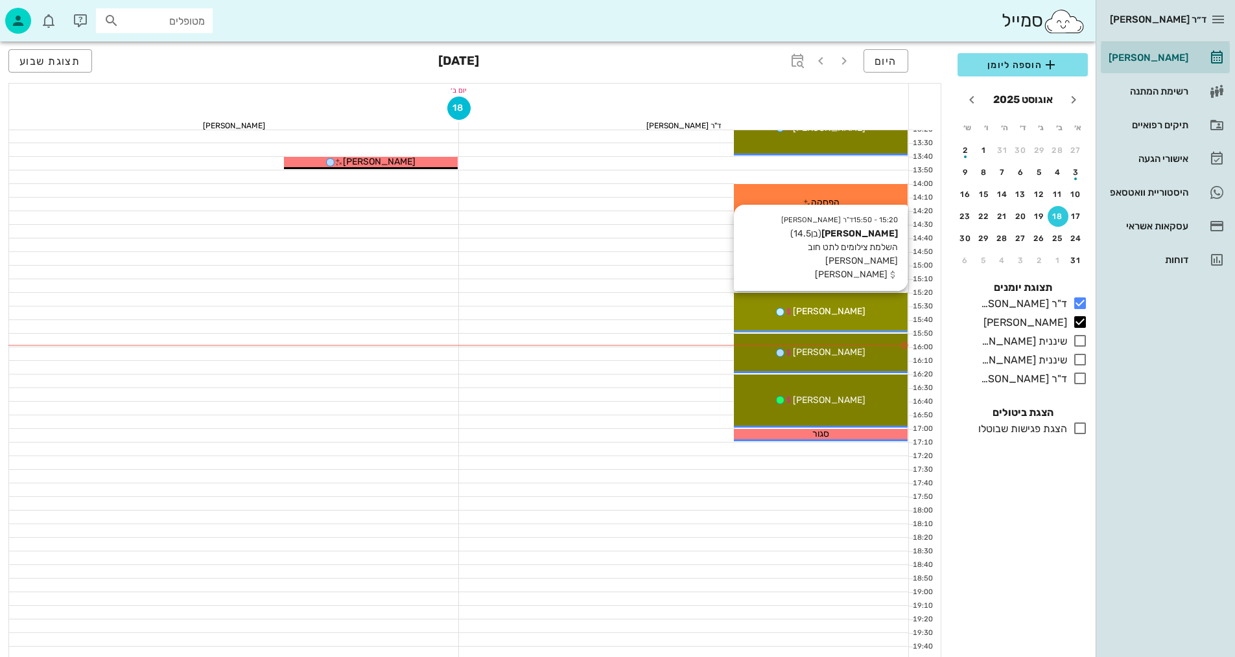
click at [826, 305] on div "[PERSON_NAME]" at bounding box center [821, 312] width 174 height 14
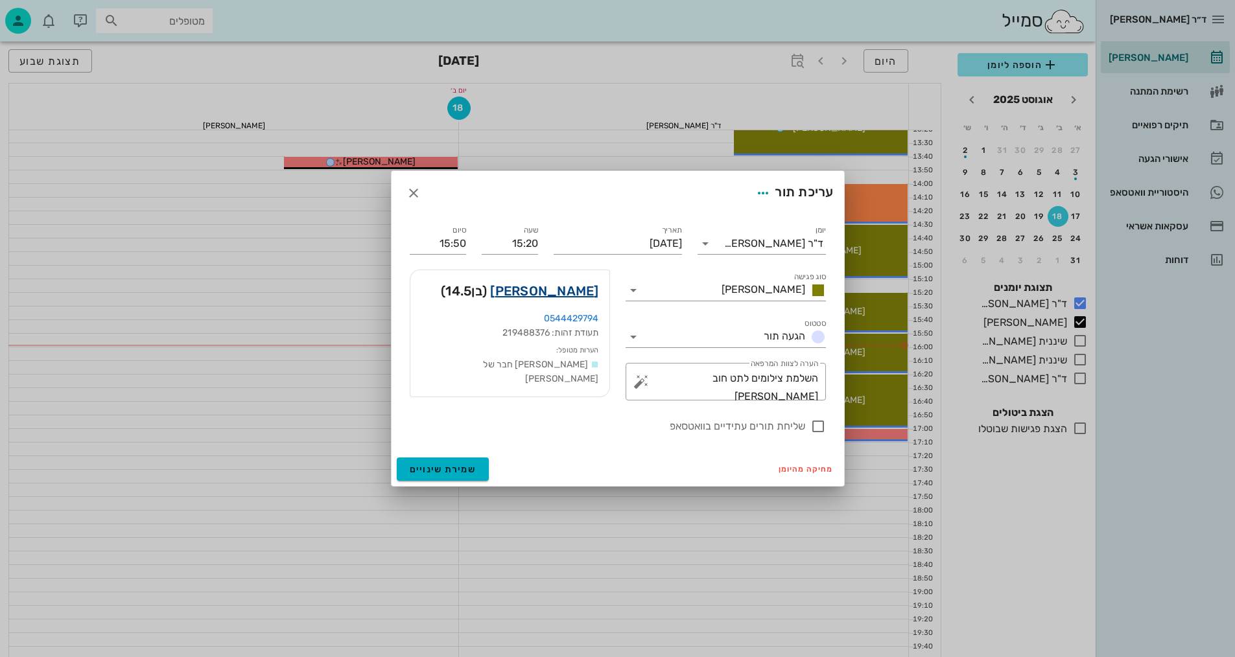
click at [562, 296] on link "שי פאלח" at bounding box center [544, 291] width 108 height 21
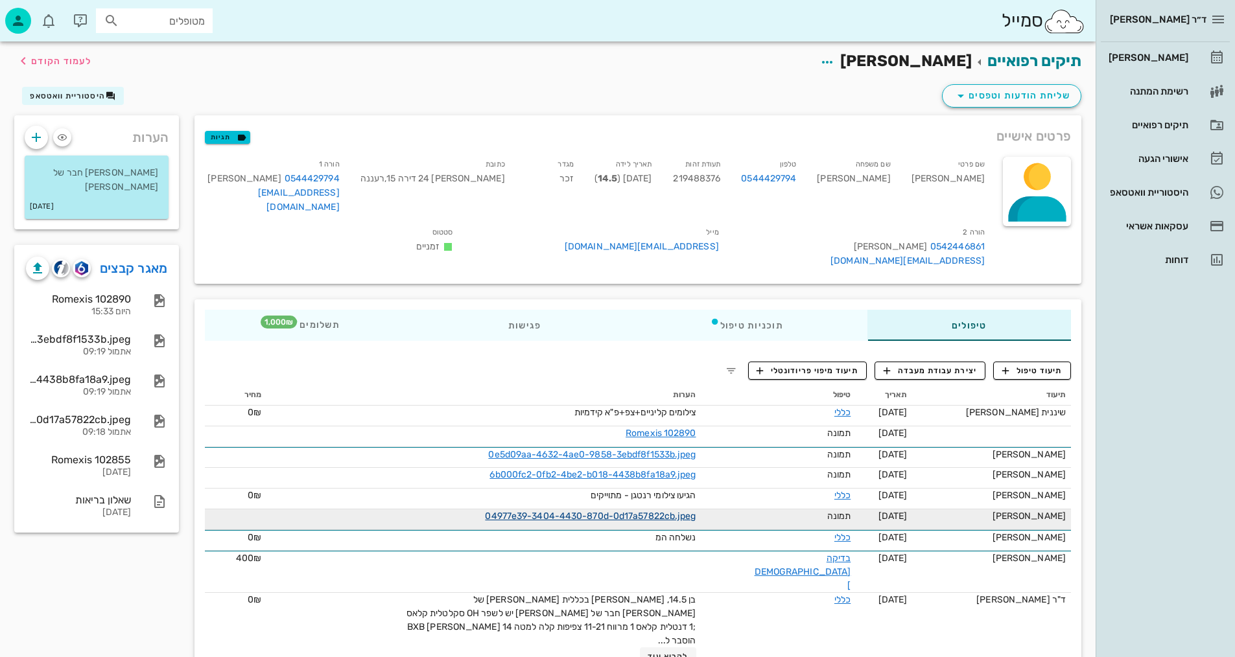
click at [676, 518] on link "04977e39-3404-4430-870d-0d17a57822cb.jpeg" at bounding box center [590, 516] width 211 height 11
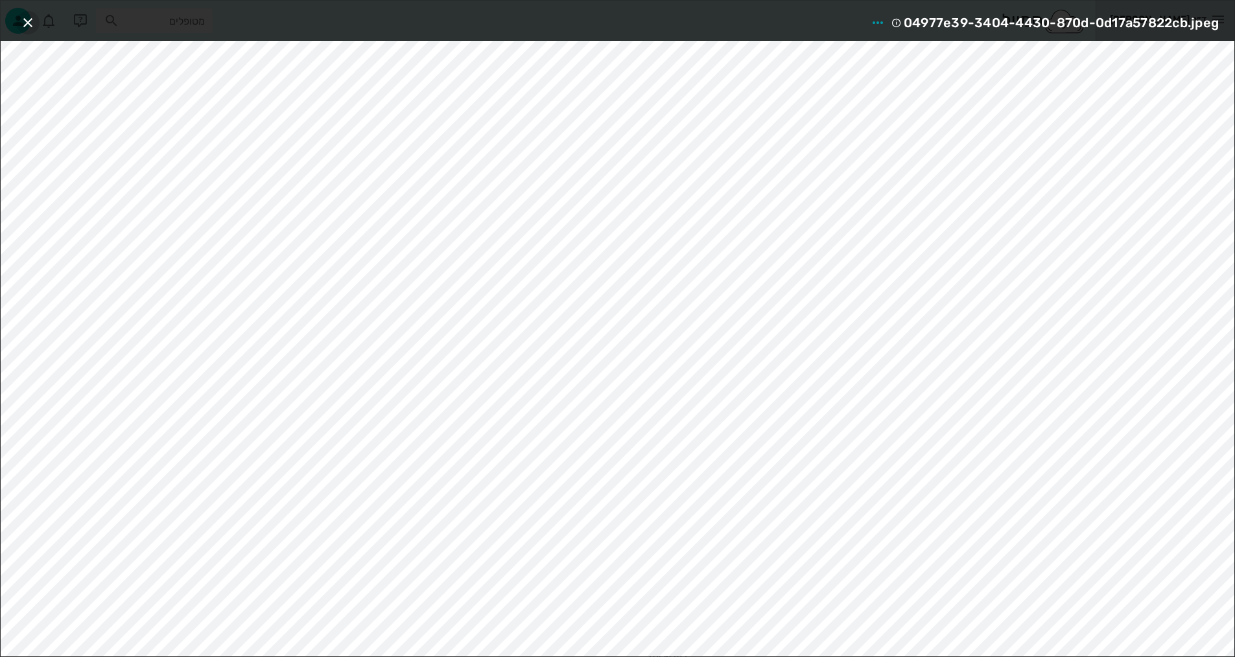
click at [24, 22] on icon "button" at bounding box center [28, 23] width 16 height 16
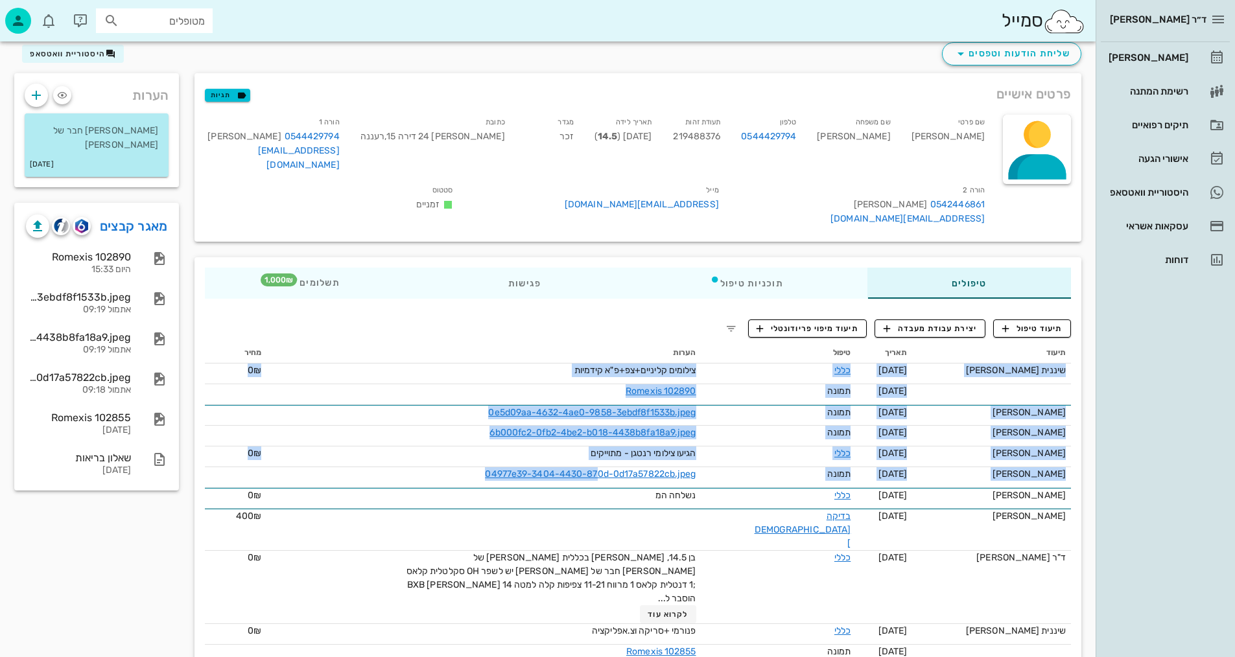
scroll to position [88, 0]
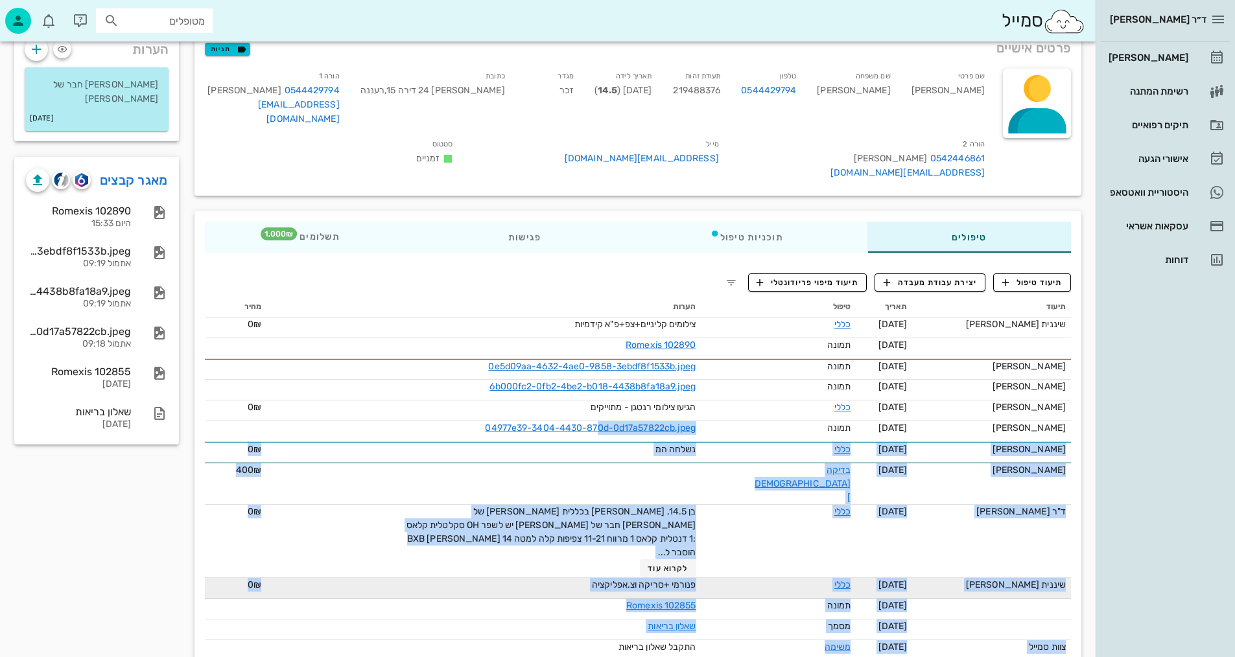
drag, startPoint x: 622, startPoint y: 517, endPoint x: 770, endPoint y: 559, distance: 153.5
click at [791, 606] on tbody "שיננית אנסטסיה 18-08-2025 כללי צילומים קליניים+צפ+פ"א קידמיות 0₪ 18-08-2025 תמו…" at bounding box center [638, 490] width 866 height 344
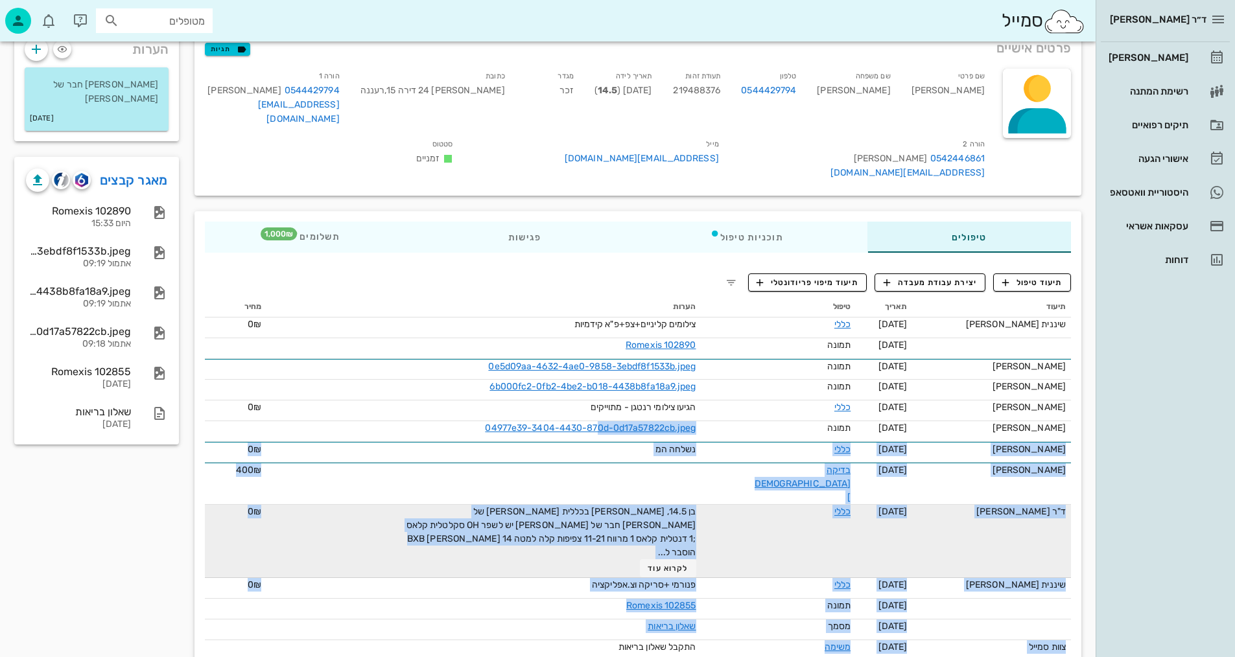
drag, startPoint x: 550, startPoint y: 572, endPoint x: 582, endPoint y: 486, distance: 91.9
click at [552, 599] on div "Romexis 102855" at bounding box center [551, 606] width 292 height 14
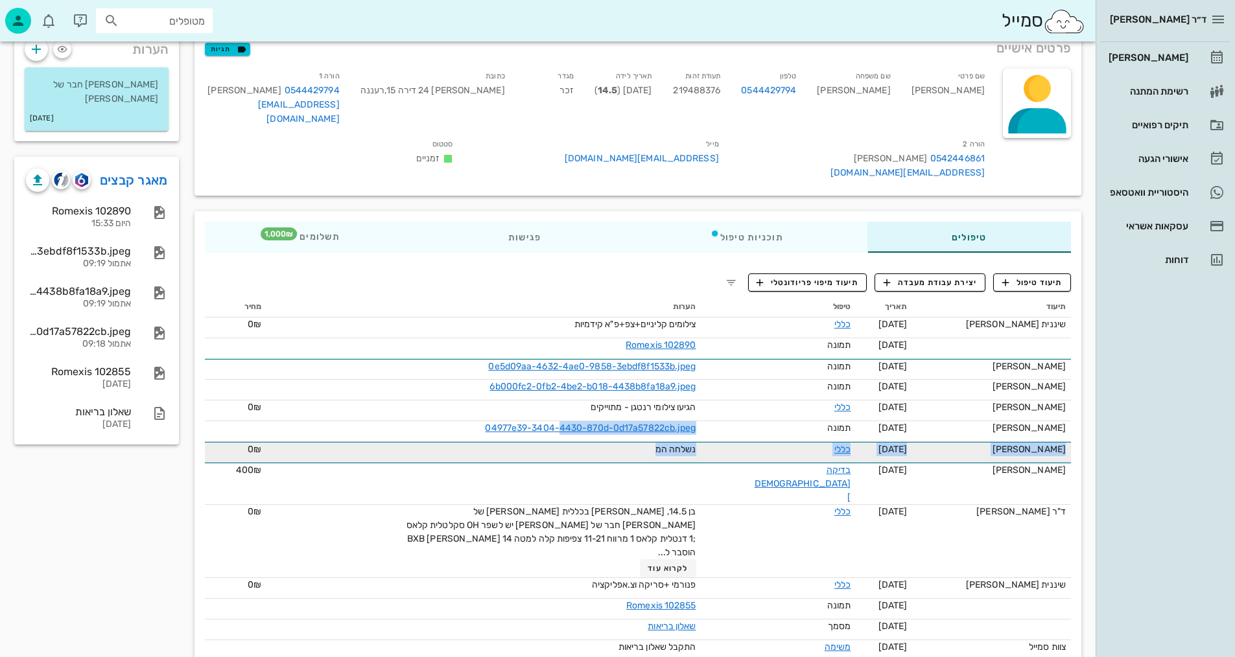
drag, startPoint x: 585, startPoint y: 425, endPoint x: 600, endPoint y: 449, distance: 27.7
click at [644, 460] on tbody "שיננית אנסטסיה 18-08-2025 כללי צילומים קליניים+צפ+פ"א קידמיות 0₪ 18-08-2025 תמו…" at bounding box center [638, 490] width 866 height 344
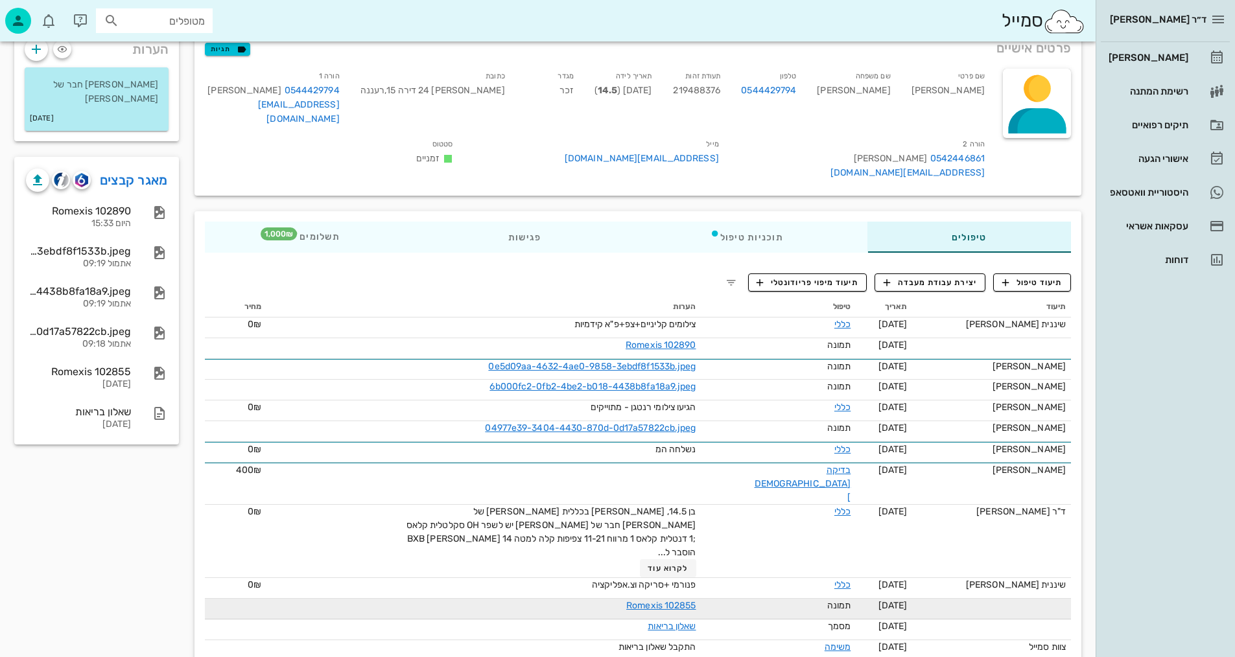
click at [274, 599] on td "Romexis 102855" at bounding box center [483, 609] width 434 height 21
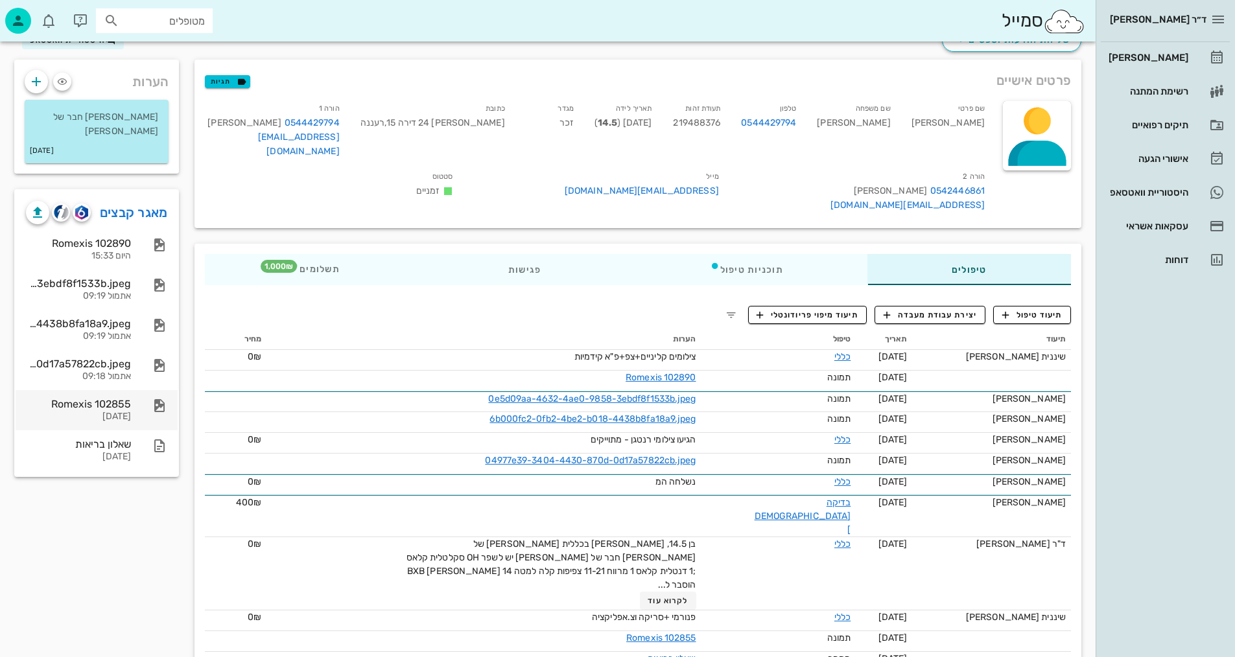
scroll to position [23, 0]
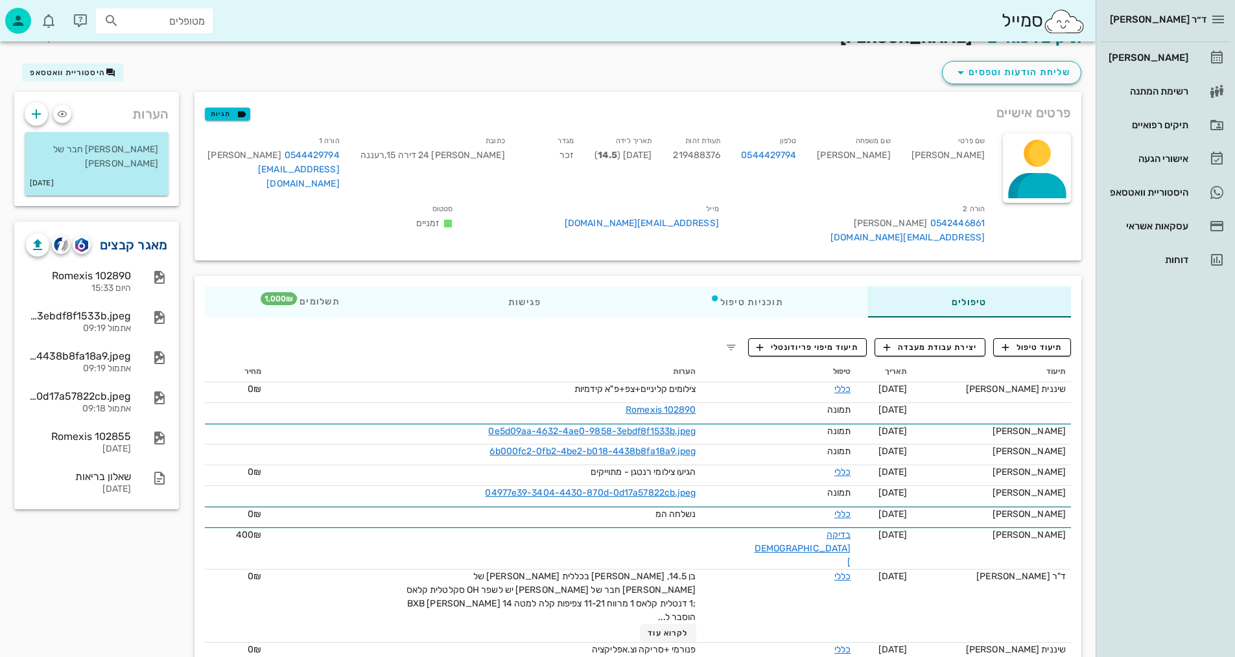
click at [129, 237] on link "מאגר קבצים" at bounding box center [134, 245] width 68 height 21
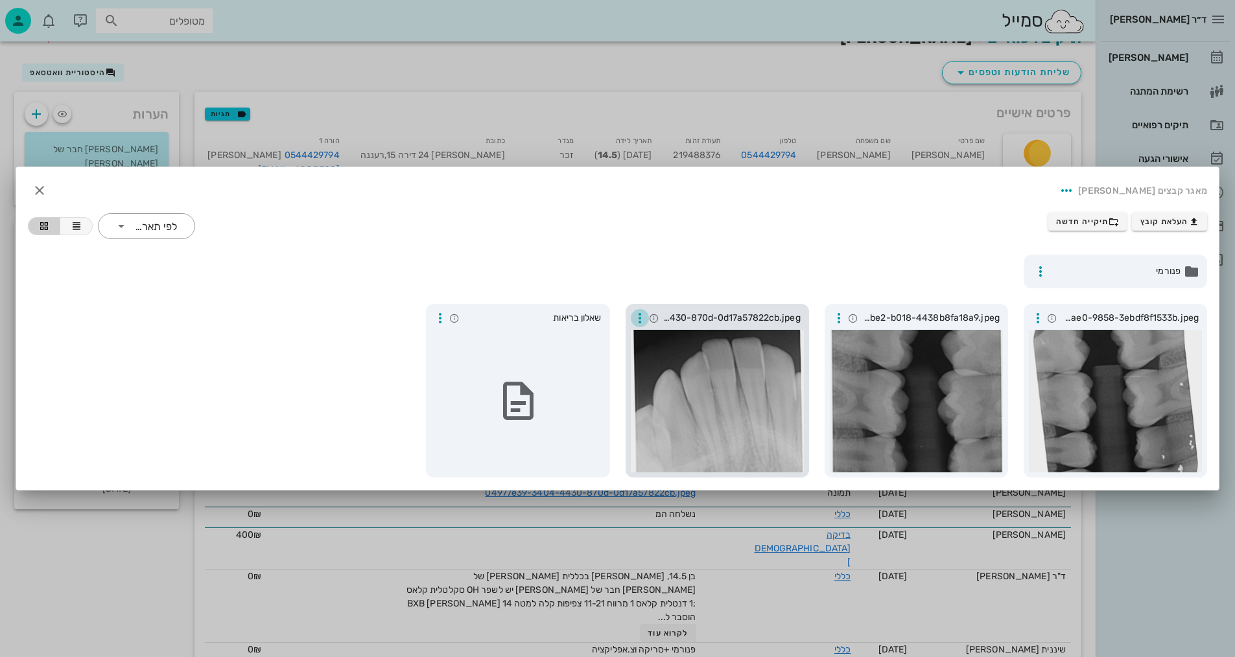
drag, startPoint x: 710, startPoint y: 316, endPoint x: 633, endPoint y: 312, distance: 76.6
click at [633, 312] on icon "button" at bounding box center [640, 319] width 16 height 16
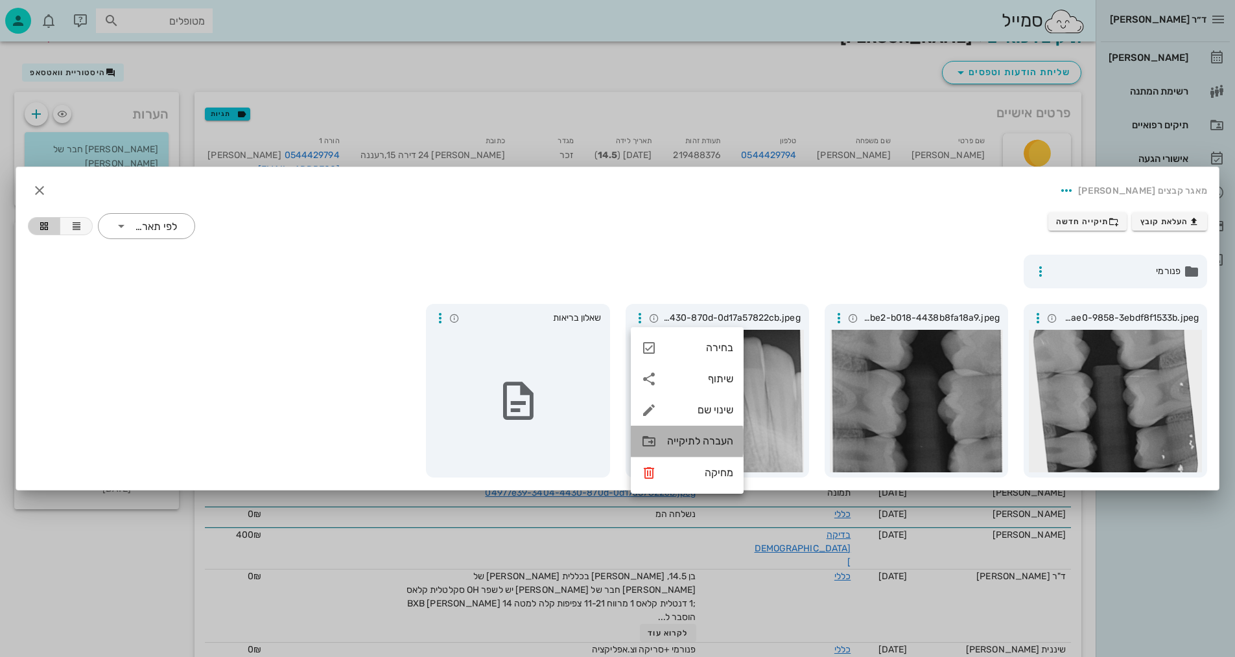
click at [682, 440] on div "העברה לתיקייה" at bounding box center [700, 441] width 66 height 12
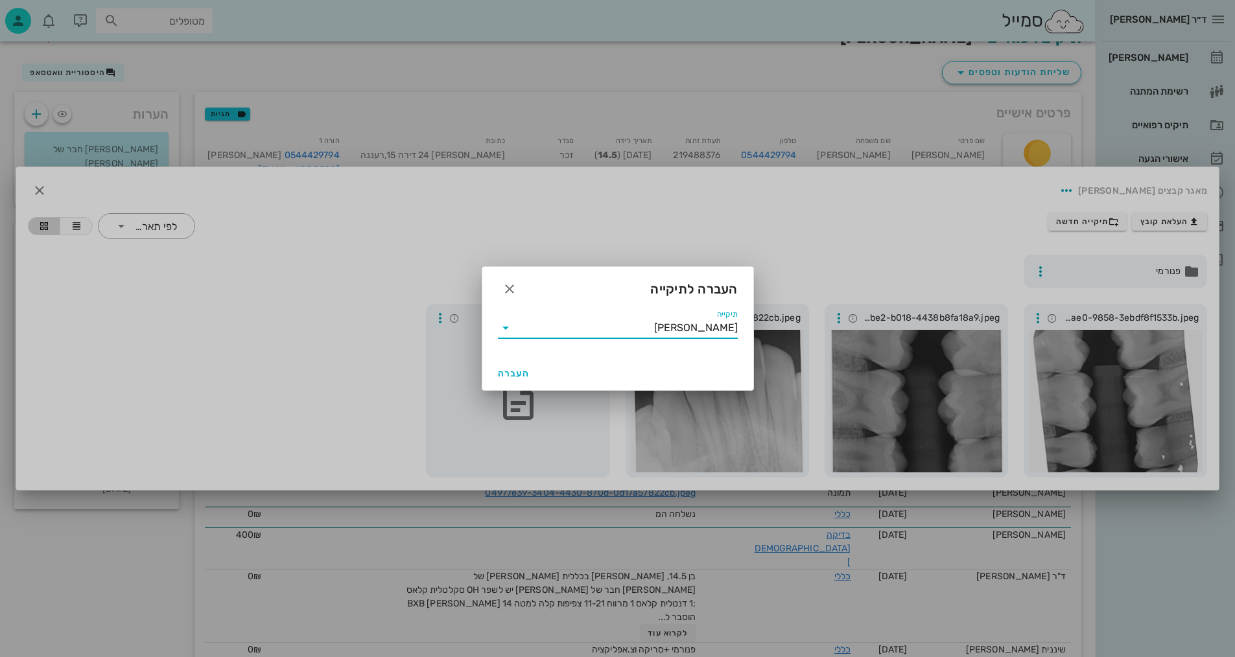
click at [657, 327] on input "[PERSON_NAME]" at bounding box center [627, 328] width 222 height 21
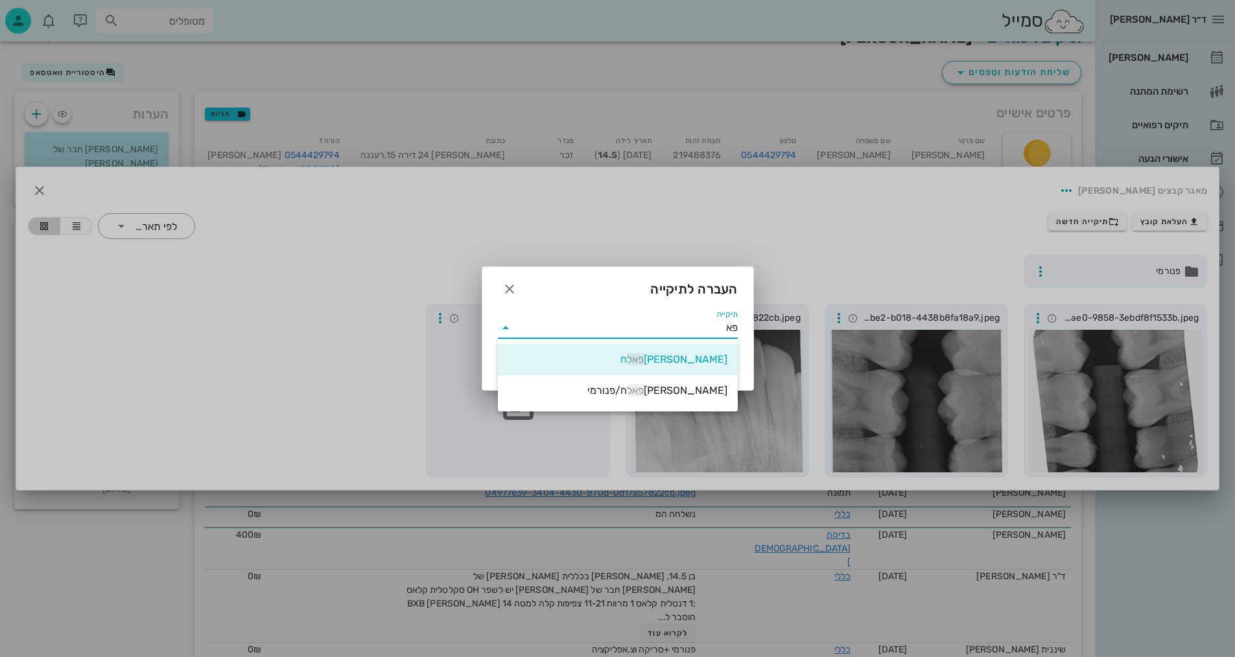
type input "פ"
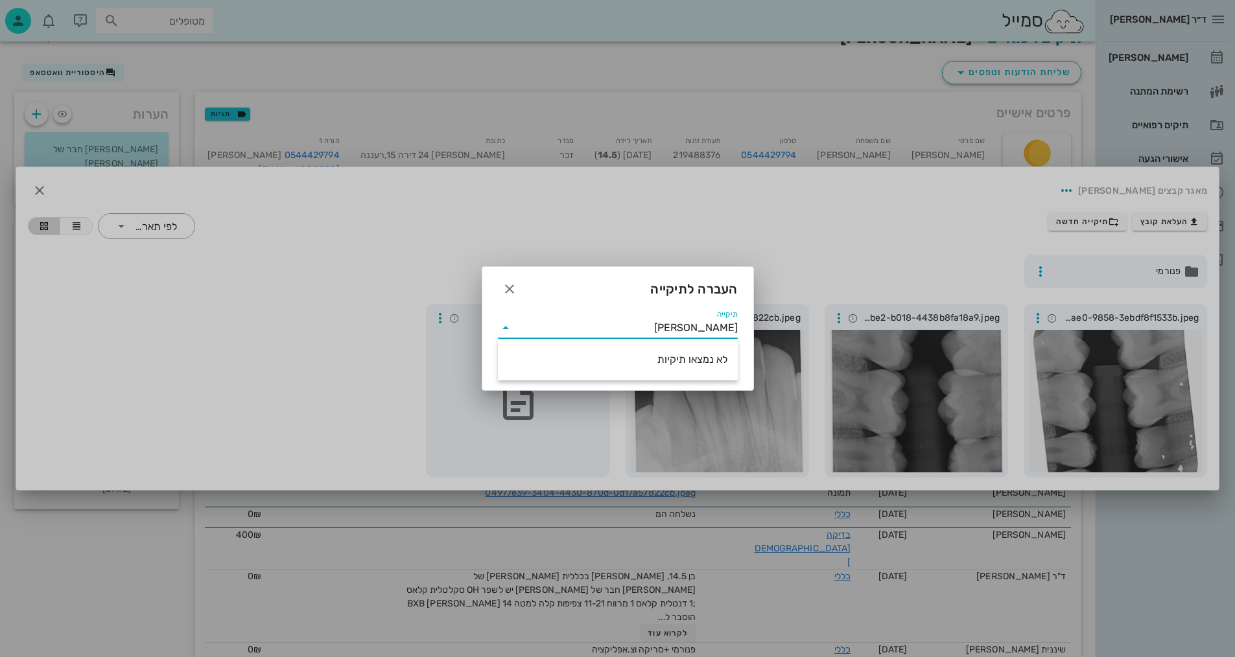
type input "[PERSON_NAME]"
click at [500, 331] on icon at bounding box center [506, 328] width 16 height 16
click at [508, 290] on icon "button" at bounding box center [510, 289] width 16 height 16
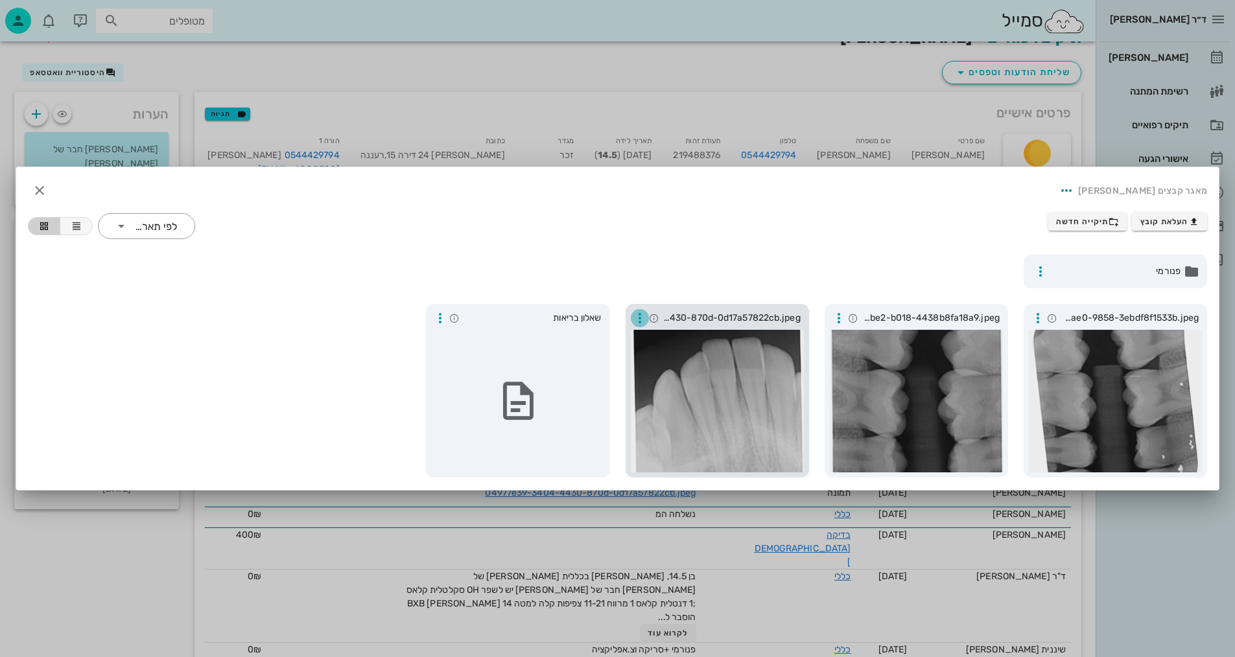
click at [637, 318] on icon "button" at bounding box center [640, 319] width 16 height 16
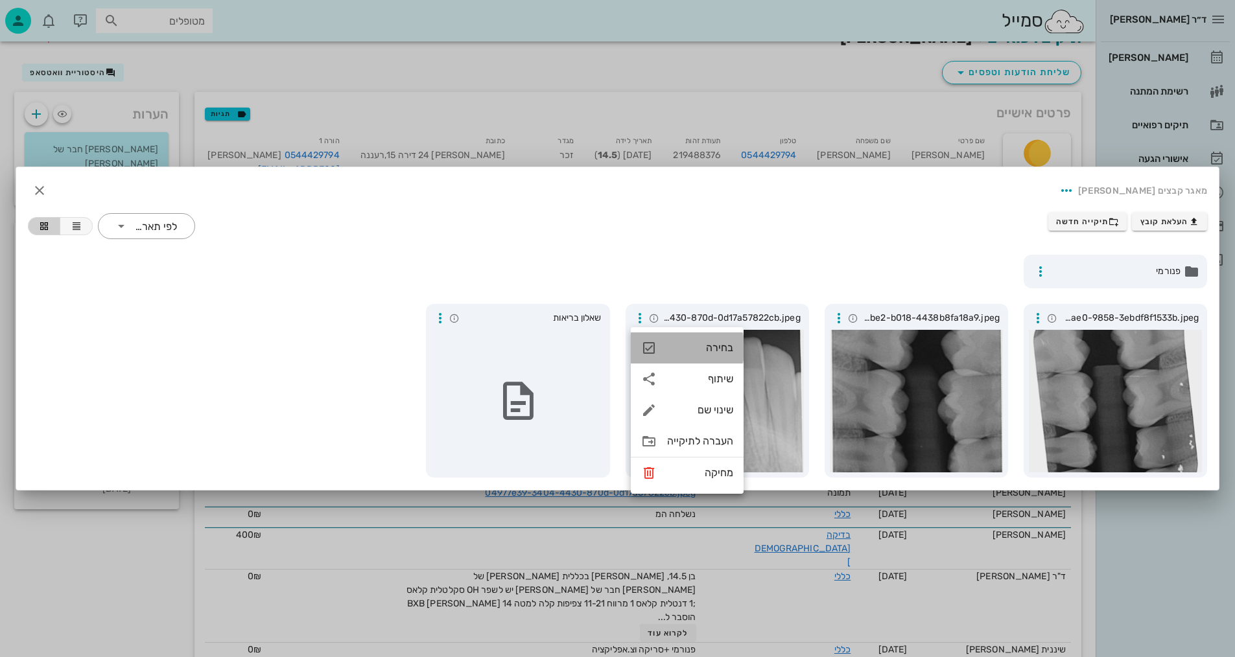
click at [703, 347] on div "בחירה" at bounding box center [700, 348] width 66 height 12
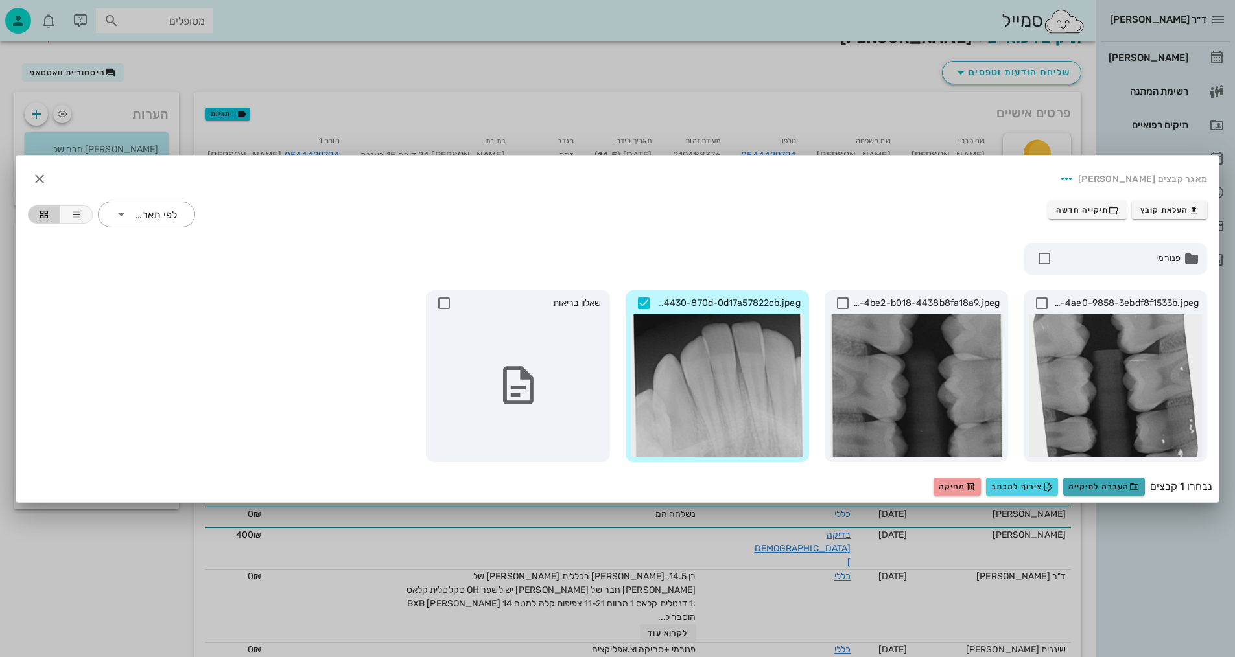
click at [1126, 486] on span "העברה לתיקייה" at bounding box center [1103, 487] width 71 height 10
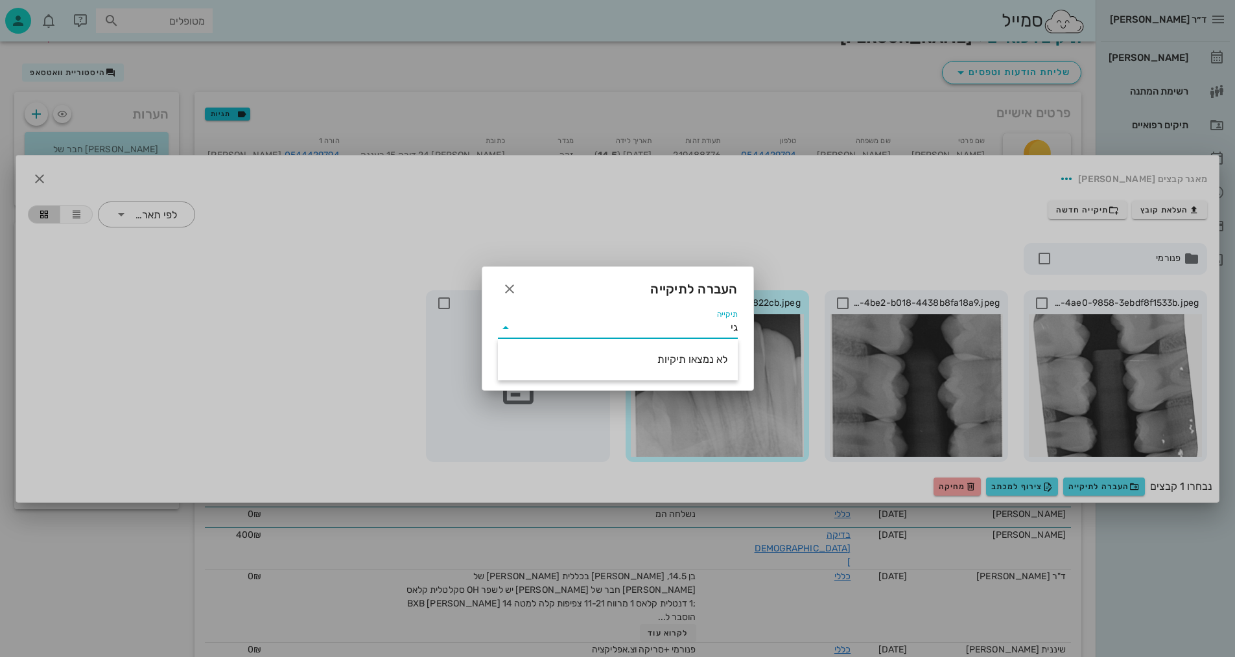
type input "ג"
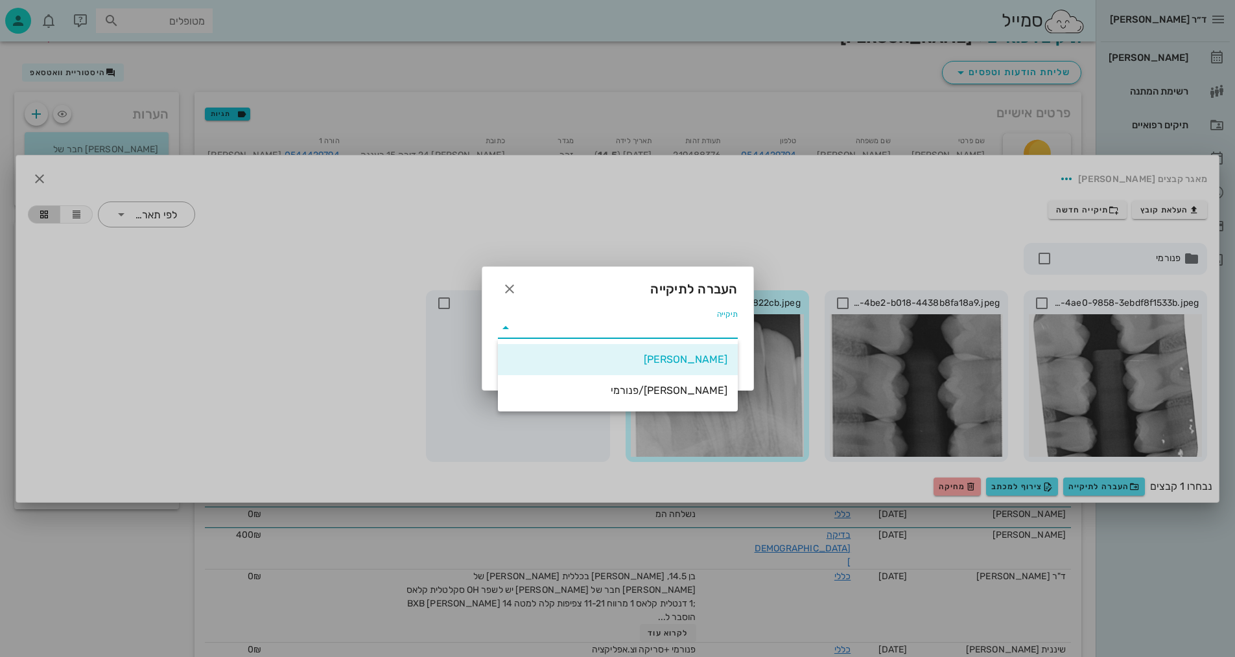
click at [724, 315] on label "תיקייה" at bounding box center [726, 315] width 21 height 10
click at [724, 318] on input "תיקייה" at bounding box center [627, 328] width 222 height 21
click at [563, 314] on div "תיקייה" at bounding box center [618, 327] width 240 height 34
click at [510, 288] on icon "button" at bounding box center [510, 289] width 16 height 16
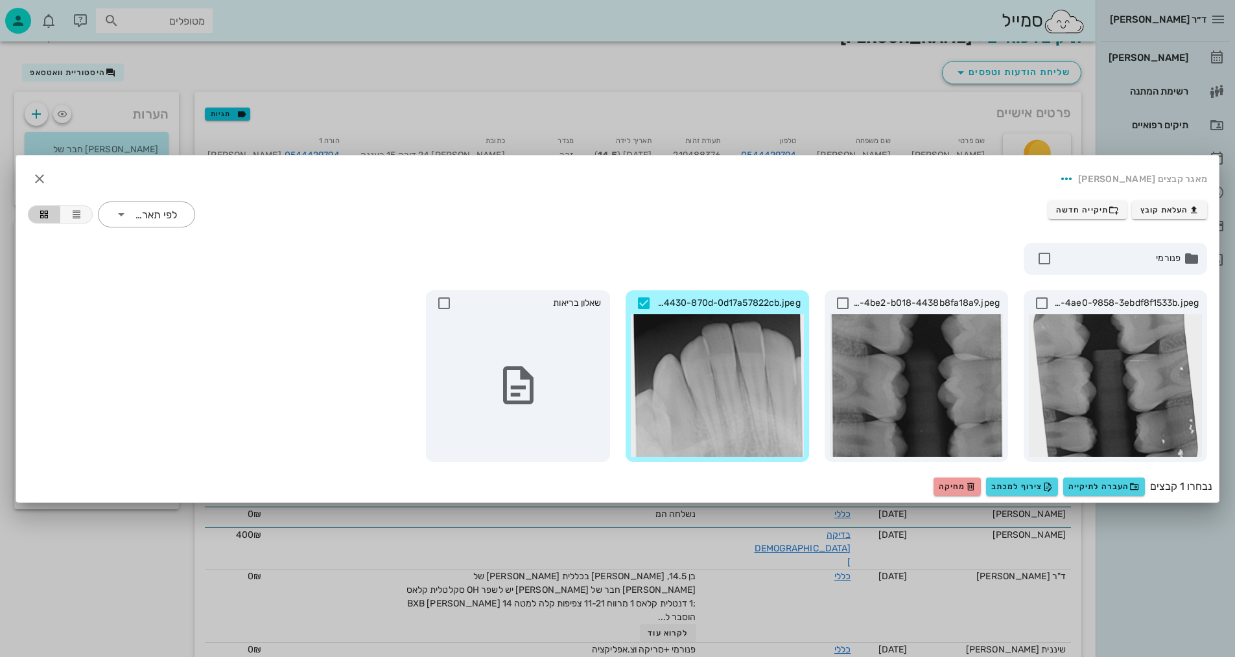
drag, startPoint x: 705, startPoint y: 342, endPoint x: 734, endPoint y: 403, distance: 67.6
drag, startPoint x: 701, startPoint y: 311, endPoint x: 890, endPoint y: 648, distance: 386.3
click at [876, 657] on html "ד״ר נמרוד דיקשטיין יומן מרפאה רשימת המתנה תיקים רפואיים אישורי הגעה היסטוריית ו…" at bounding box center [617, 367] width 1235 height 781
drag, startPoint x: 661, startPoint y: 343, endPoint x: 738, endPoint y: 317, distance: 81.4
click at [739, 317] on div at bounding box center [717, 385] width 173 height 143
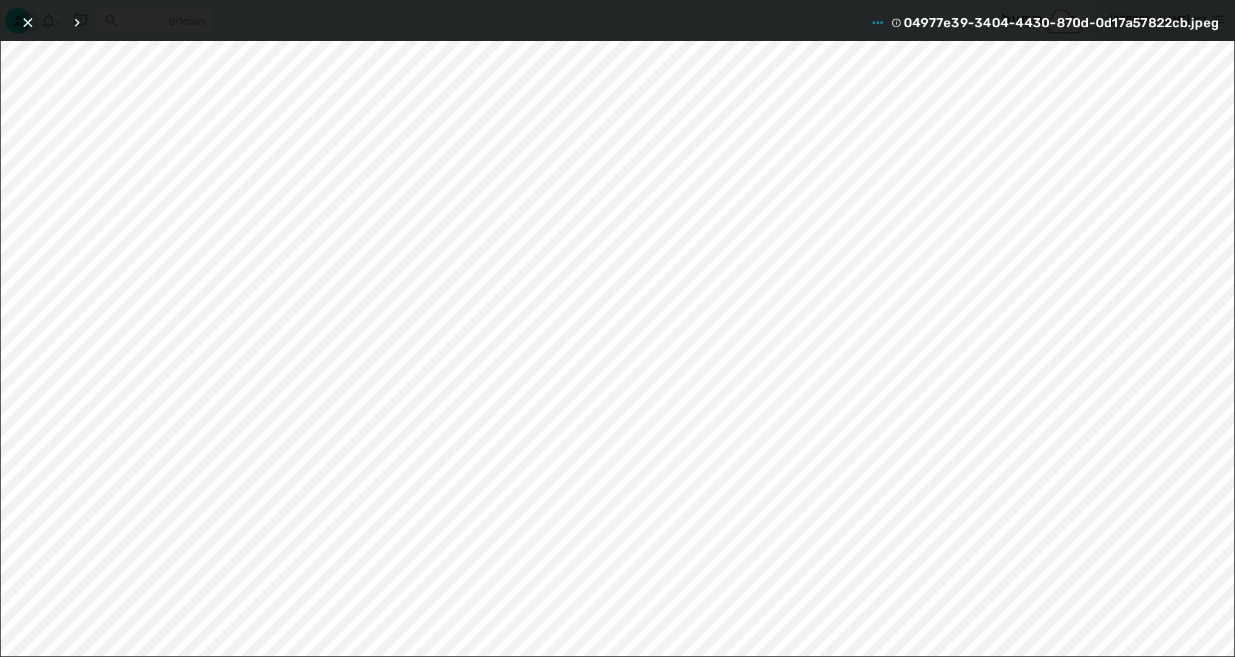
click at [27, 21] on icon "button" at bounding box center [28, 23] width 16 height 16
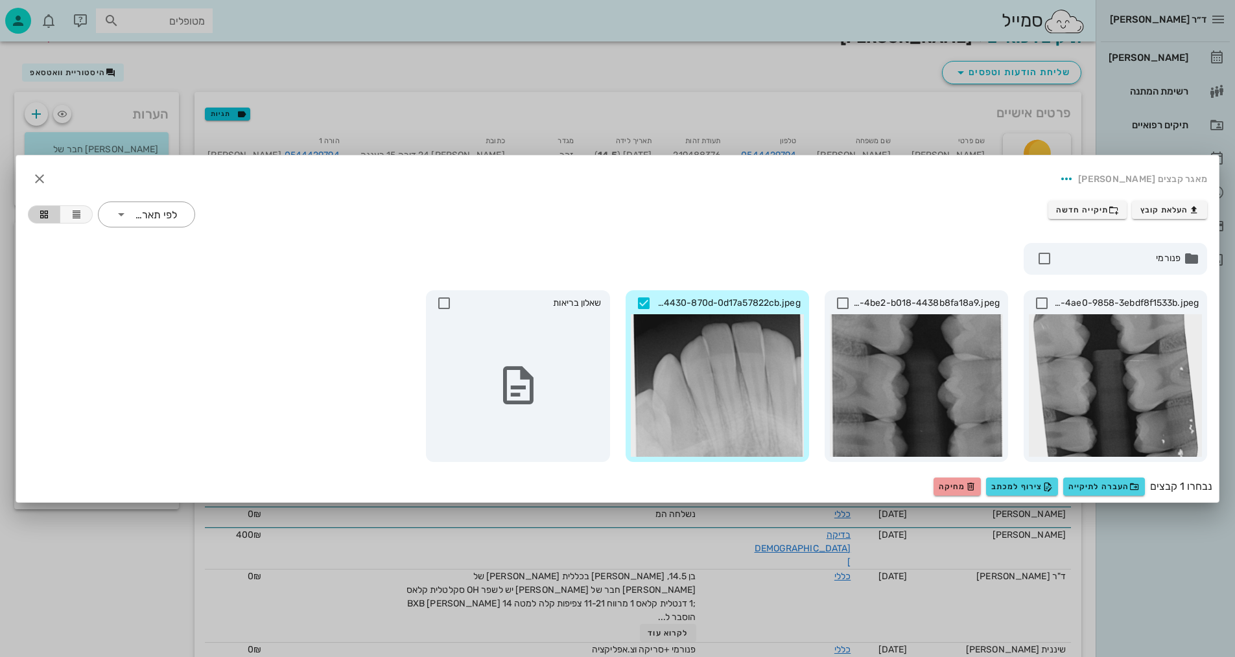
click at [292, 398] on div "0e5d09aa-4632-4ae0-9858-3ebdf8f1533b.jpeg 6b000fc2-0fb2-4be2-b018-4438b8fa18a9.…" at bounding box center [617, 376] width 1195 height 187
click at [34, 176] on icon "button" at bounding box center [40, 179] width 16 height 16
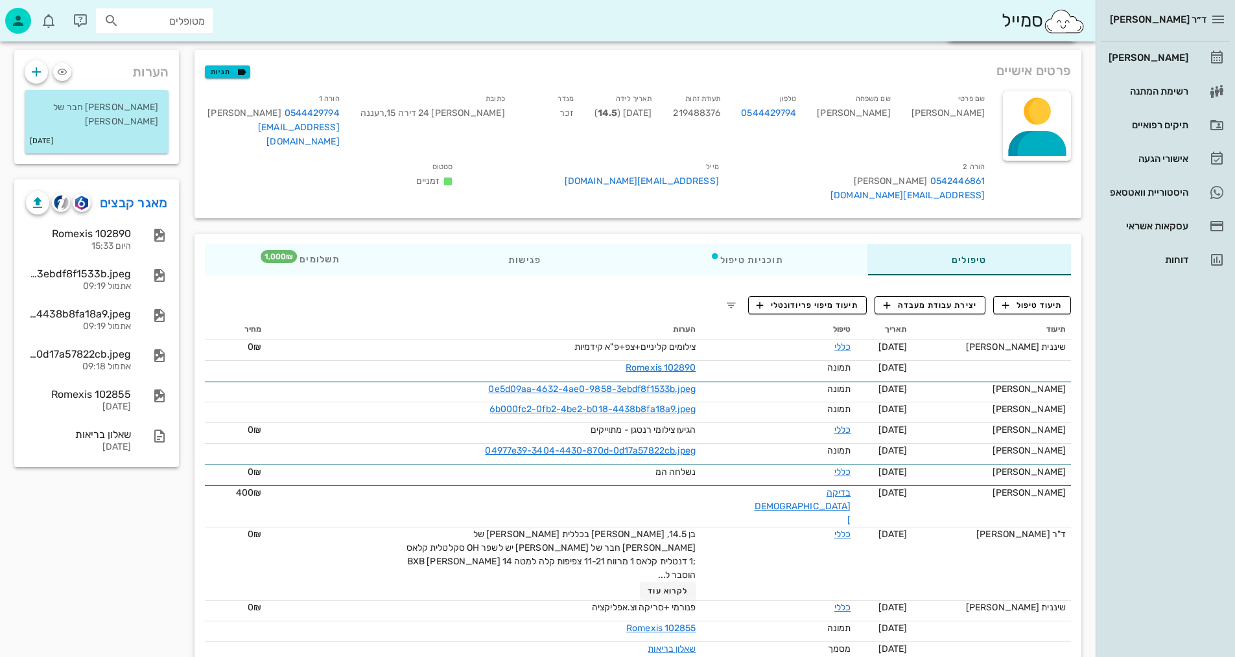
scroll to position [88, 0]
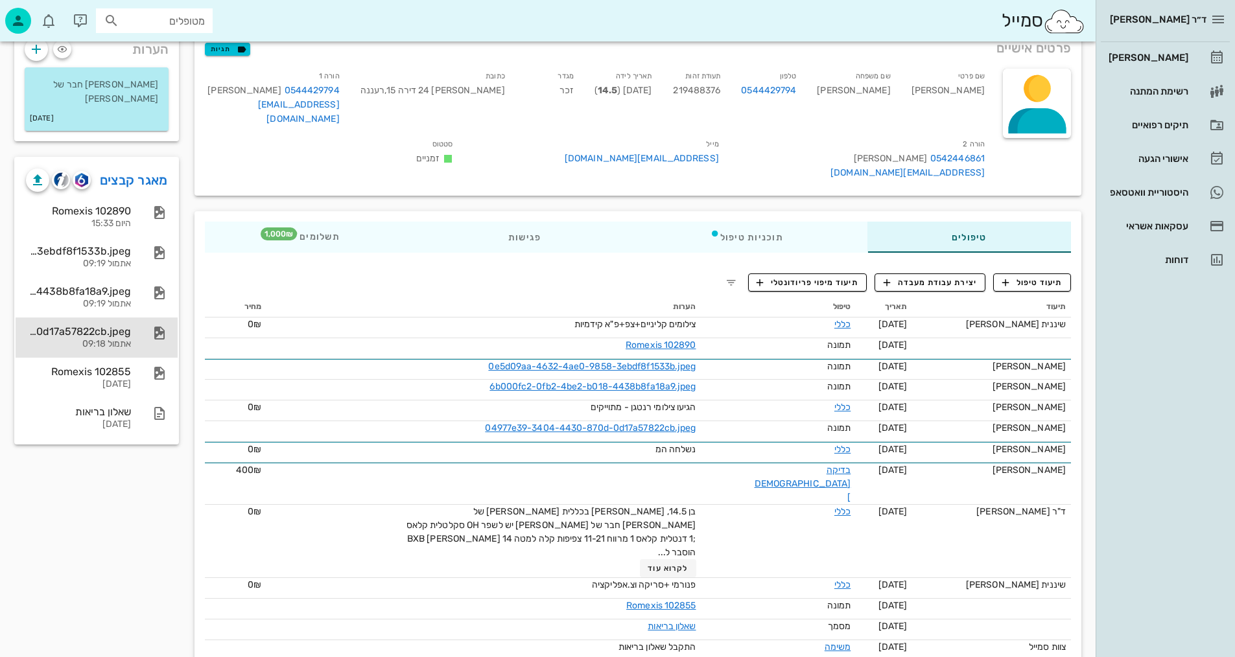
drag, startPoint x: 86, startPoint y: 317, endPoint x: 881, endPoint y: 673, distance: 871.5
click at [881, 657] on html "ד״ר נמרוד דיקשטיין יומן מרפאה רשימת המתנה תיקים רפואיים אישורי הגעה היסטוריית ו…" at bounding box center [617, 302] width 1235 height 781
drag, startPoint x: 159, startPoint y: 316, endPoint x: 883, endPoint y: 670, distance: 805.8
click at [883, 657] on html "ד״ר נמרוד דיקשטיין יומן מרפאה רשימת המתנה תיקים רפואיים אישורי הגעה היסטוריית ו…" at bounding box center [617, 302] width 1235 height 781
drag, startPoint x: 41, startPoint y: 308, endPoint x: 50, endPoint y: 336, distance: 29.7
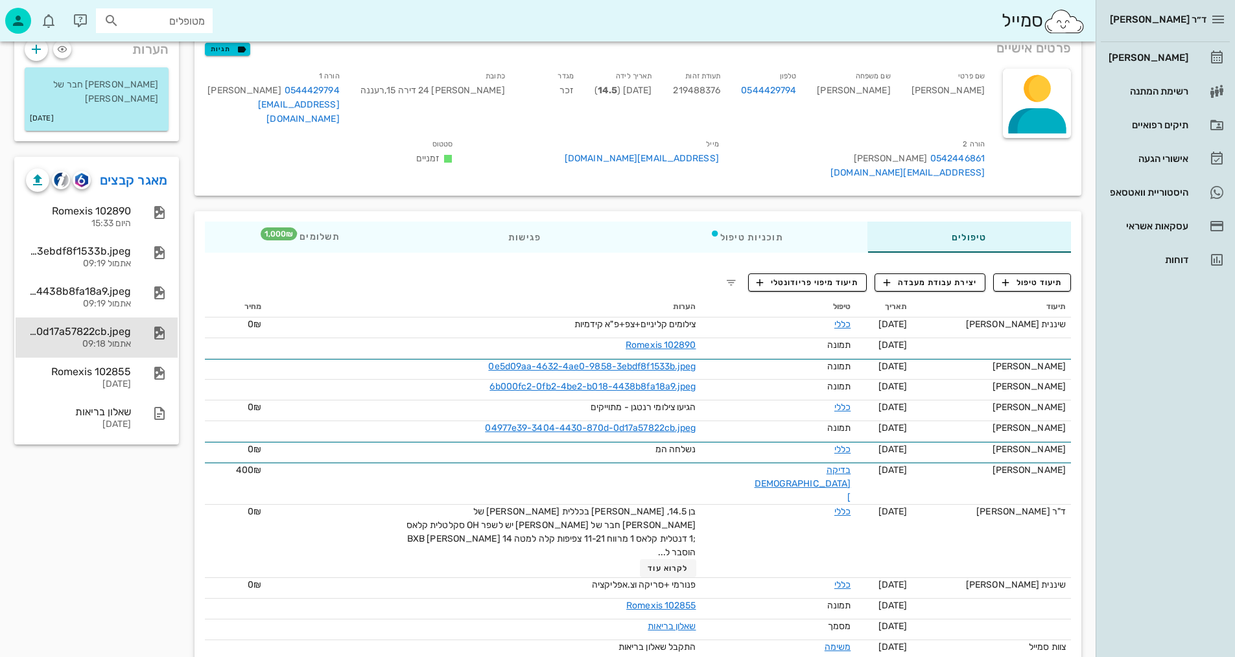
click at [82, 348] on div "Romexis 102890 היום 15:33 0e5d09aa-4632-4ae0-9858-3ebdf8f1533b.jpeg אתמול 09:19…" at bounding box center [97, 317] width 162 height 241
click at [25, 318] on div "04977e39-3404-4430-870d-0d17a57822cb.jpeg אתמול 09:18" at bounding box center [97, 338] width 162 height 40
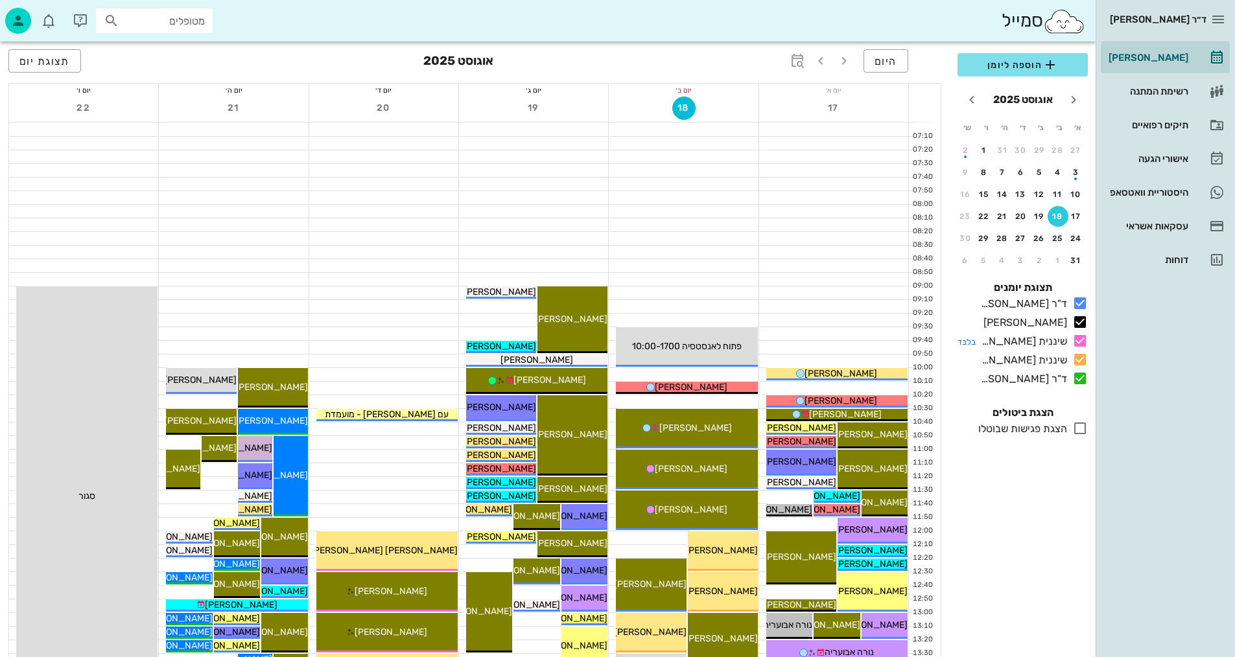
drag, startPoint x: 1081, startPoint y: 316, endPoint x: 1085, endPoint y: 348, distance: 32.6
click at [1081, 316] on icon at bounding box center [1080, 322] width 16 height 16
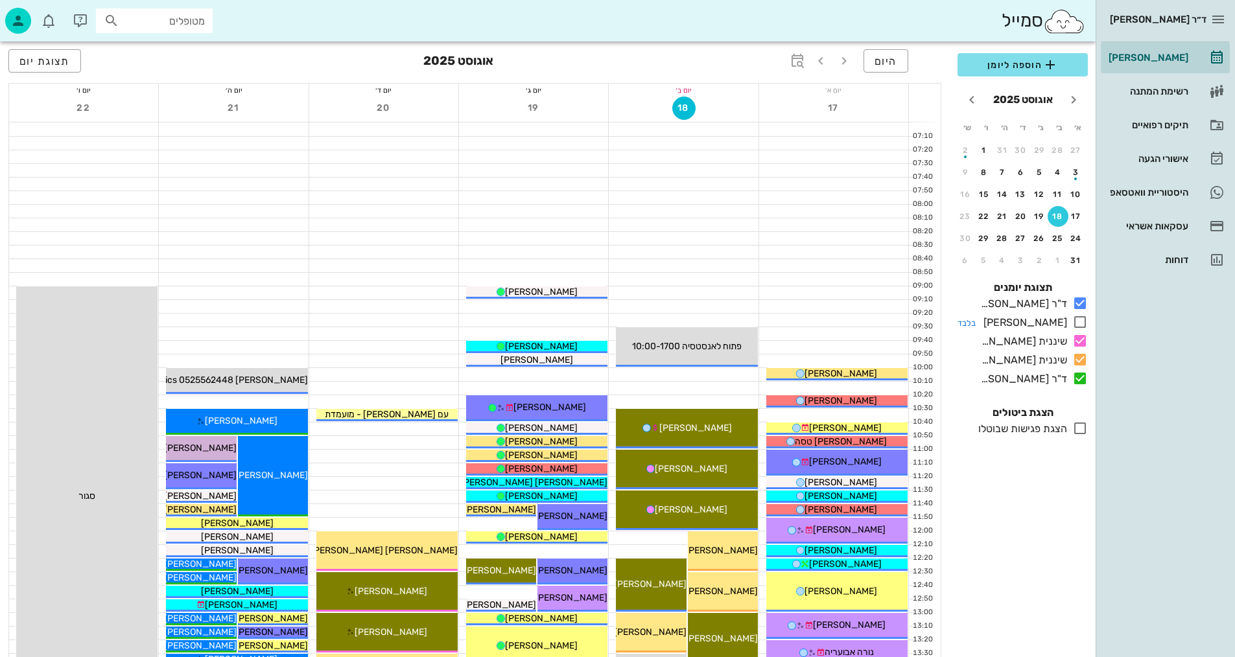
click at [1081, 327] on icon at bounding box center [1080, 322] width 16 height 16
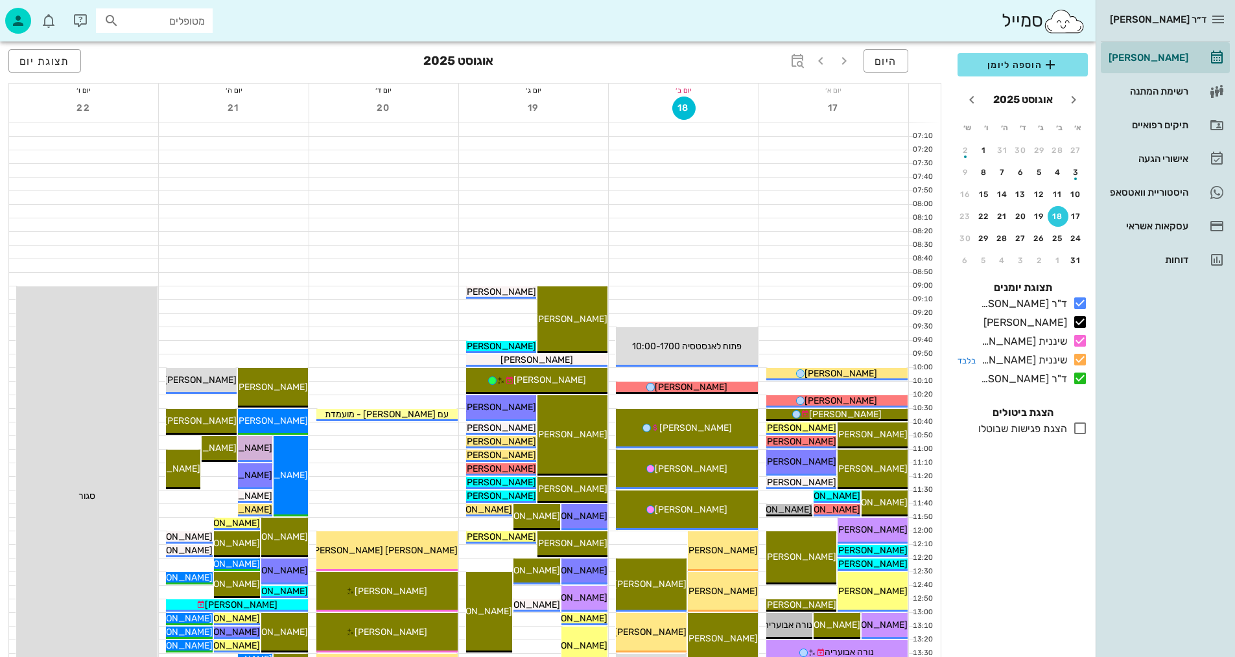
click at [1083, 340] on icon at bounding box center [1080, 341] width 16 height 16
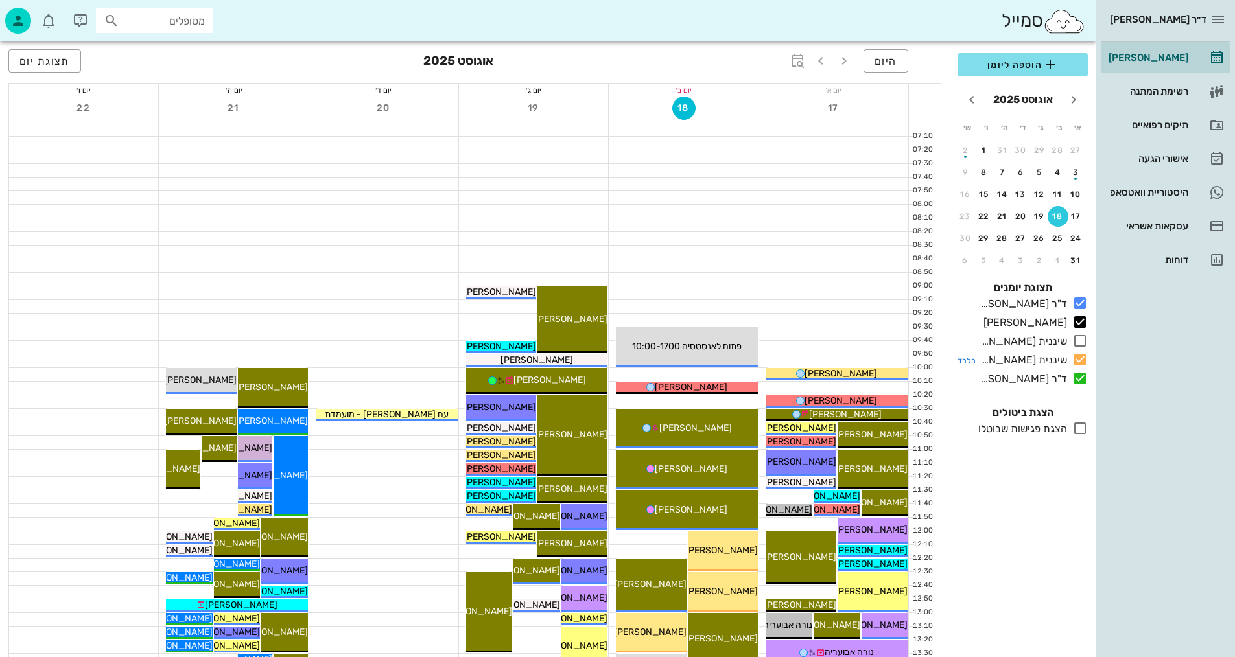
click at [1078, 362] on icon at bounding box center [1080, 360] width 16 height 16
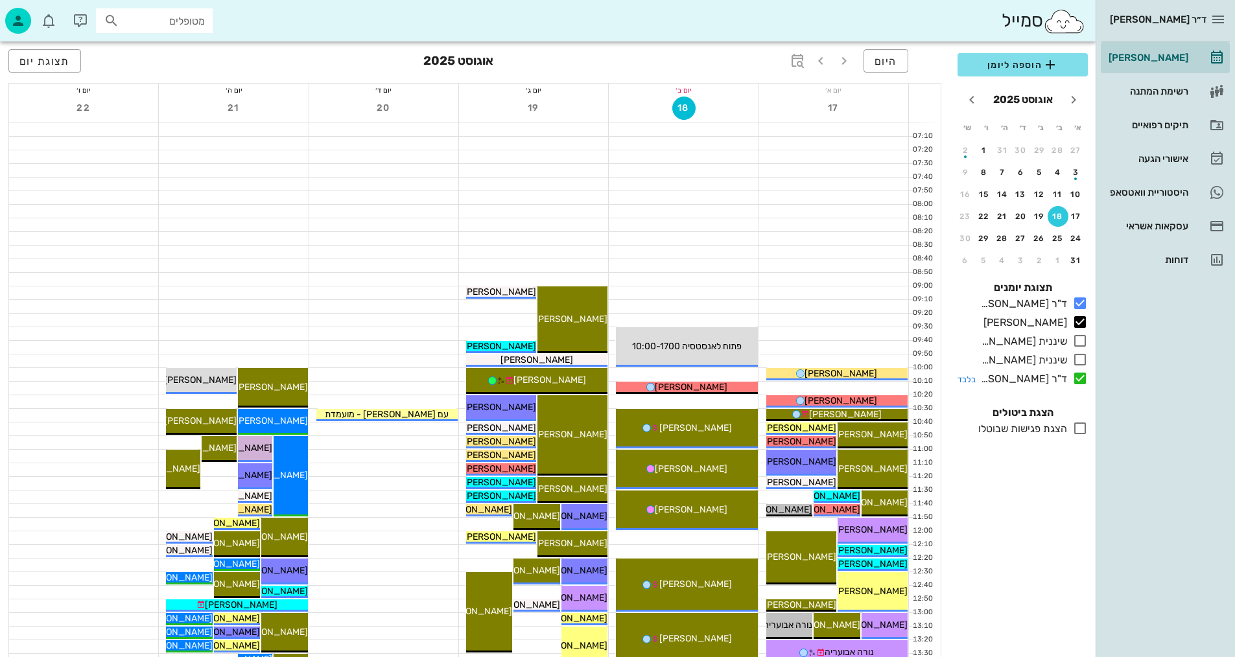
click at [1083, 377] on icon at bounding box center [1080, 379] width 16 height 16
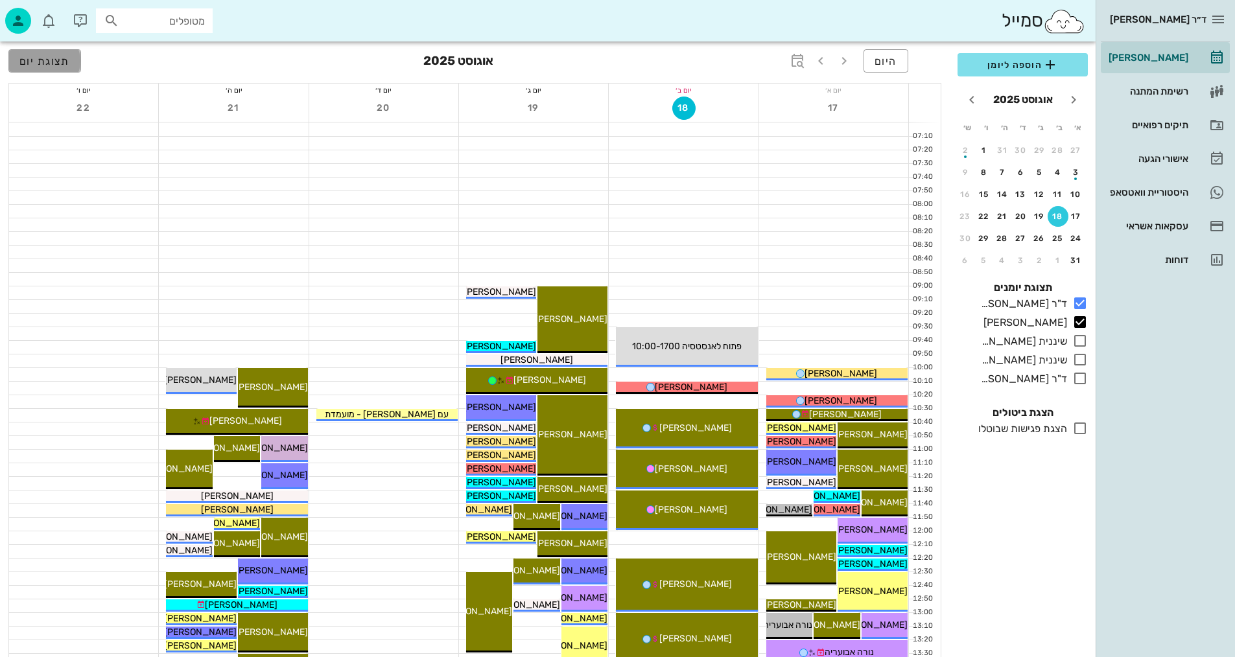
click at [32, 66] on span "תצוגת יום" at bounding box center [44, 61] width 51 height 12
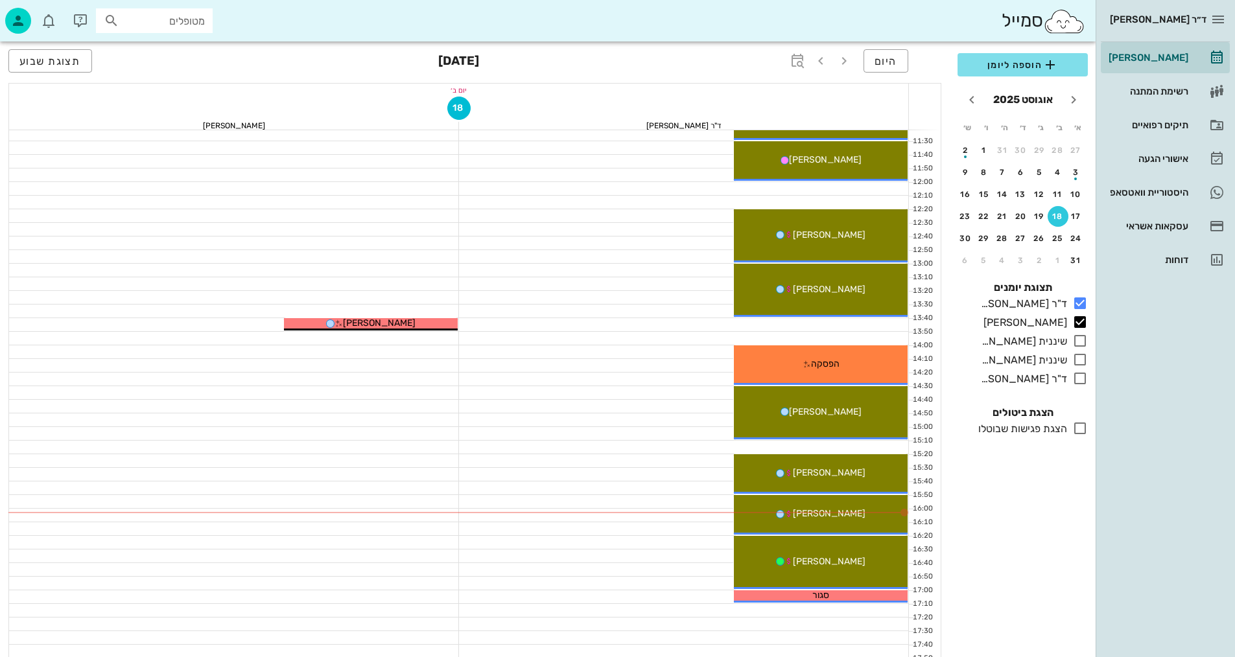
scroll to position [389, 0]
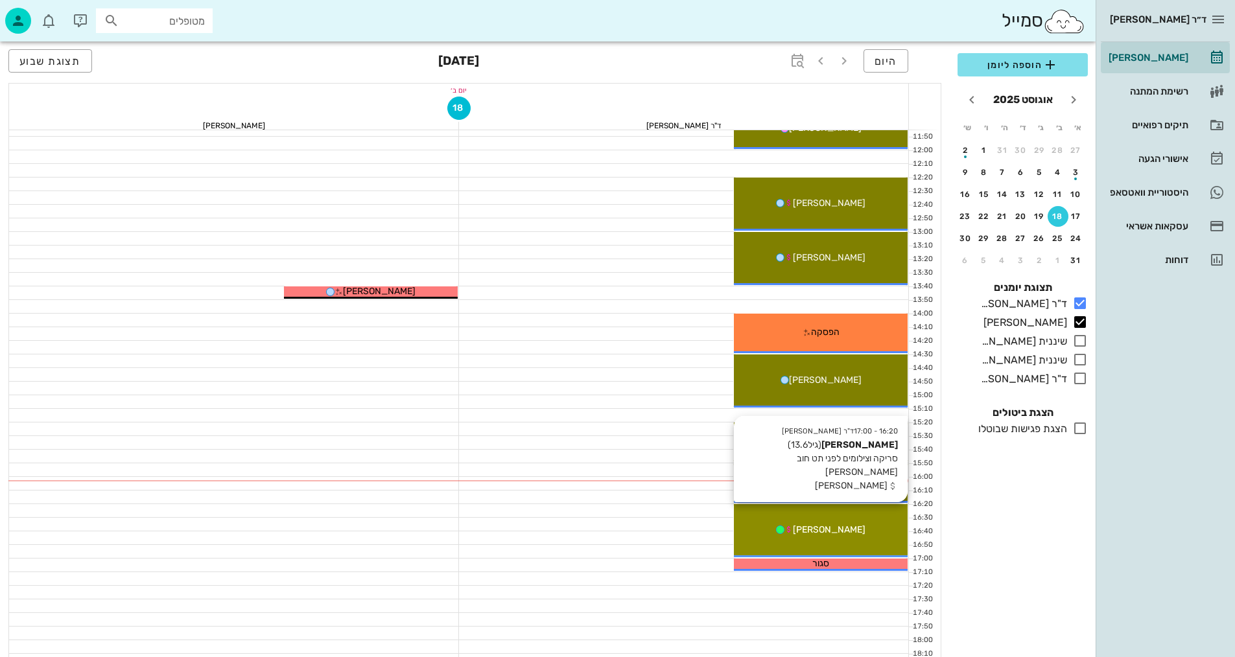
click at [858, 517] on div "16:20 - 17:00 ד"ר [PERSON_NAME] [PERSON_NAME] (גיל 13.6 ) [PERSON_NAME] וצילומי…" at bounding box center [821, 530] width 174 height 53
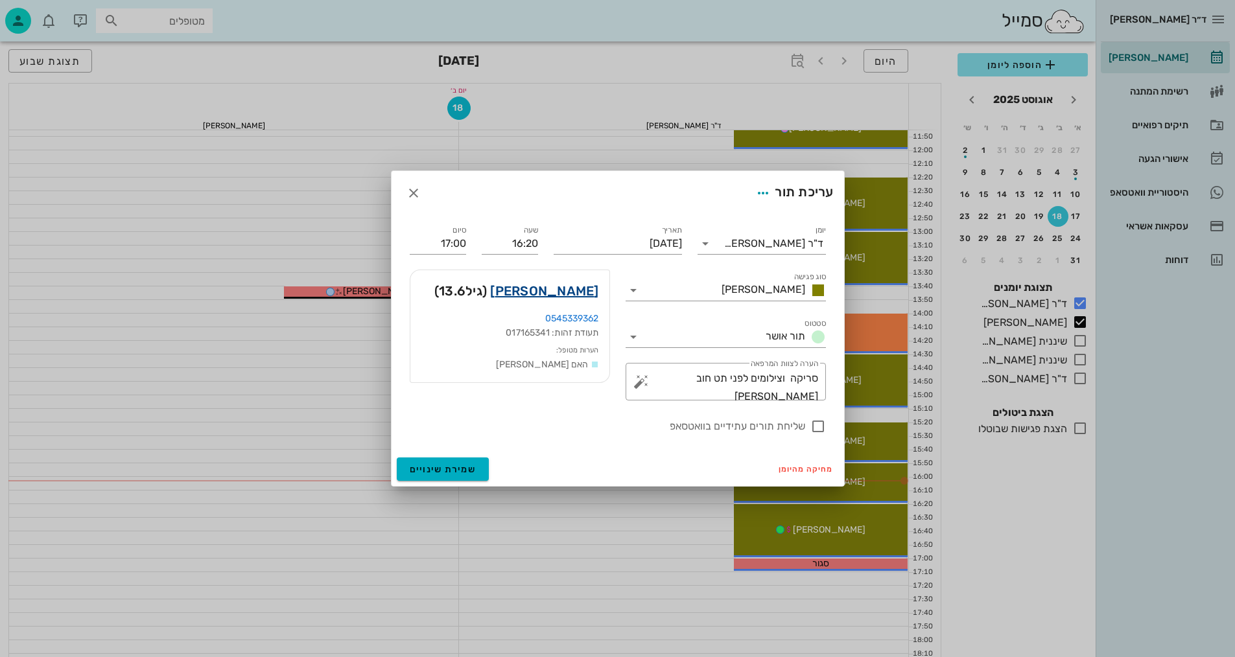
click at [578, 290] on link "[PERSON_NAME]" at bounding box center [544, 291] width 108 height 21
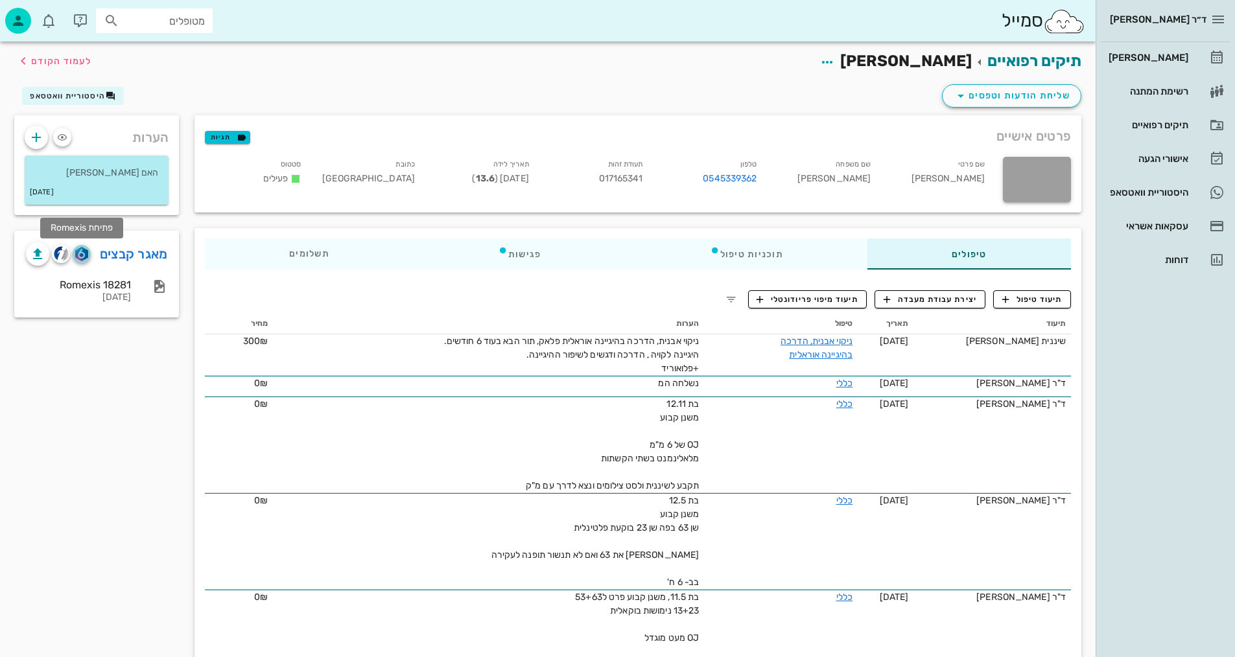
click at [80, 253] on img "button" at bounding box center [81, 254] width 12 height 14
click at [56, 260] on img "button" at bounding box center [61, 253] width 15 height 15
